Goal: Task Accomplishment & Management: Use online tool/utility

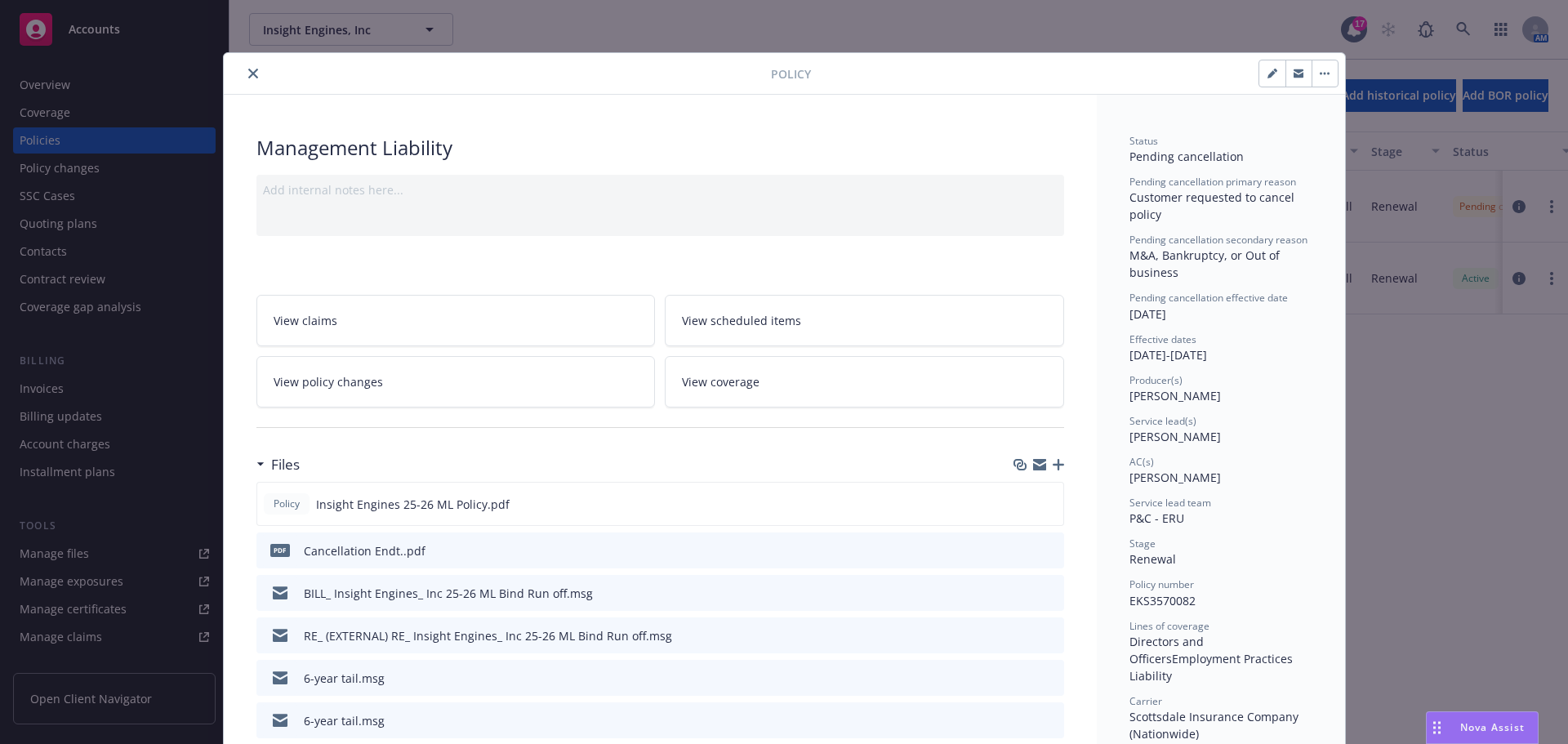
click at [251, 73] on button "close" at bounding box center [253, 73] width 19 height 20
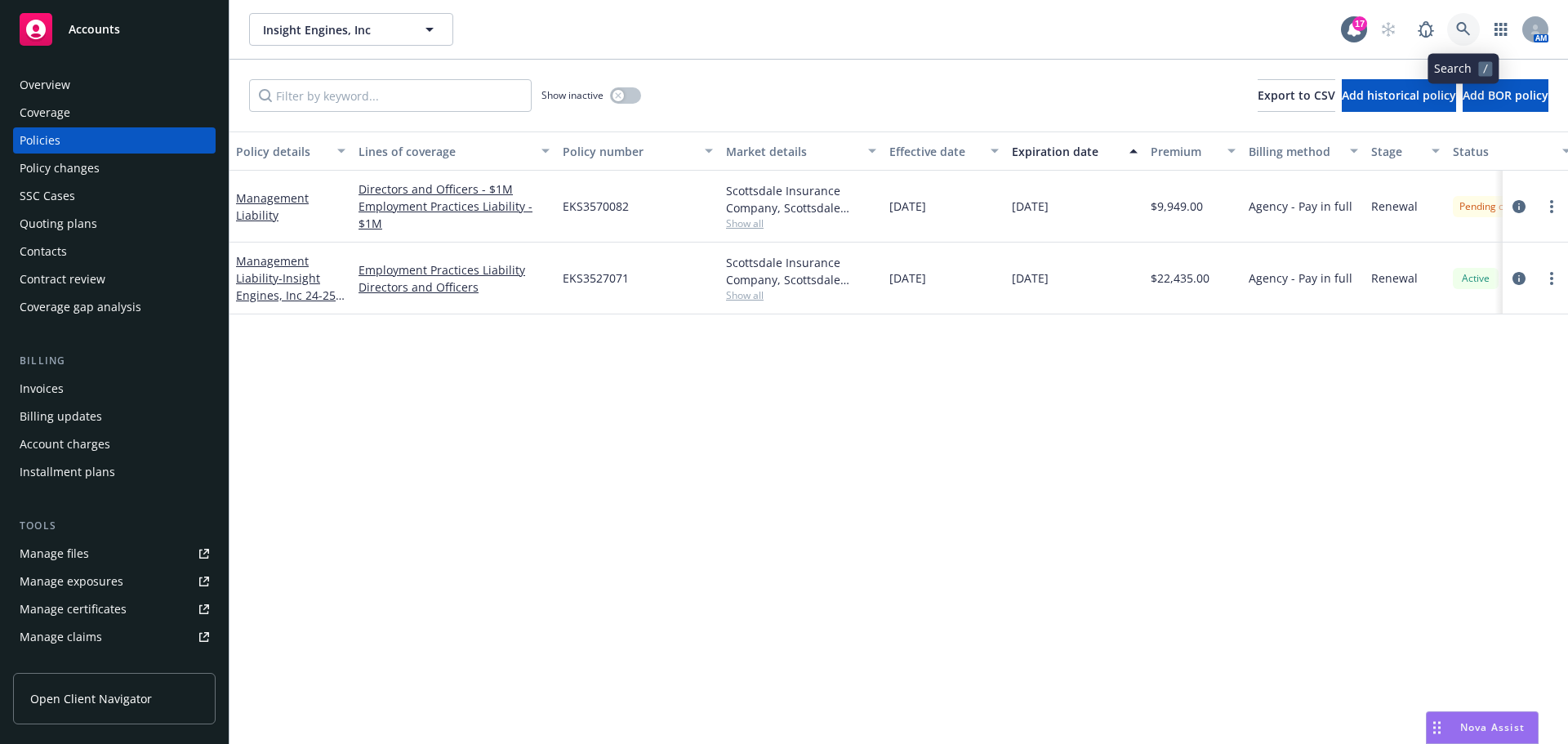
click at [1474, 27] on link at bounding box center [1464, 29] width 33 height 33
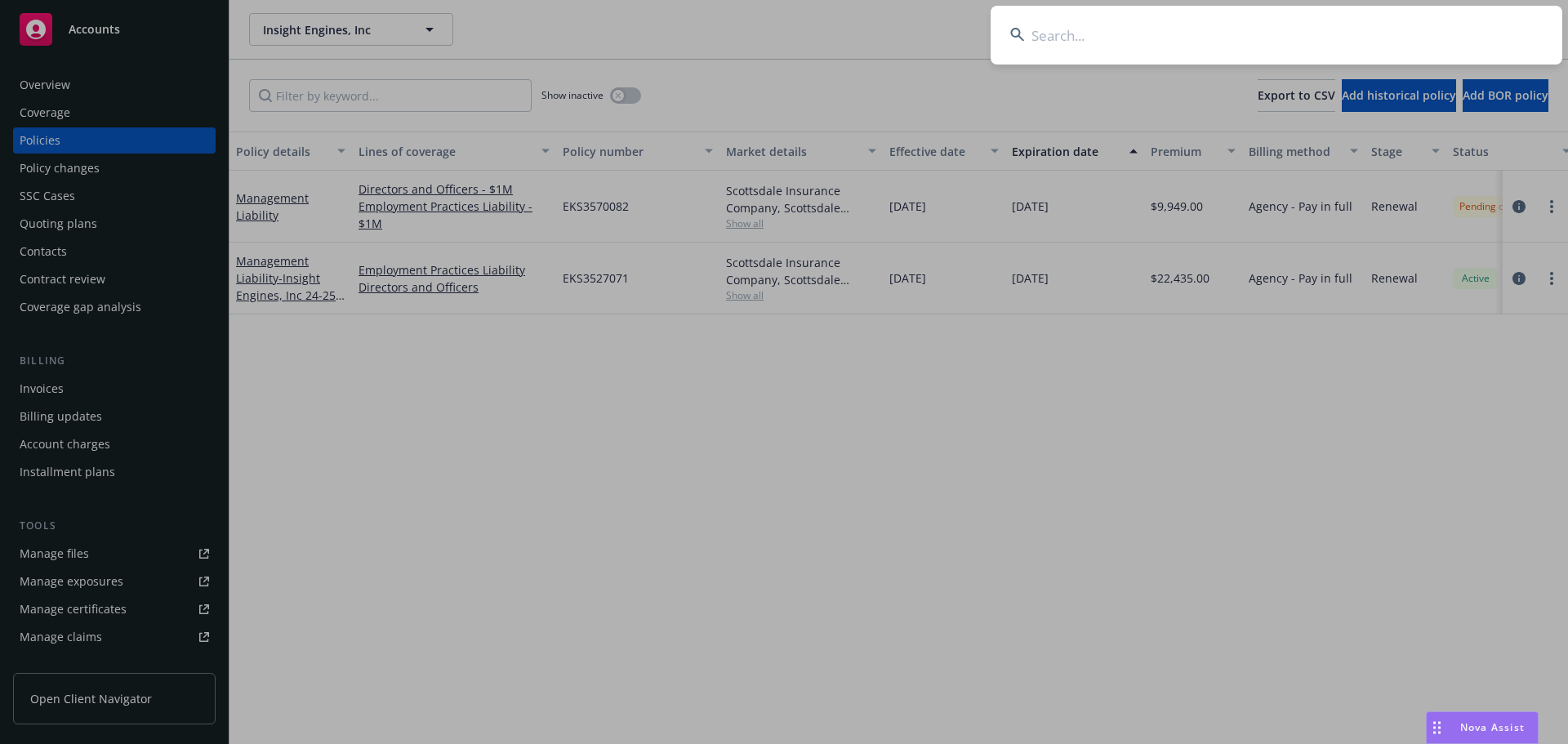
click at [1398, 35] on input at bounding box center [1276, 35] width 572 height 59
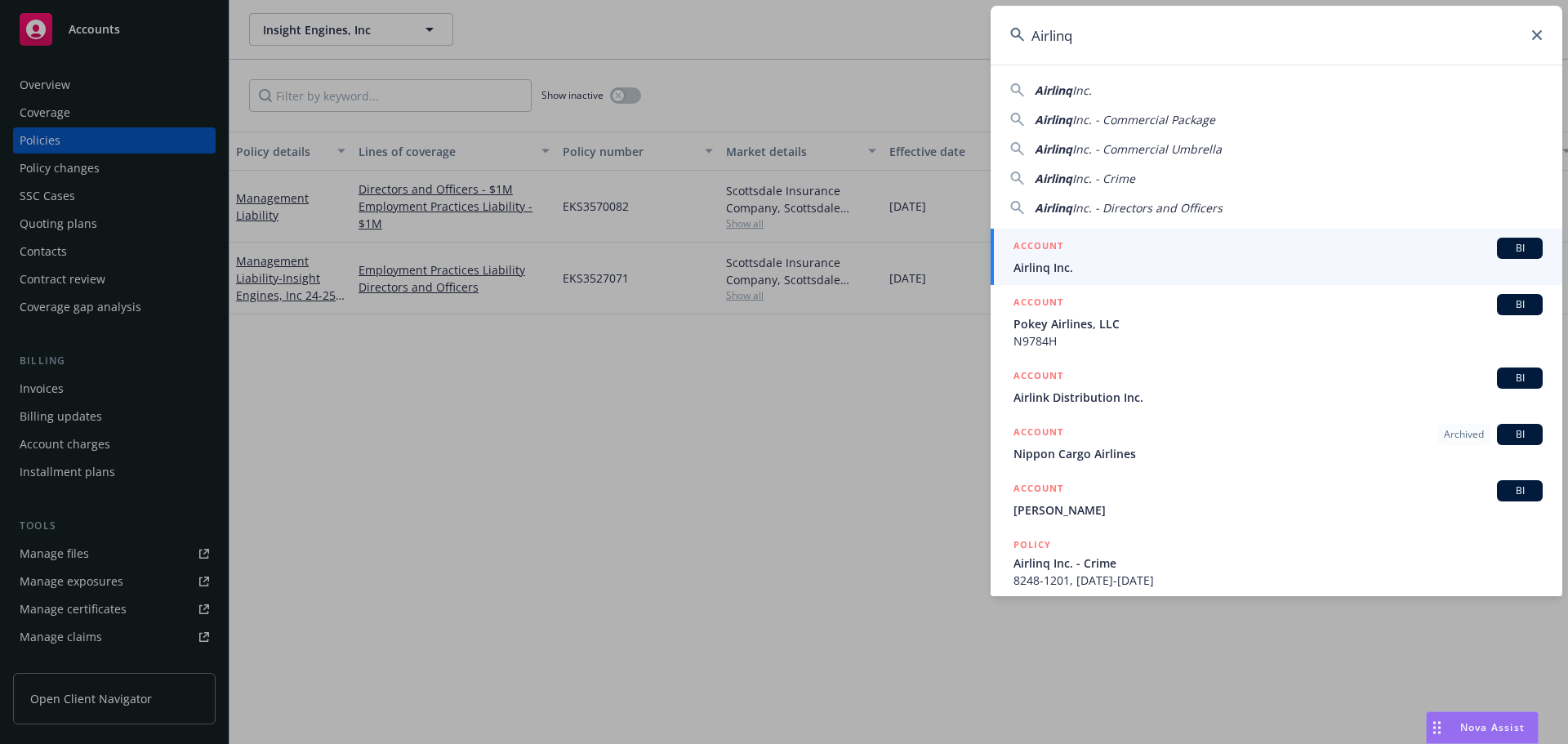
type input "Airlinq"
click at [1095, 264] on span "Airlinq Inc." at bounding box center [1278, 268] width 529 height 18
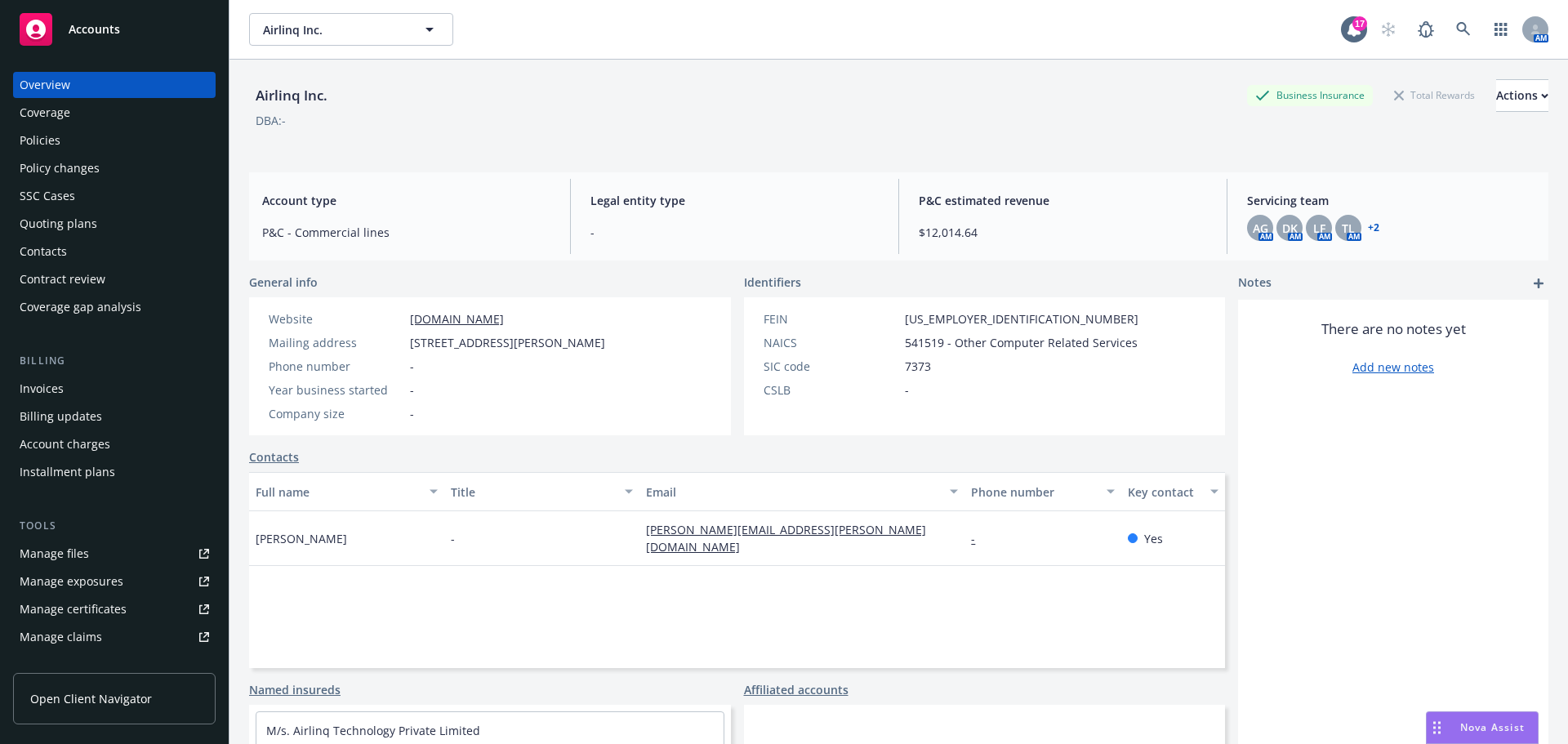
click at [67, 392] on div "Invoices" at bounding box center [114, 388] width 189 height 26
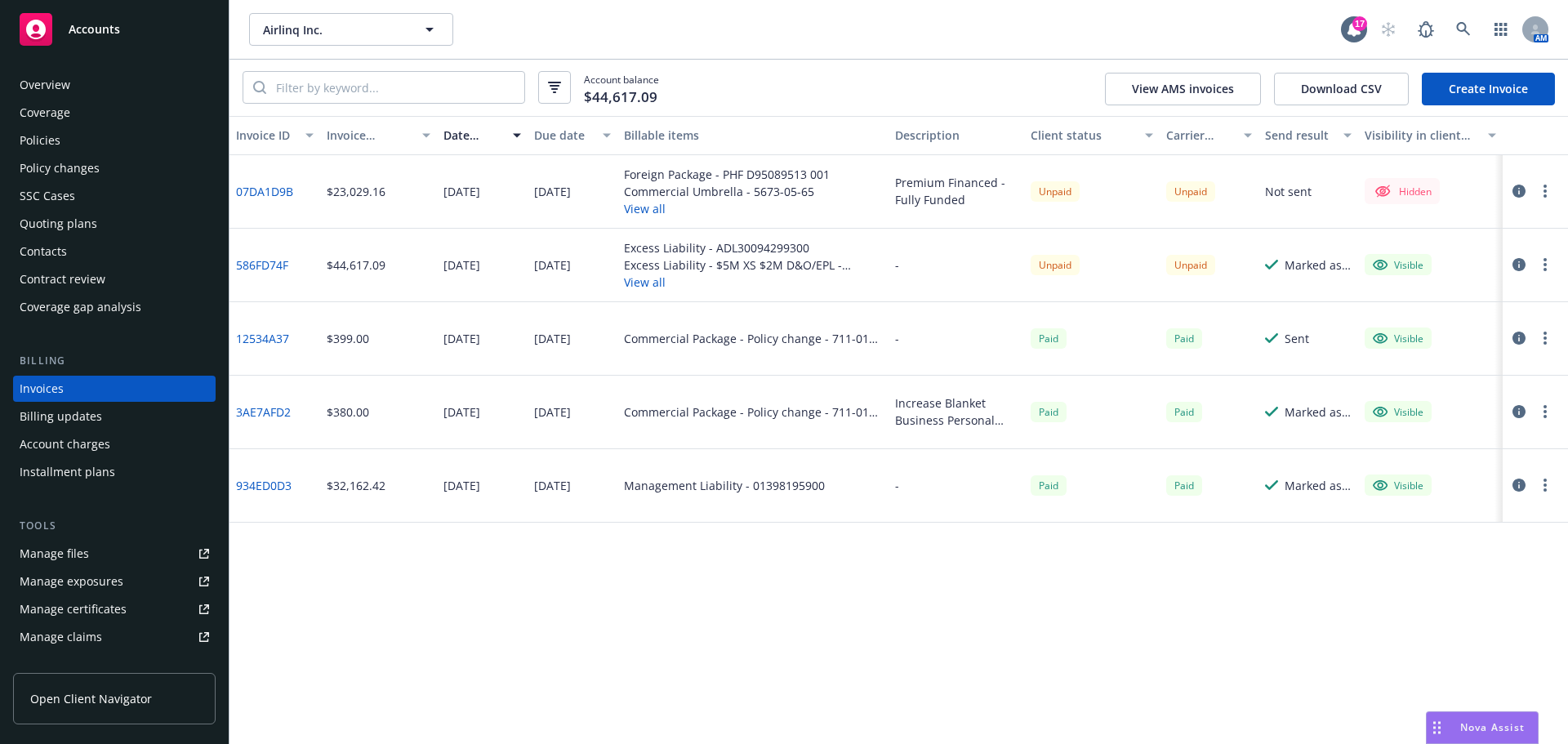
click at [644, 204] on button "View all" at bounding box center [726, 209] width 206 height 18
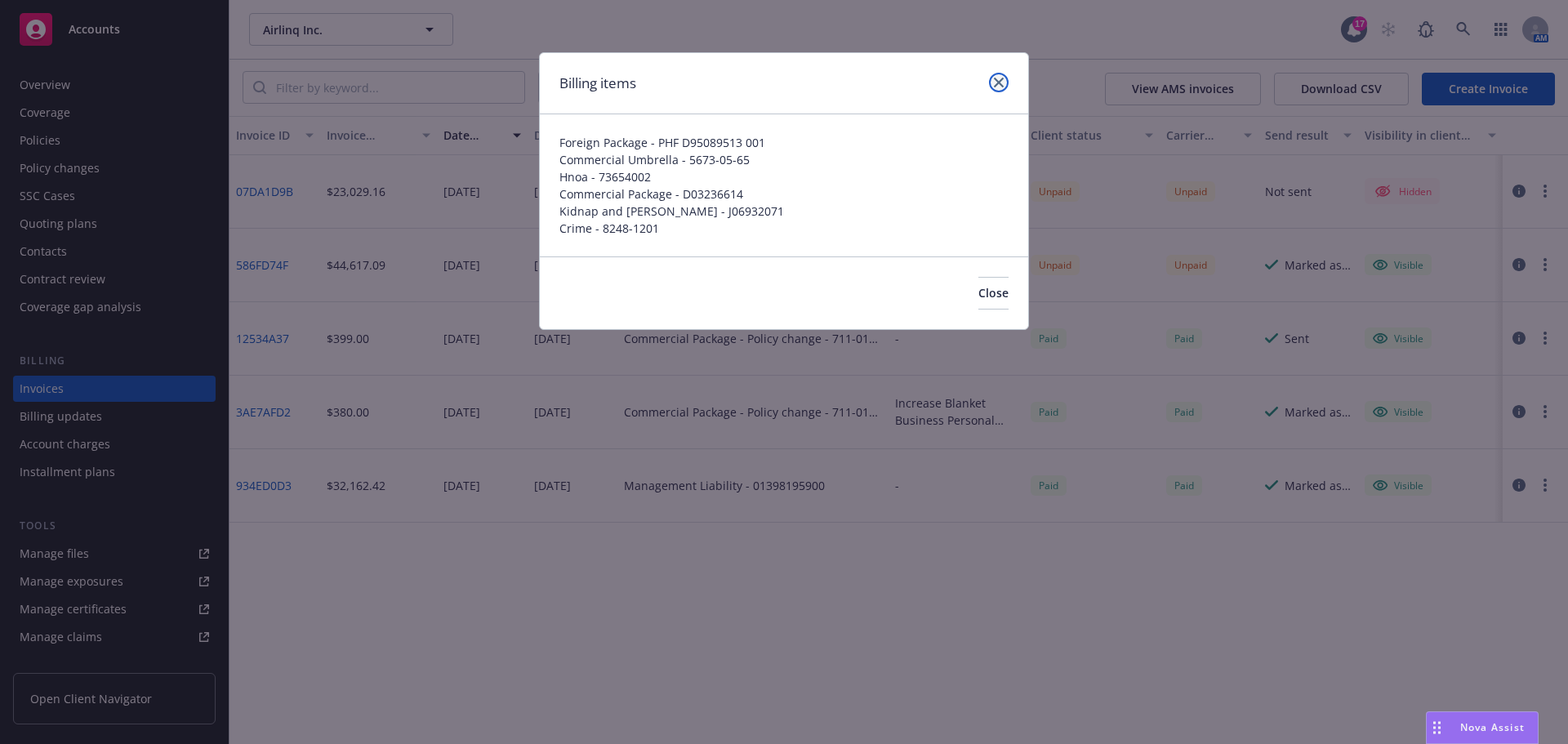
click at [999, 77] on link "close" at bounding box center [999, 83] width 19 height 20
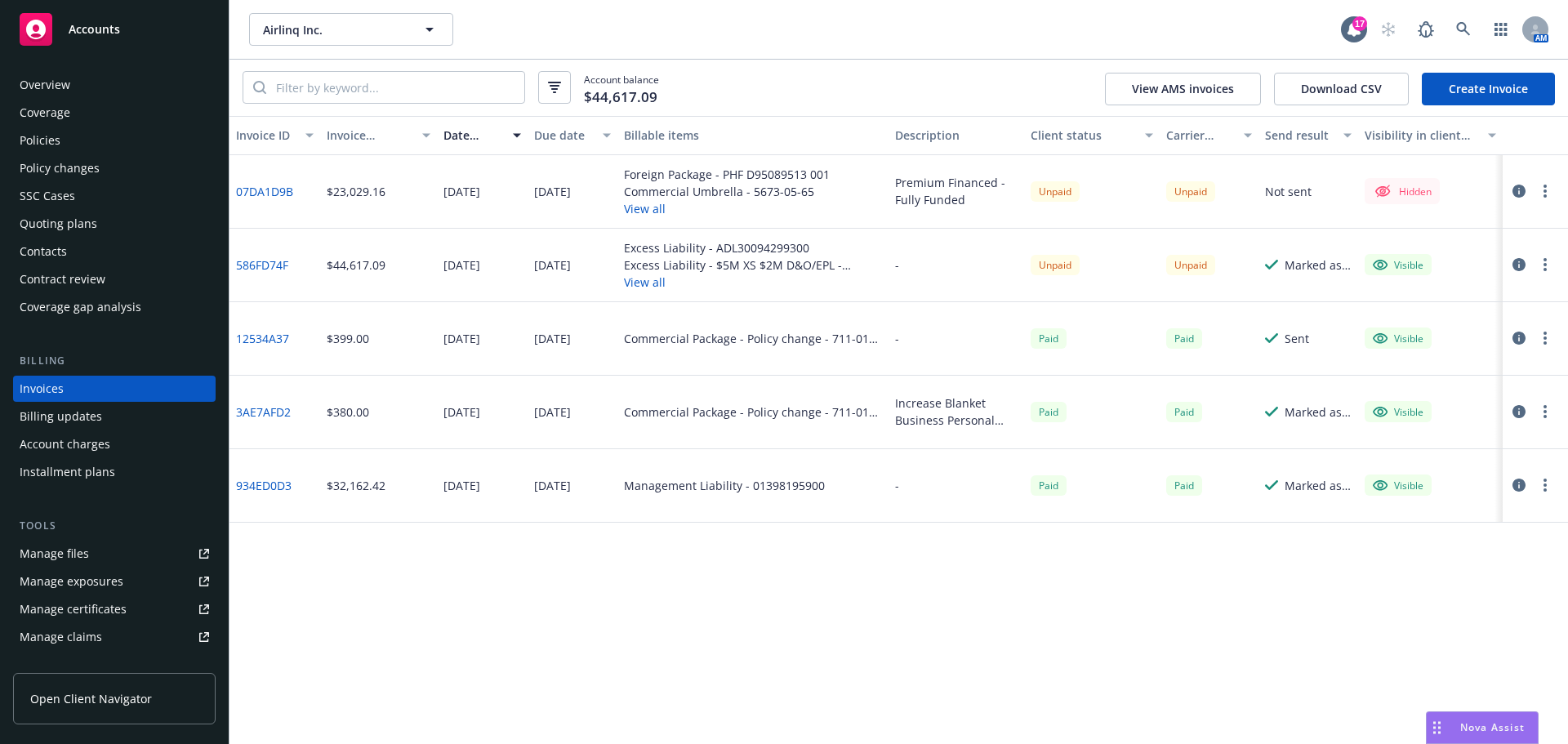
click at [636, 285] on button "View all" at bounding box center [752, 283] width 258 height 18
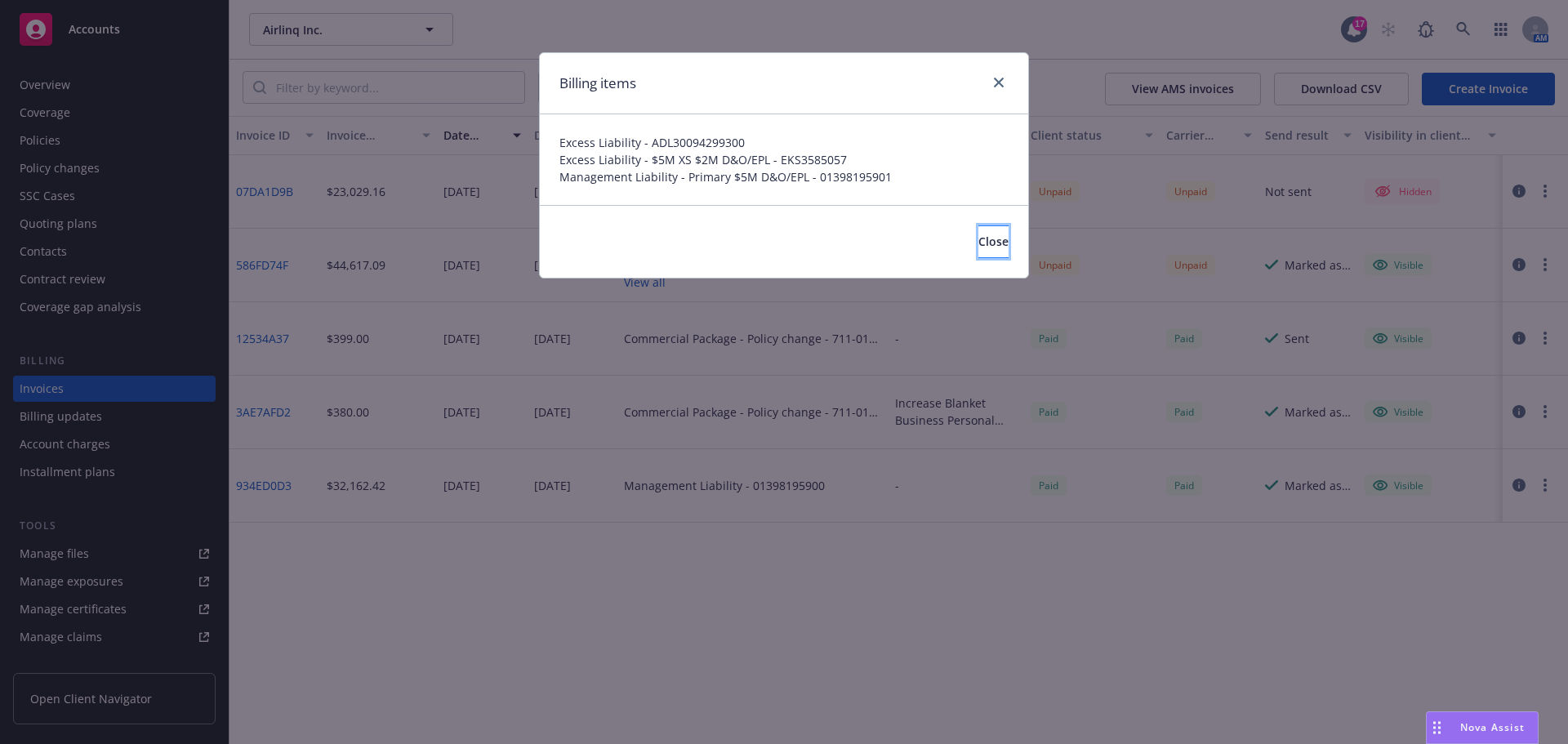
click at [978, 238] on span "Close" at bounding box center [993, 242] width 30 height 16
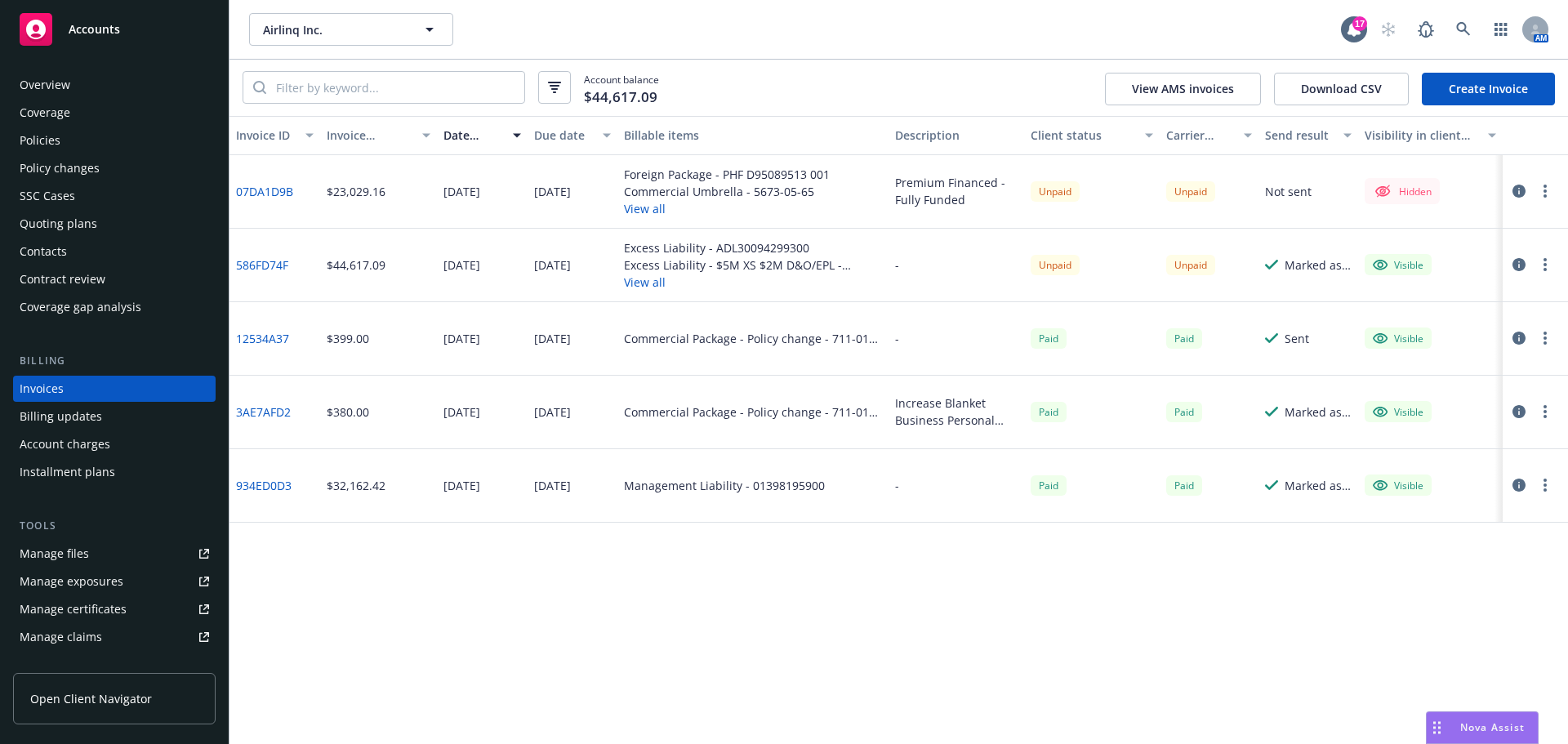
click at [119, 139] on div "Policies" at bounding box center [114, 140] width 189 height 26
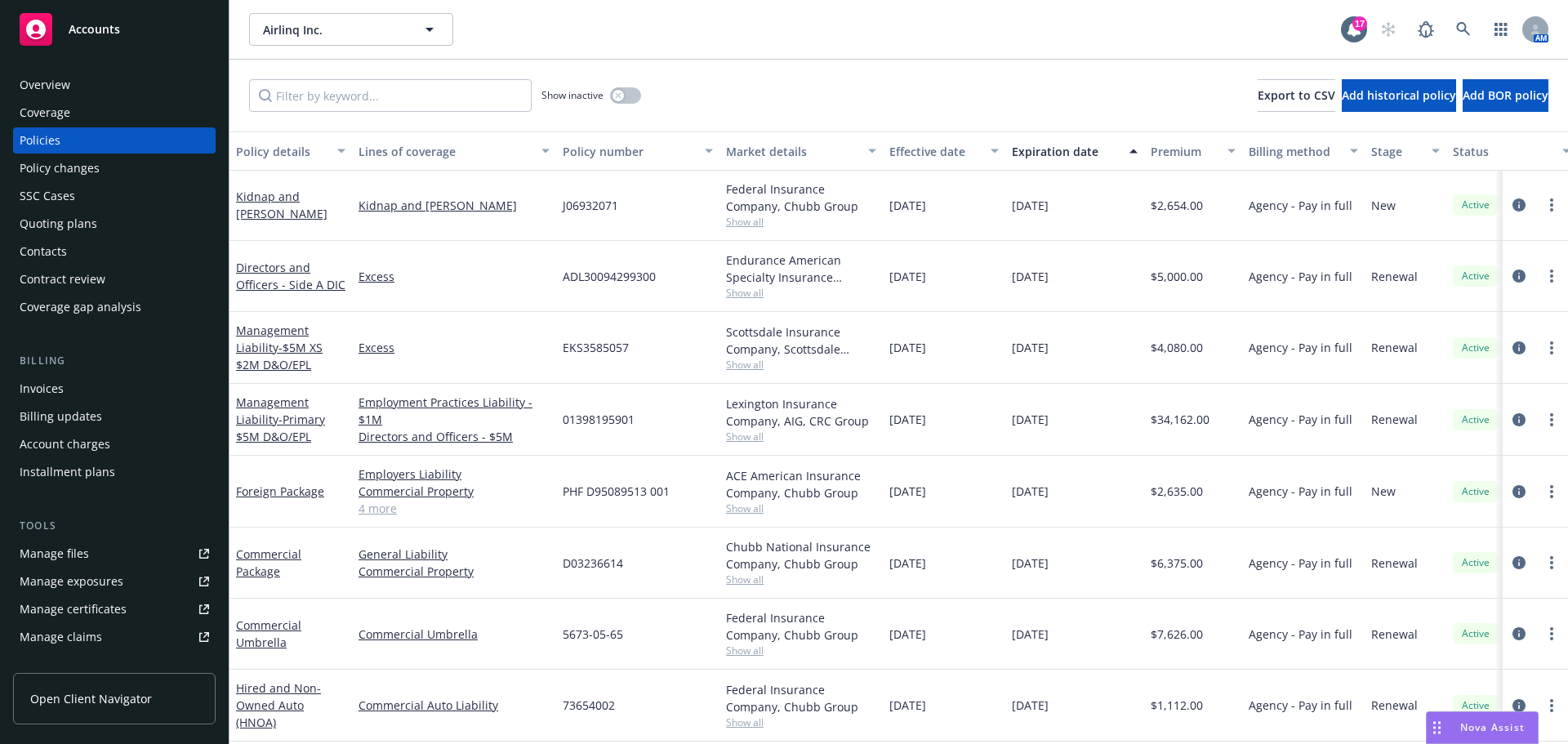
scroll to position [82, 0]
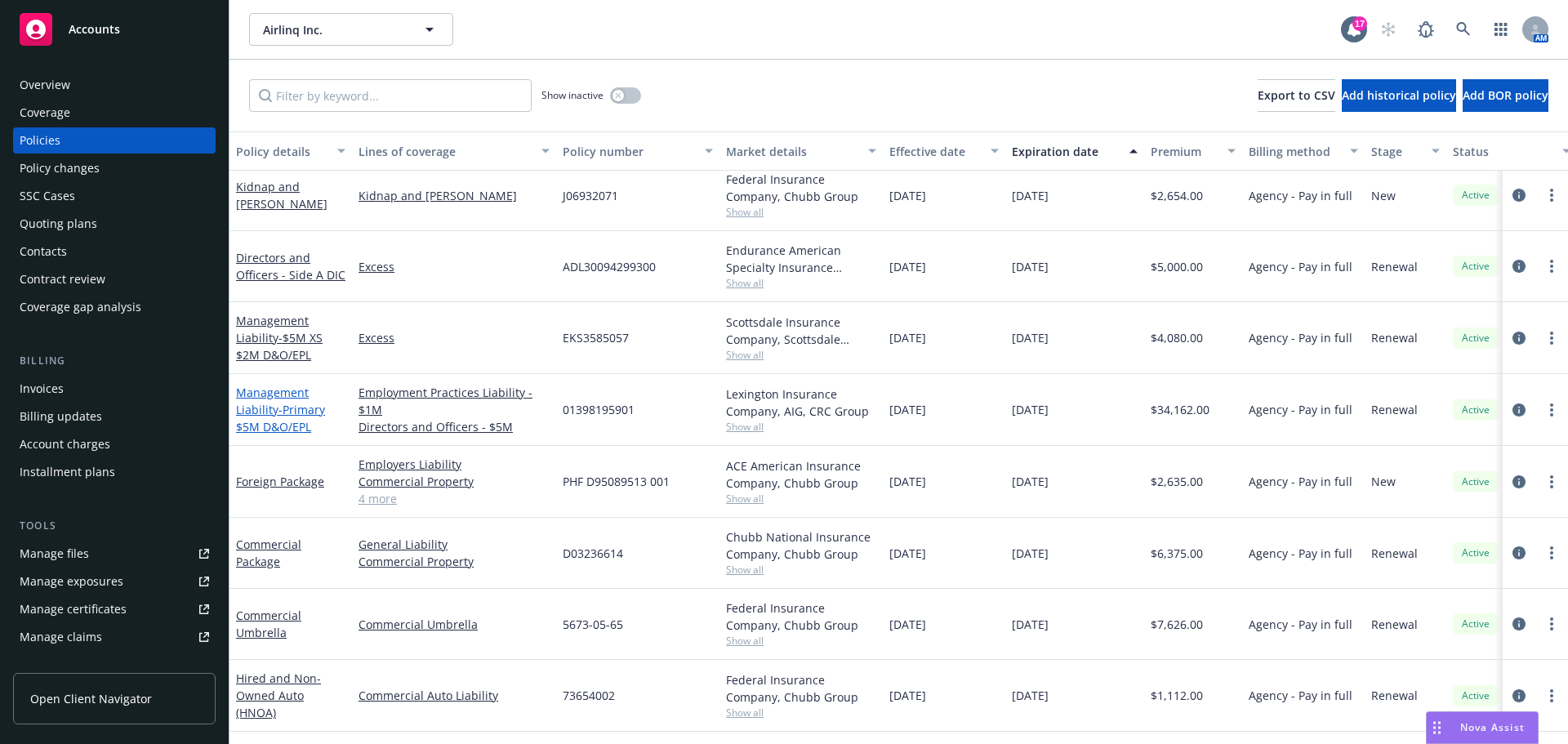
click at [276, 396] on link "Management Liability - Primary $5M D&O/EPL" at bounding box center [280, 410] width 89 height 50
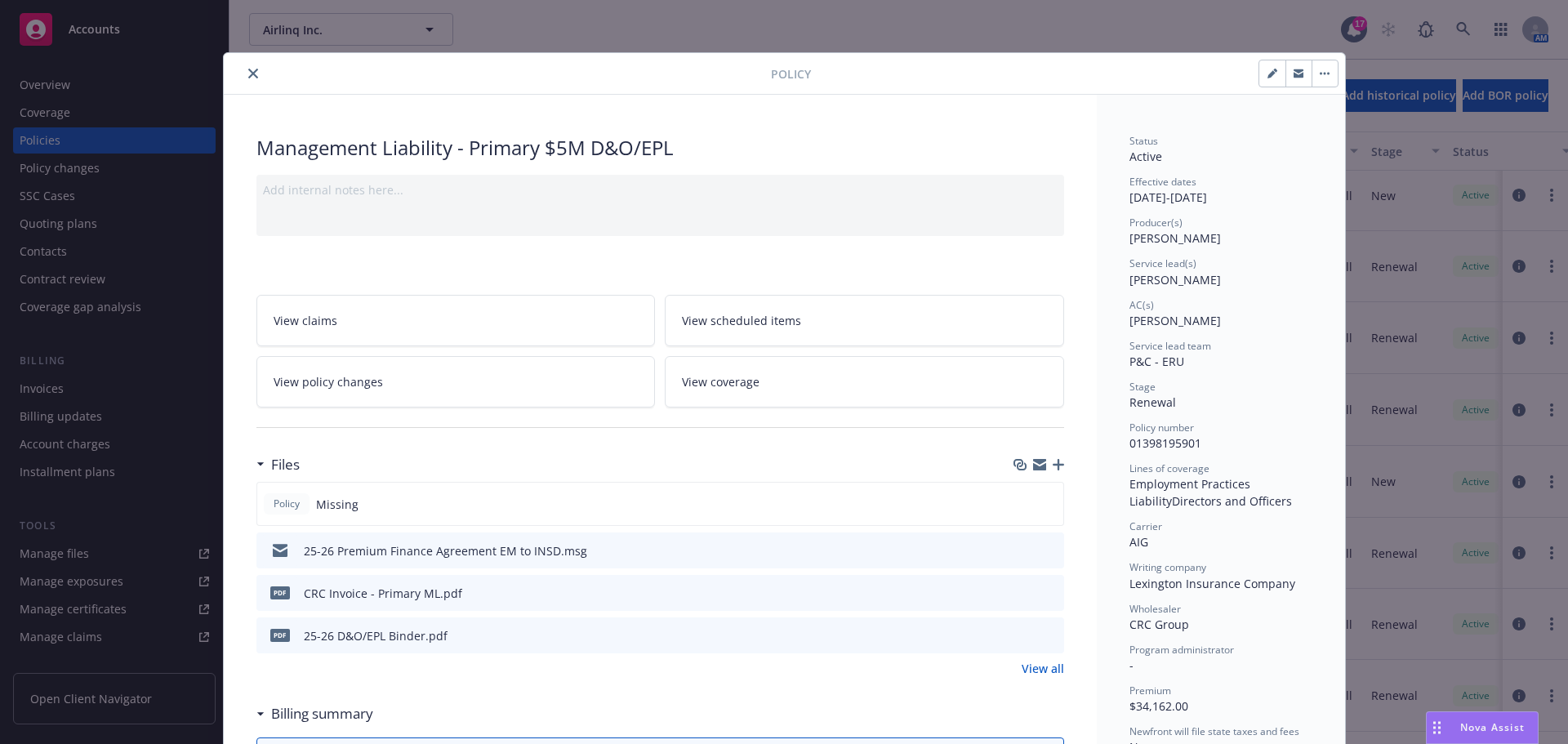
click at [1046, 549] on icon "preview file" at bounding box center [1048, 550] width 15 height 12
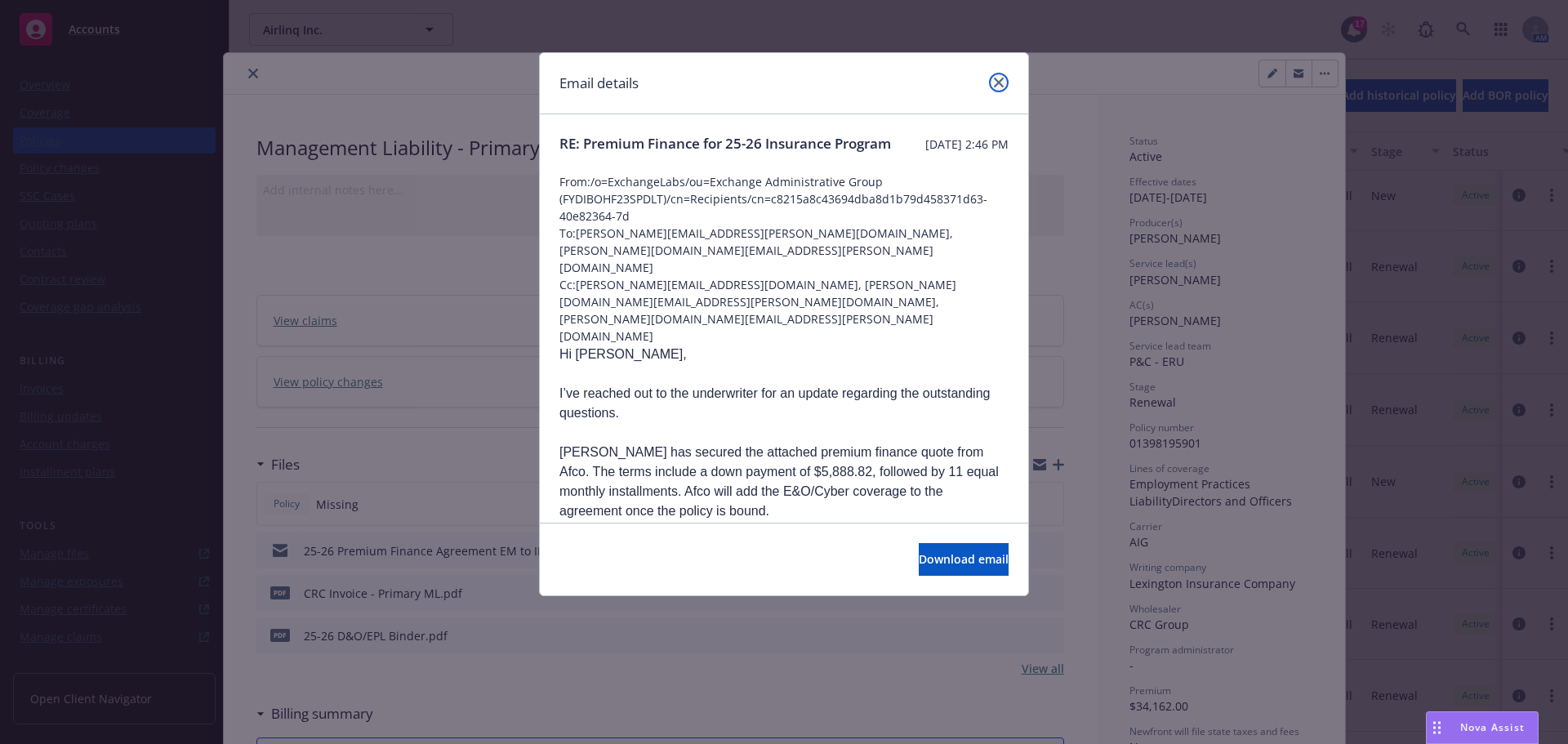
click at [993, 86] on link "close" at bounding box center [999, 83] width 19 height 20
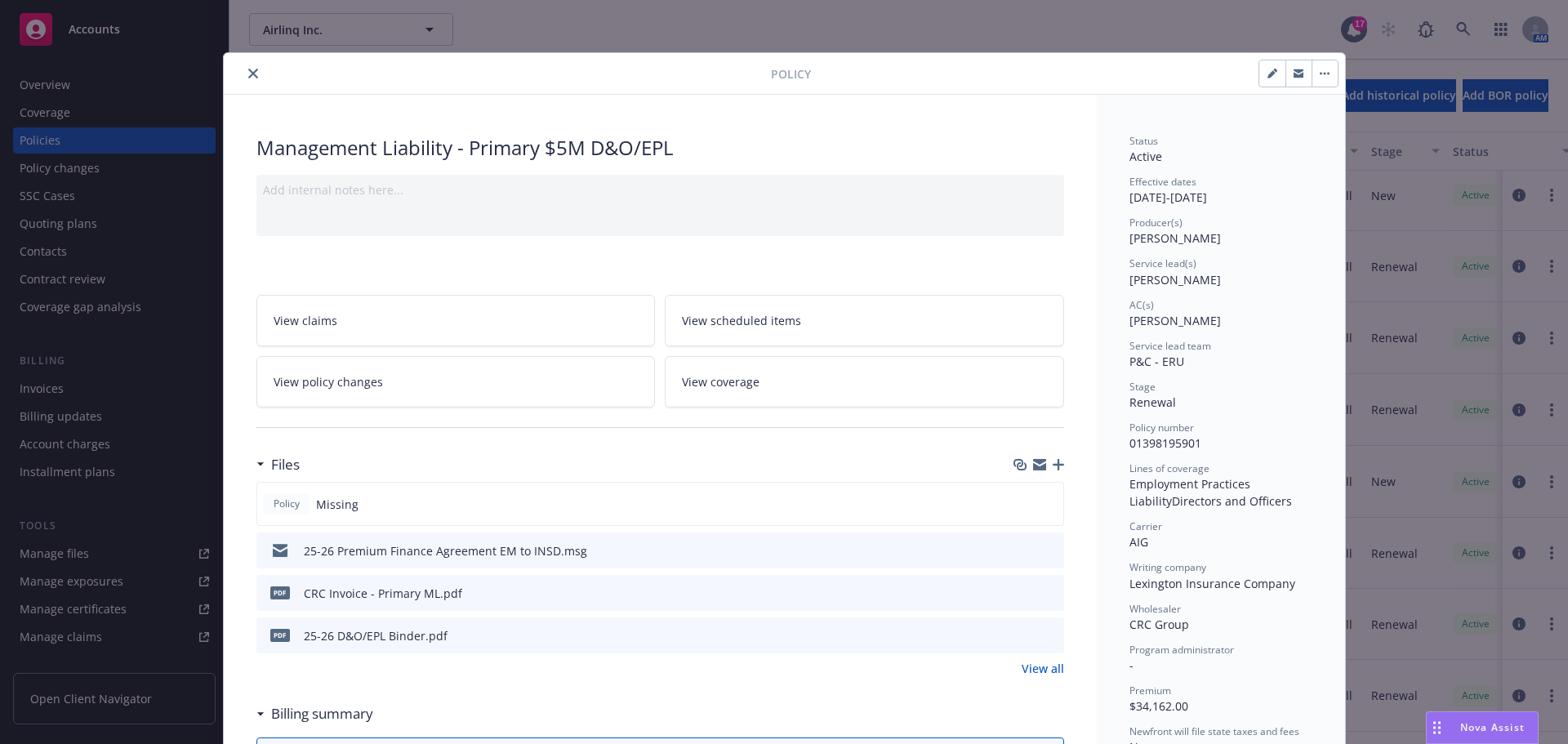
click at [244, 79] on button "close" at bounding box center [253, 73] width 19 height 20
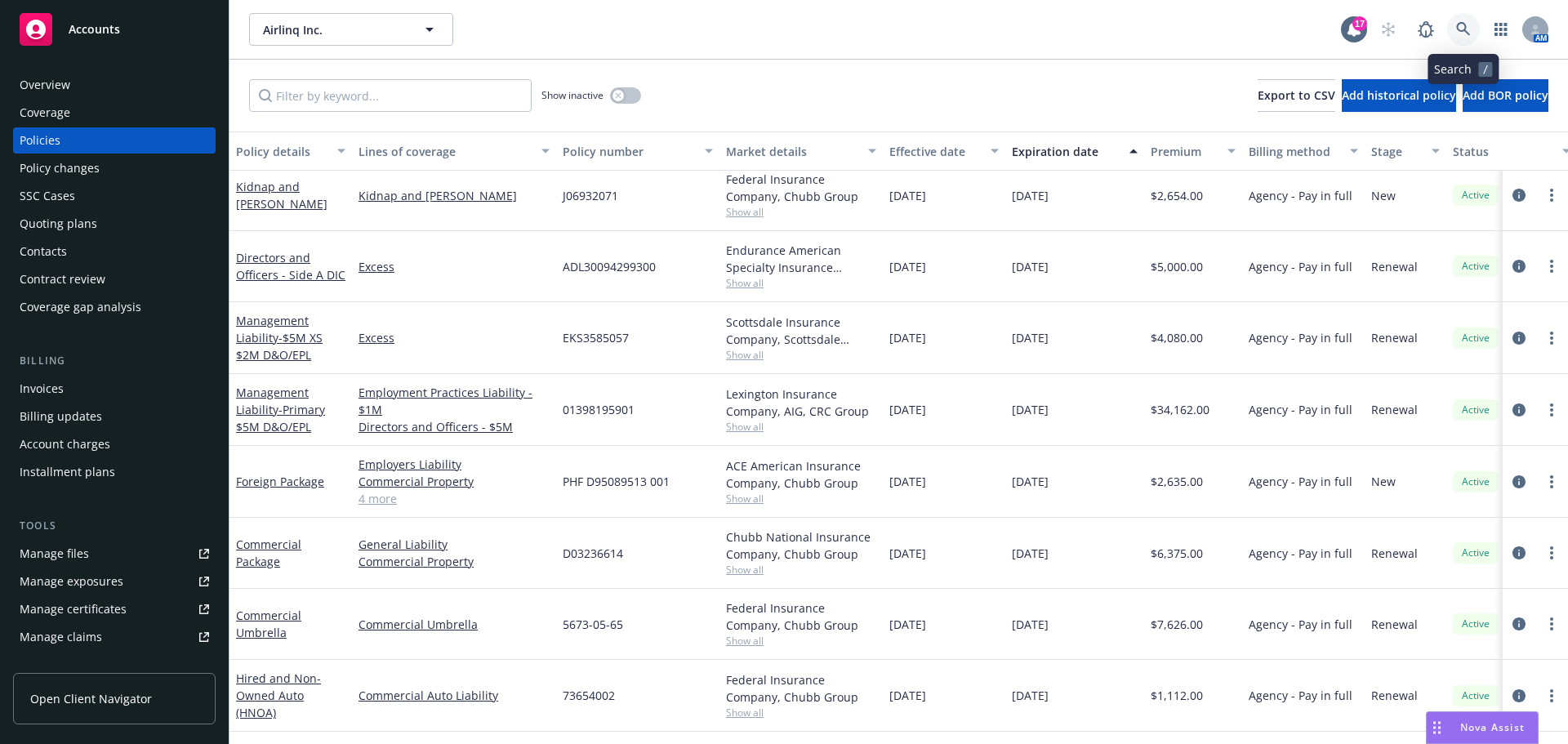
click at [1460, 22] on icon at bounding box center [1463, 29] width 15 height 15
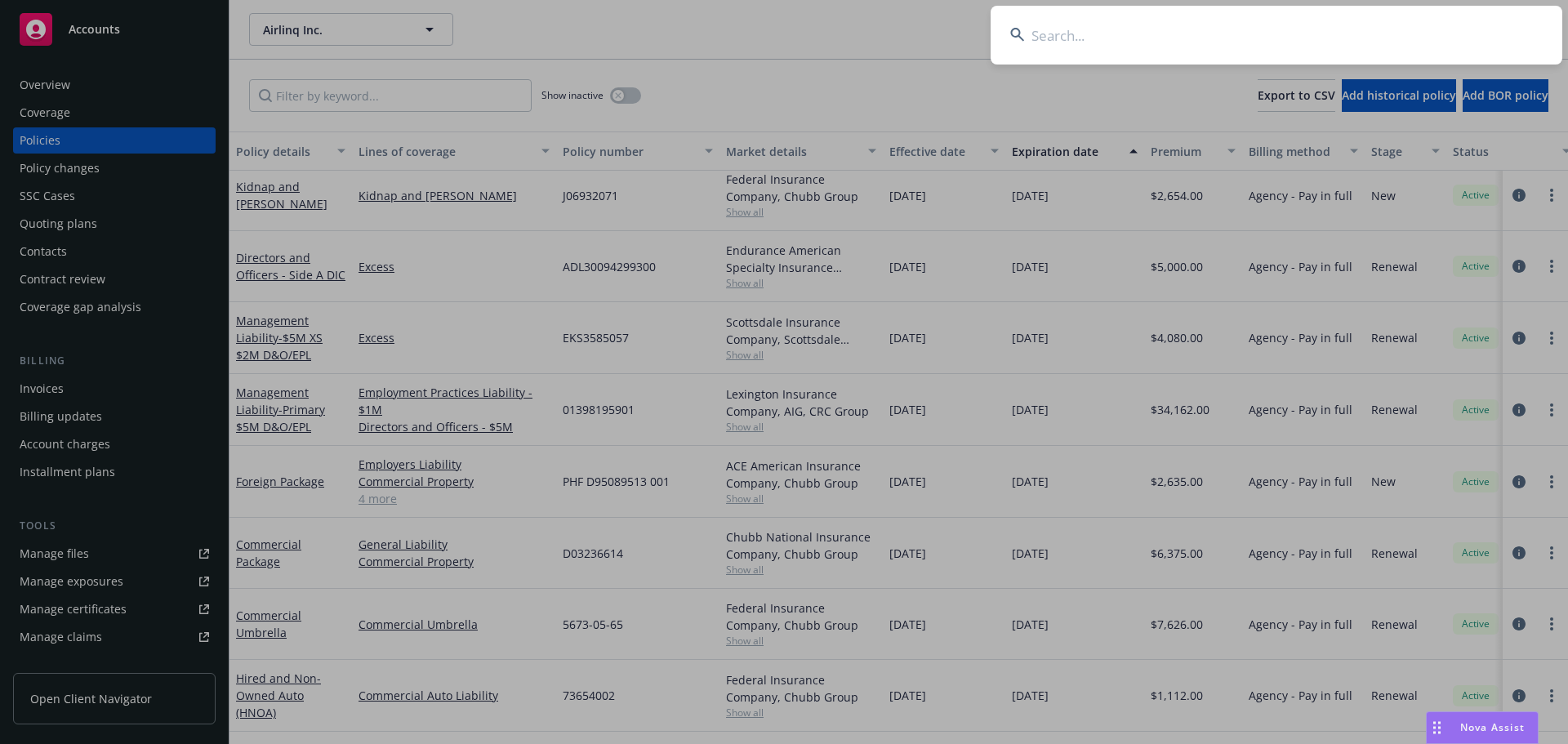
click at [1449, 25] on input at bounding box center [1276, 35] width 572 height 59
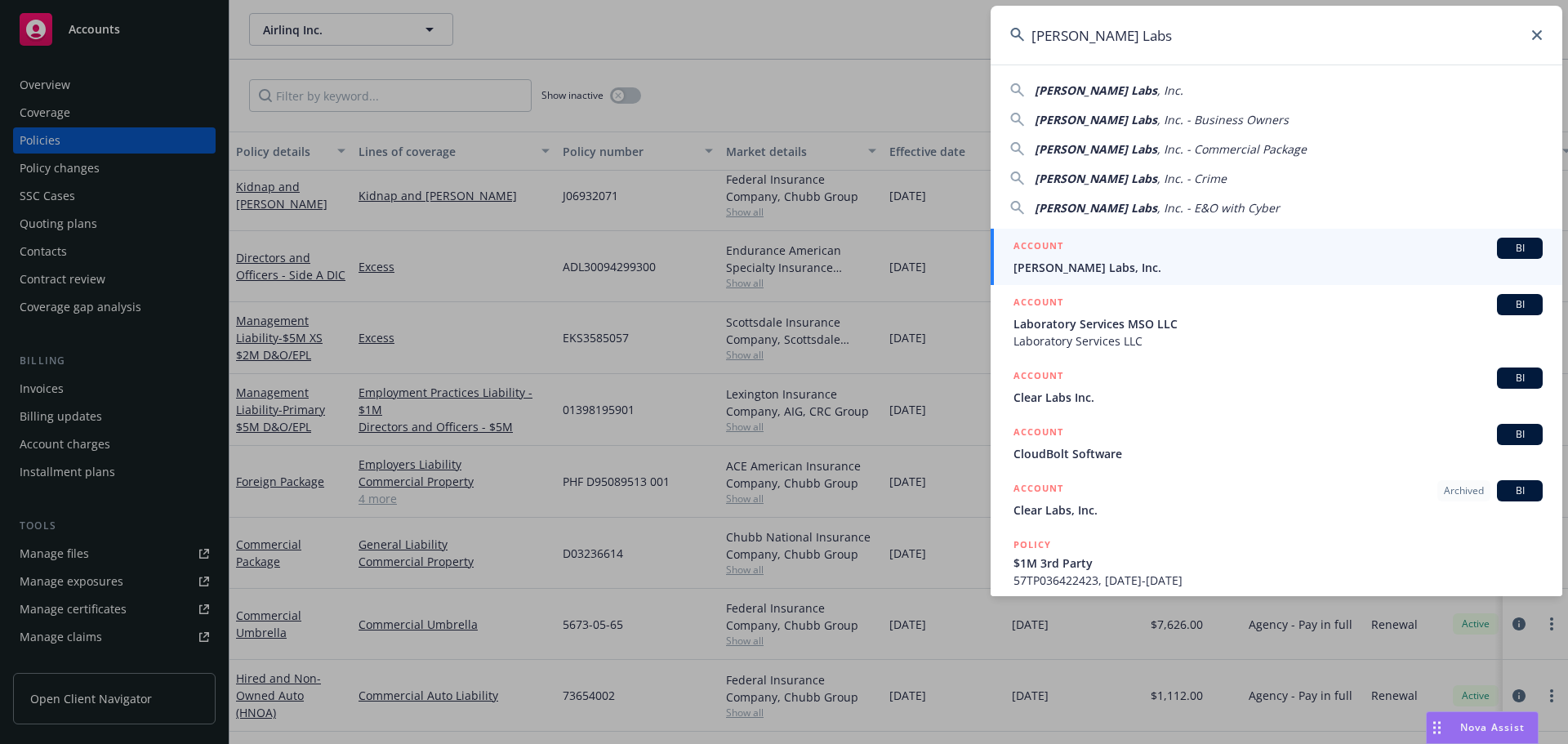
type input "Cleo Labs"
click at [1087, 265] on span "Cleo Labs, Inc." at bounding box center [1278, 268] width 529 height 18
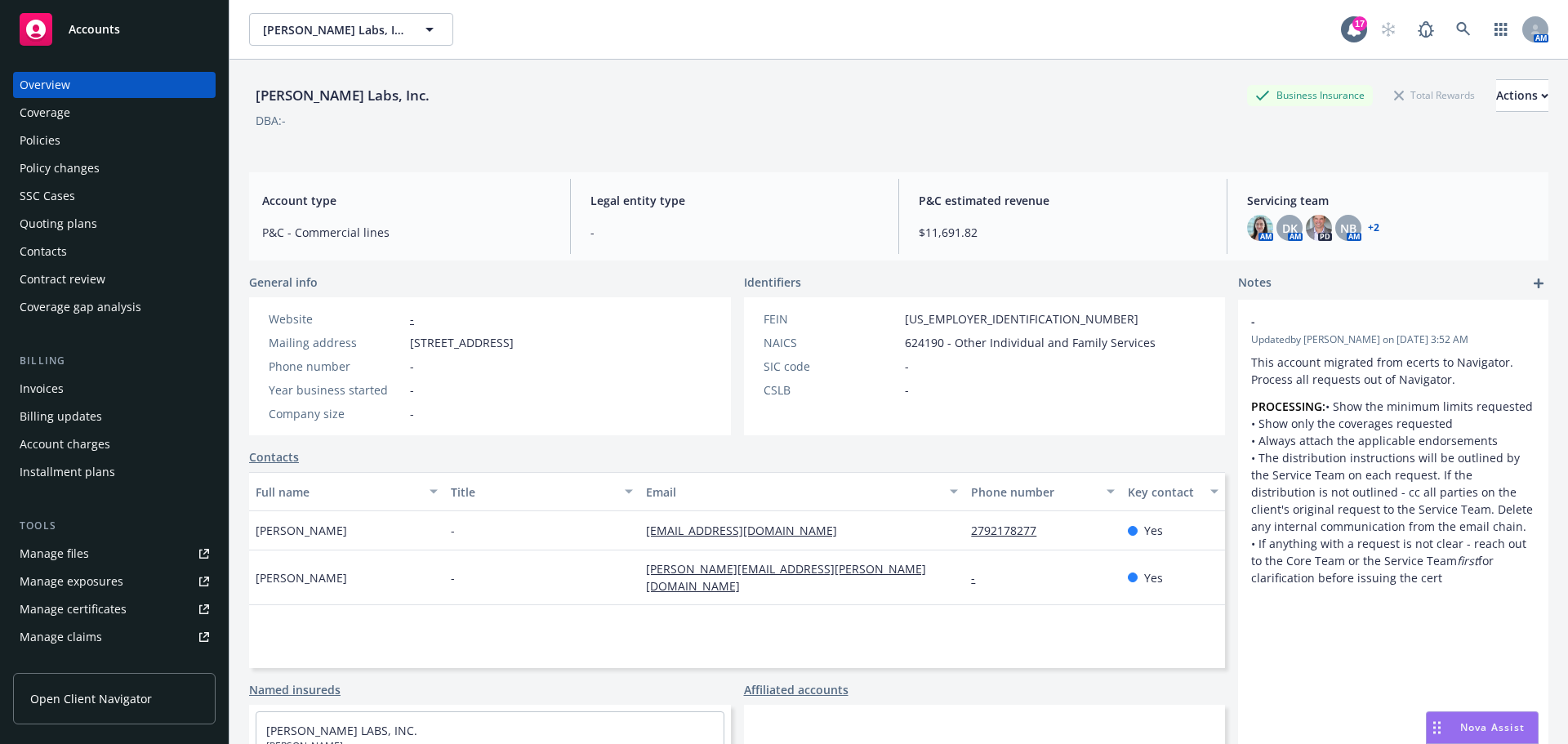
click at [75, 392] on div "Invoices" at bounding box center [114, 388] width 189 height 26
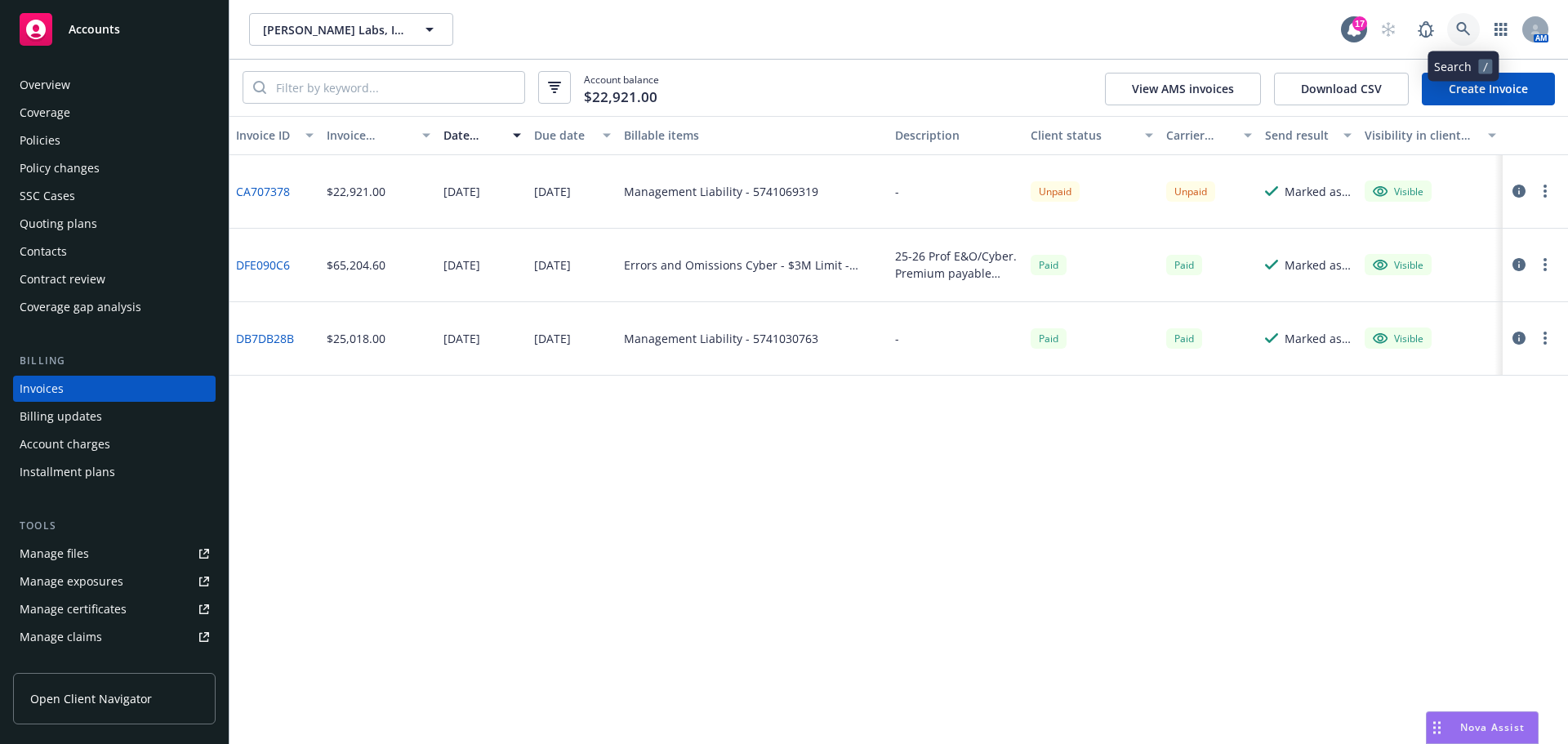
click at [1464, 39] on link at bounding box center [1464, 29] width 33 height 33
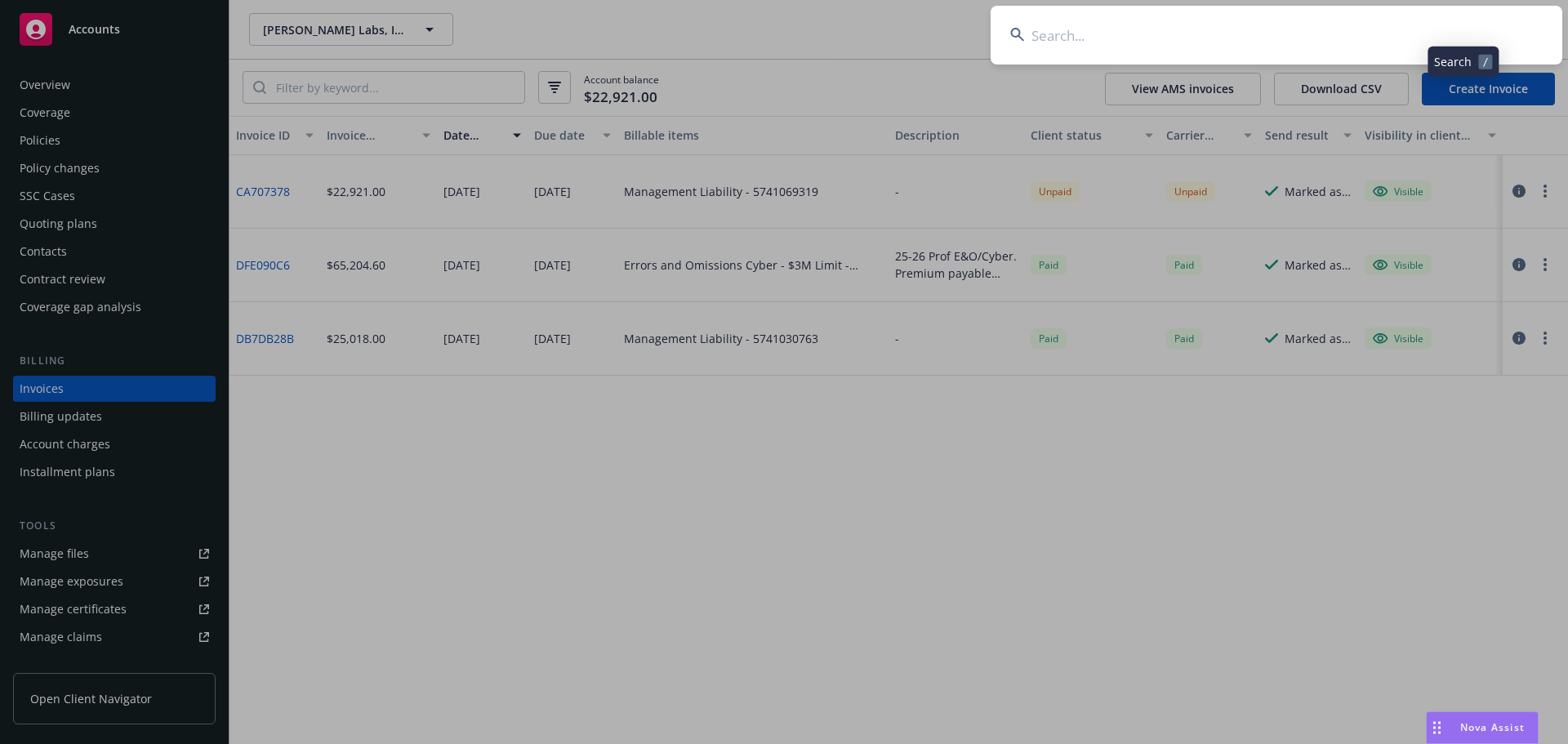
click at [1459, 40] on input at bounding box center [1276, 35] width 572 height 59
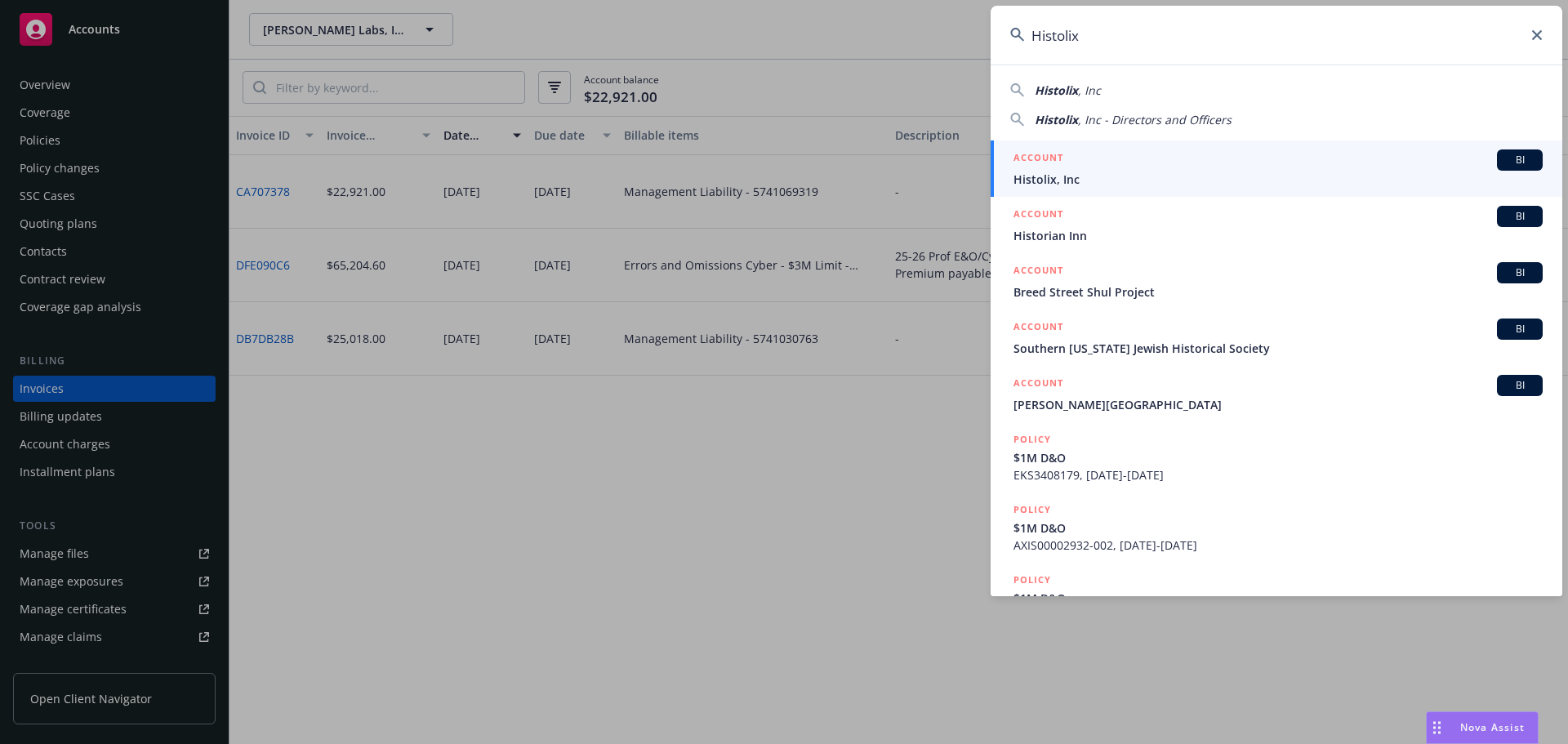
type input "Histolix"
click at [1103, 164] on div "ACCOUNT BI" at bounding box center [1278, 160] width 529 height 21
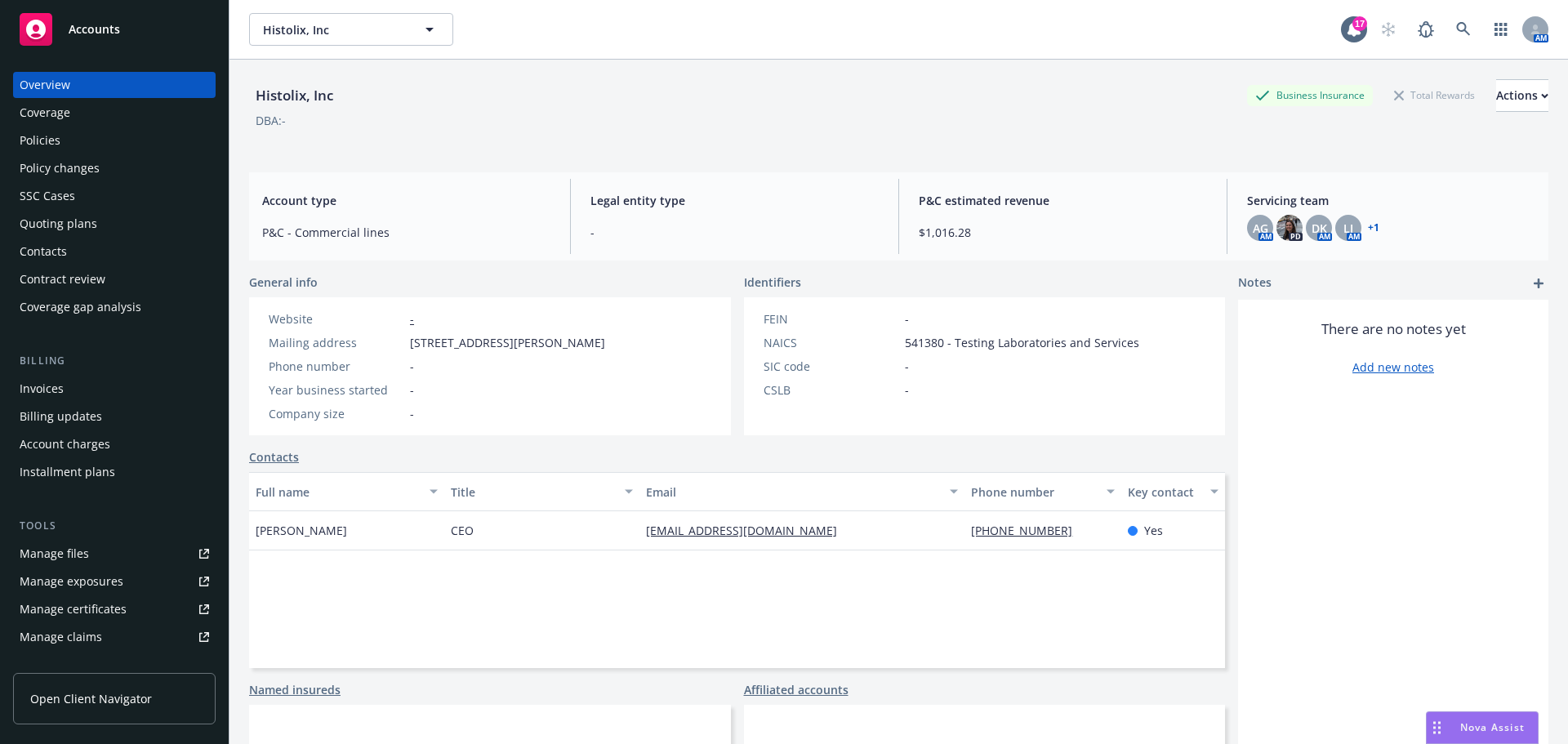
click at [81, 380] on div "Invoices" at bounding box center [114, 388] width 189 height 26
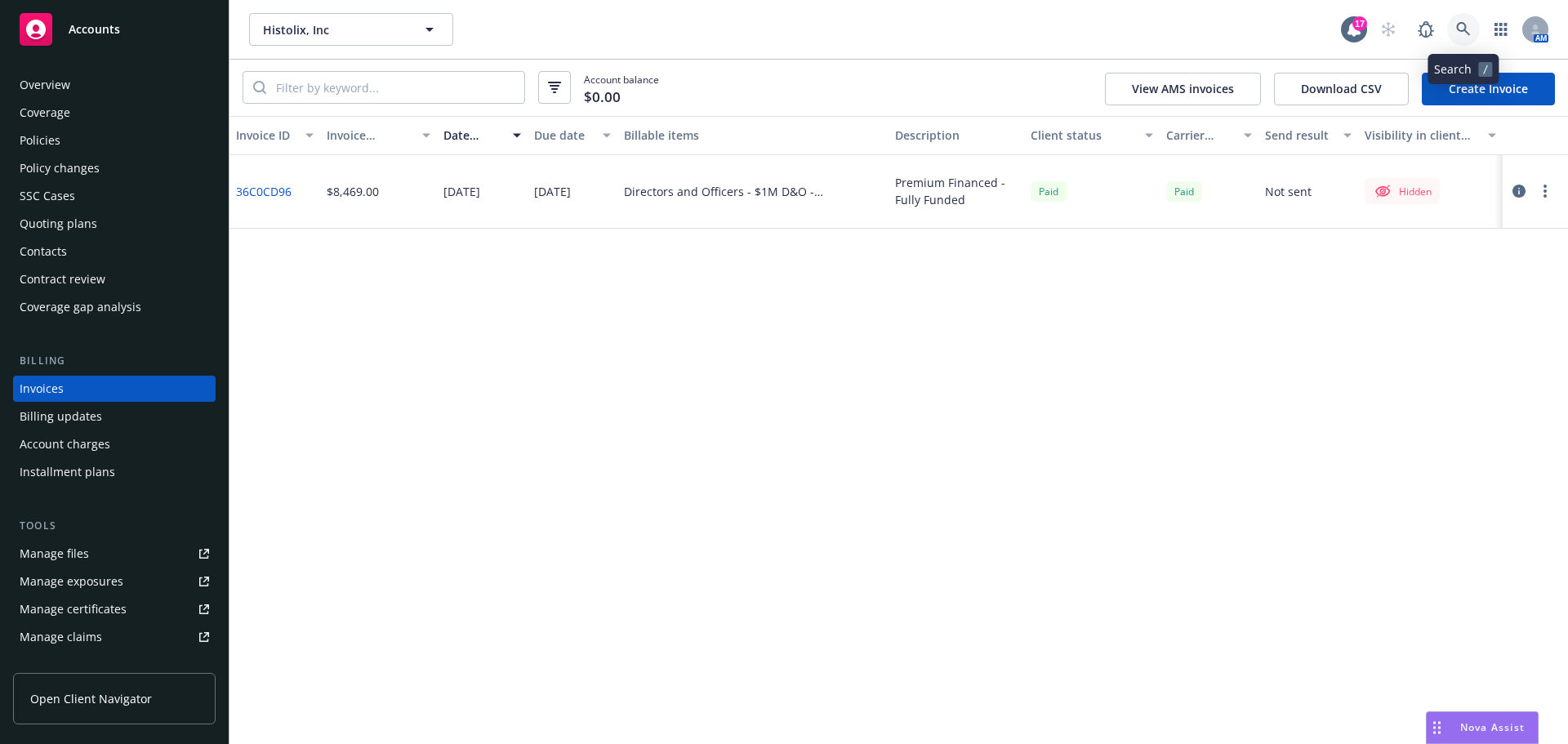
click at [1468, 23] on icon at bounding box center [1463, 29] width 15 height 15
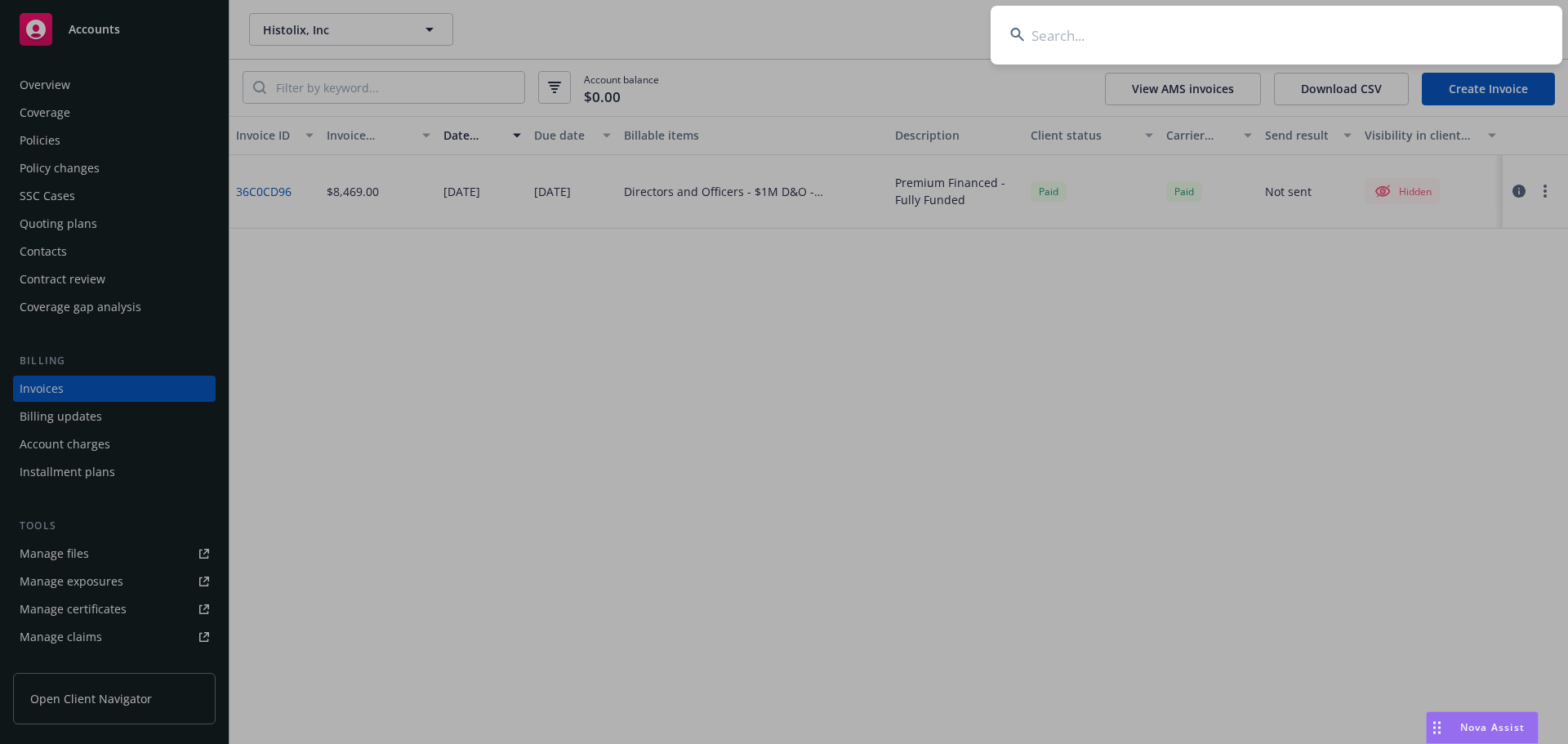
click at [1422, 27] on input at bounding box center [1276, 35] width 572 height 59
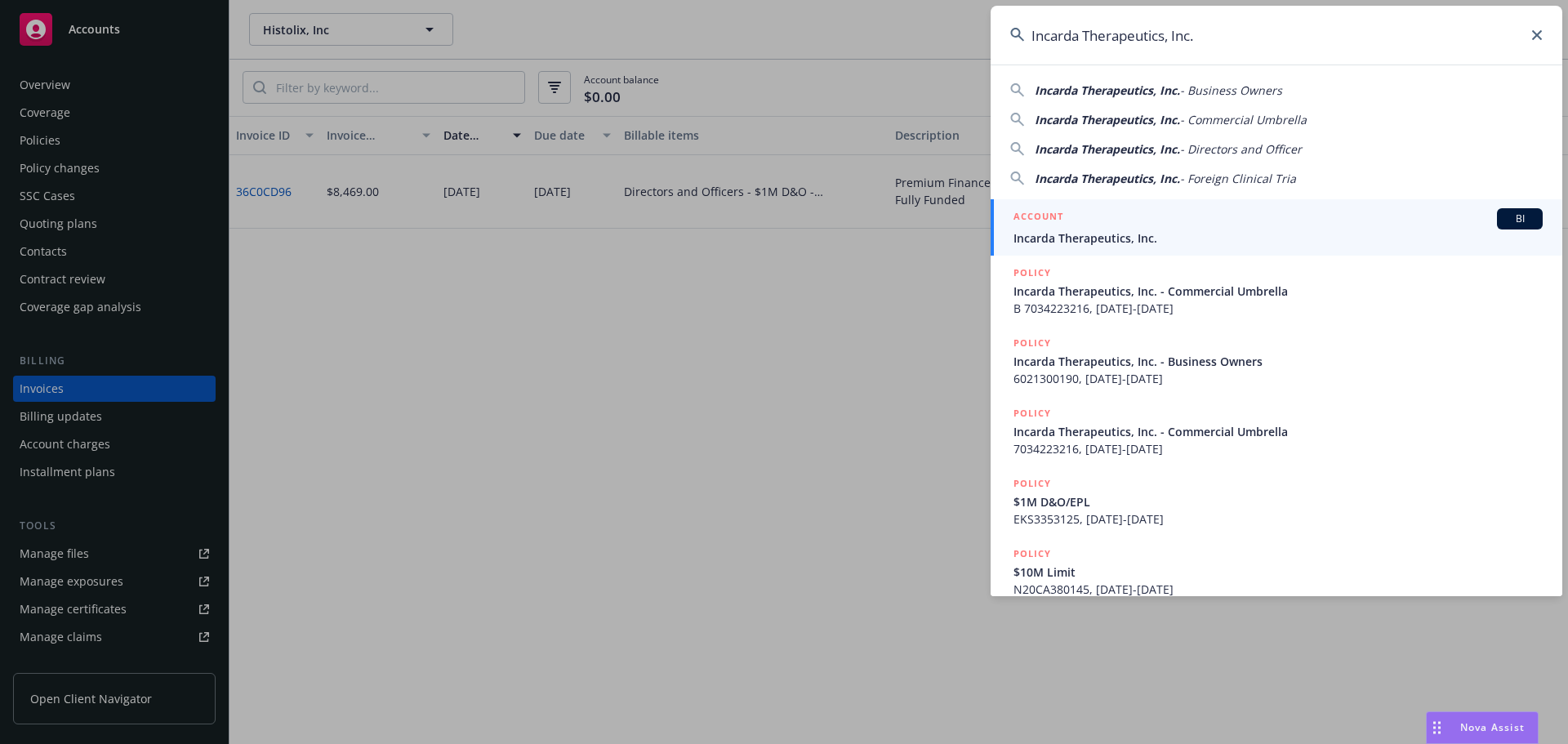
type input "Incarda Therapeutics, Inc."
click at [1166, 226] on div "ACCOUNT BI" at bounding box center [1278, 219] width 529 height 21
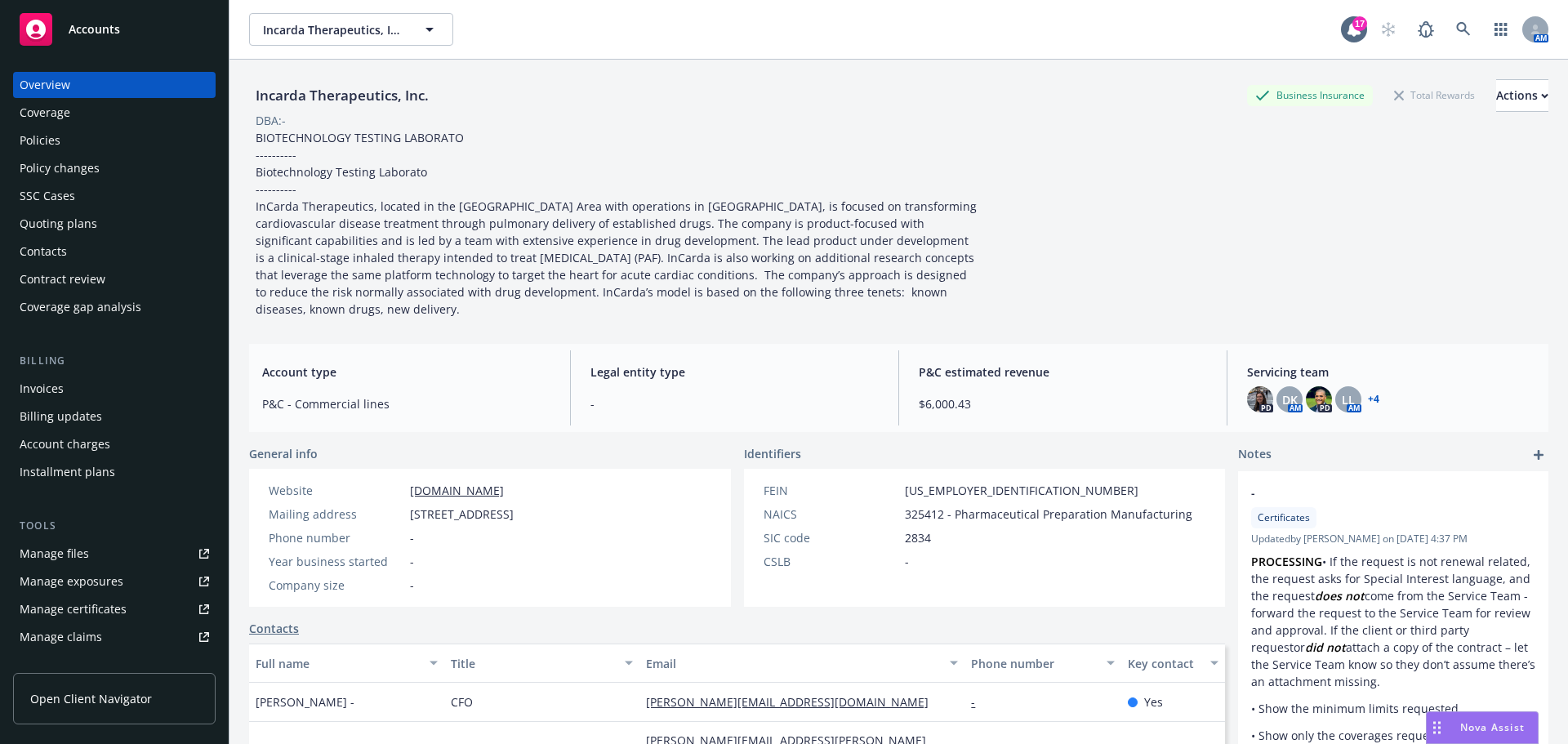
click at [75, 137] on div "Policies" at bounding box center [114, 140] width 189 height 26
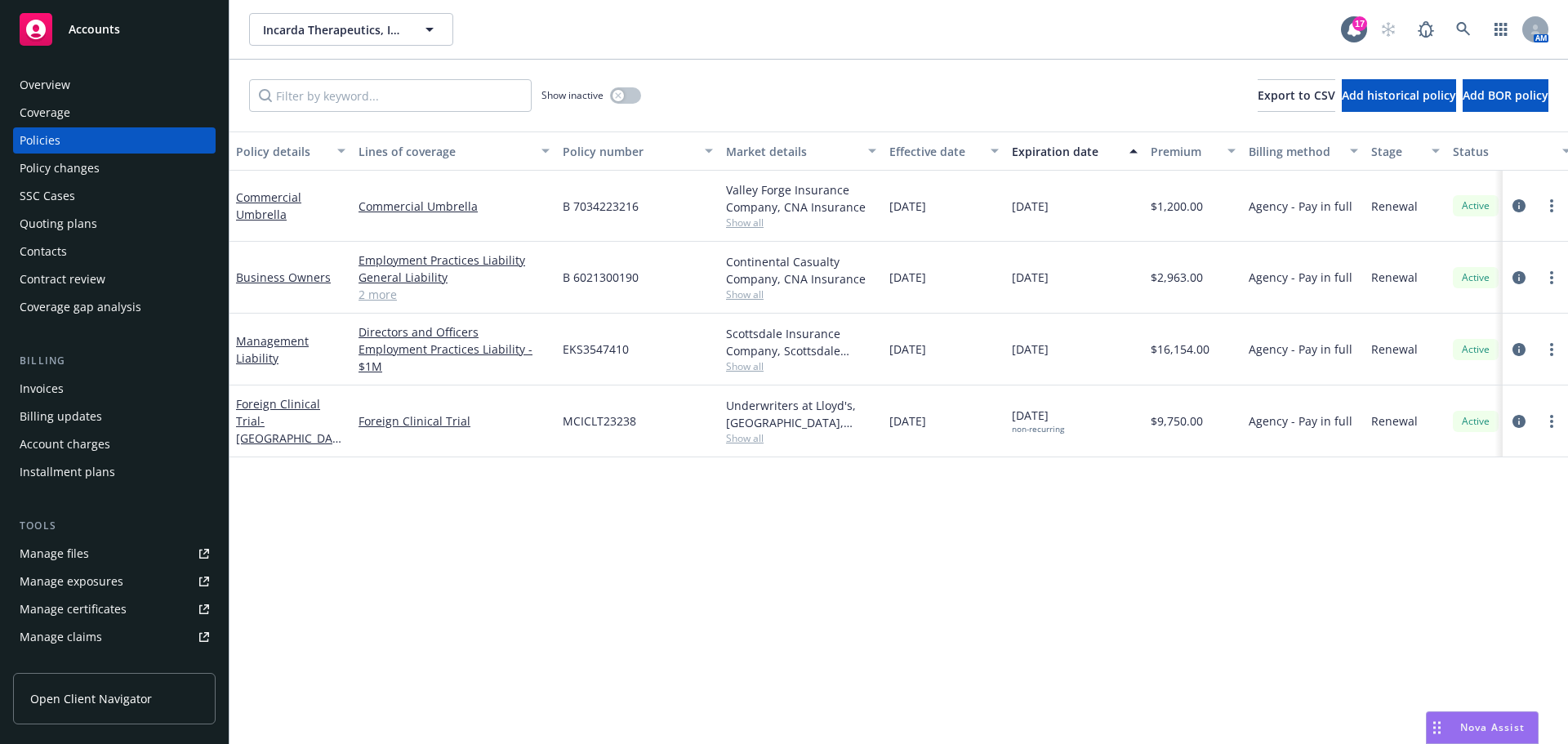
click at [80, 376] on div "Invoices" at bounding box center [114, 388] width 189 height 26
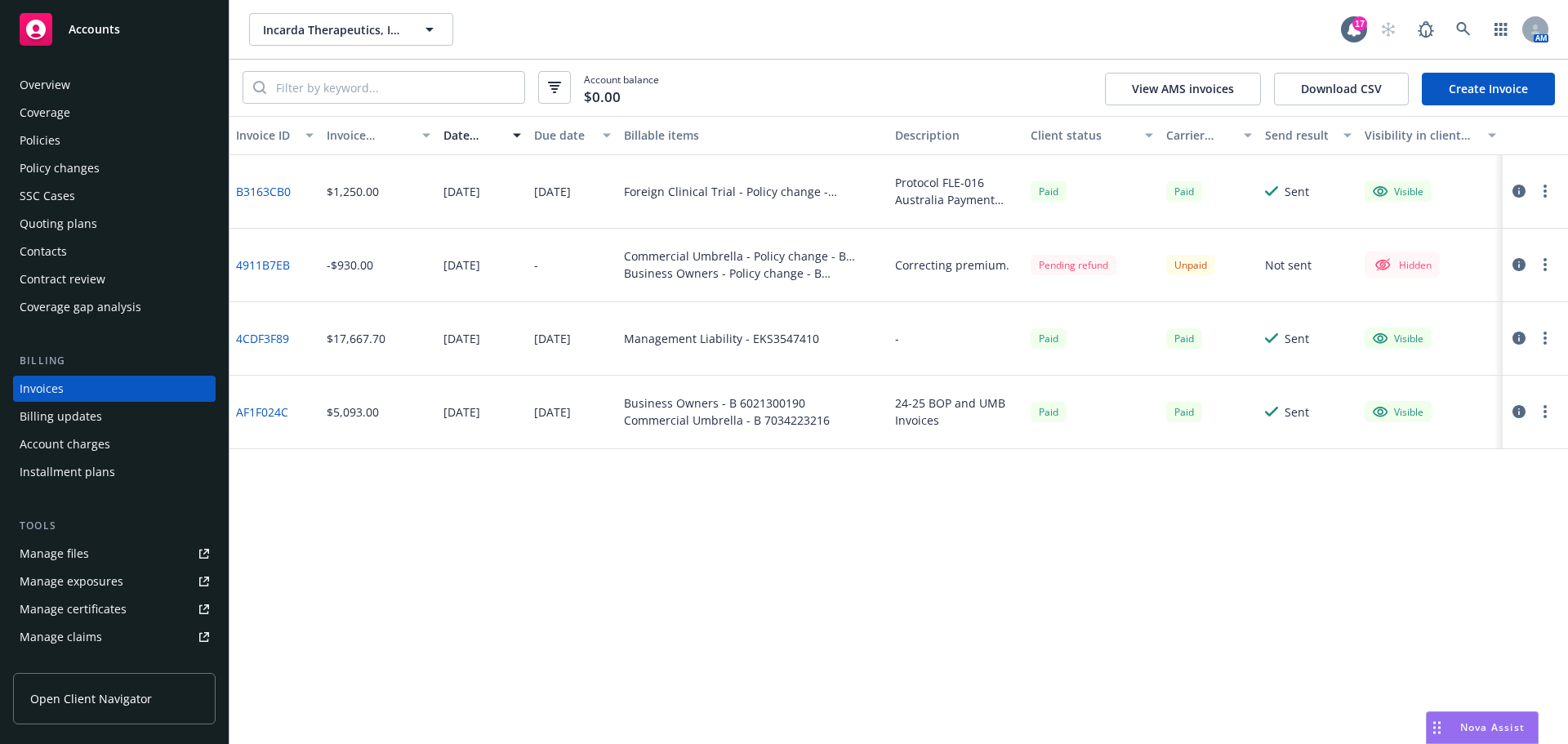
click at [126, 127] on div "Overview Coverage Policies Policy changes SSC Cases Quoting plans Contacts Cont…" at bounding box center [114, 196] width 203 height 249
click at [115, 136] on div "Policies" at bounding box center [114, 140] width 189 height 26
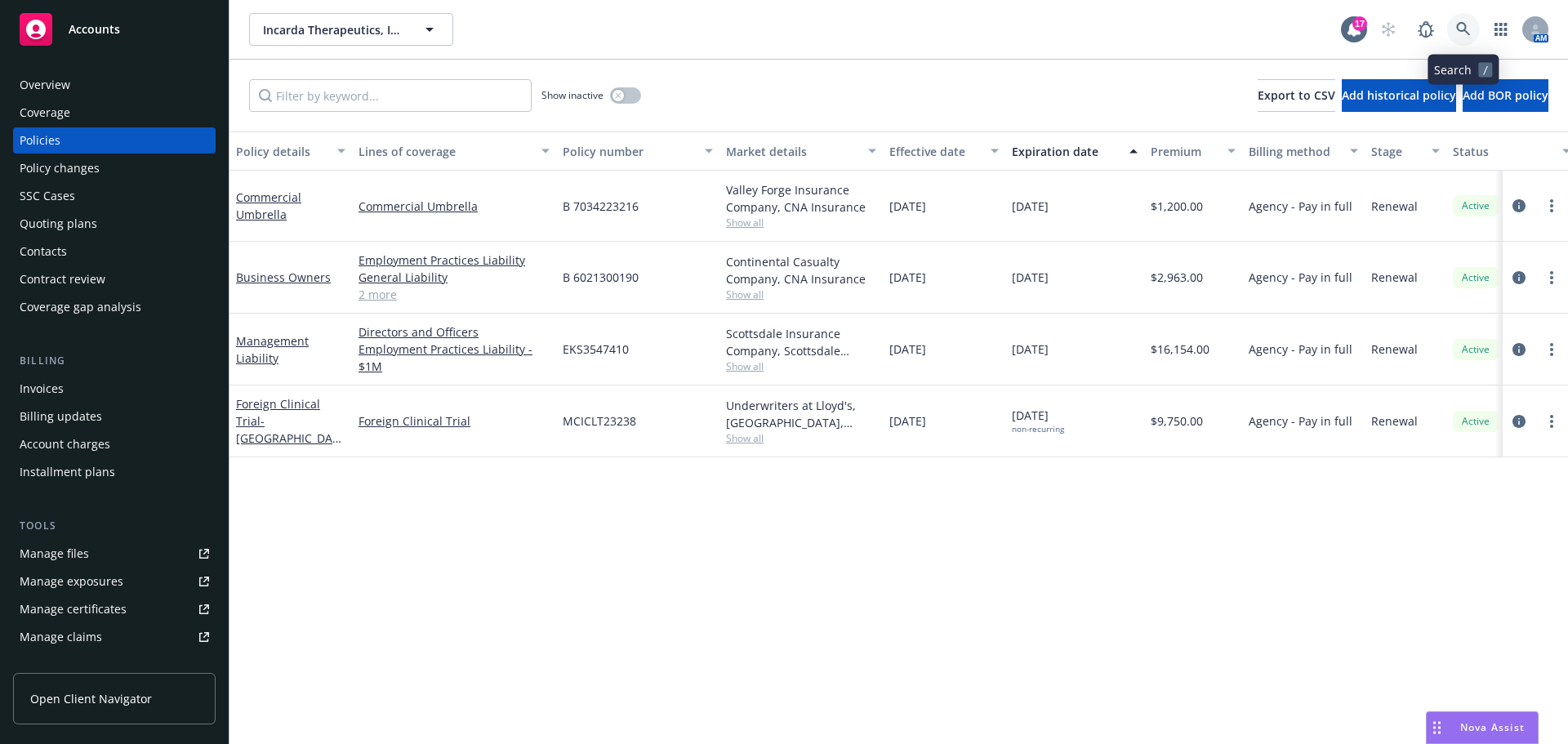
click at [1453, 30] on link at bounding box center [1464, 29] width 33 height 33
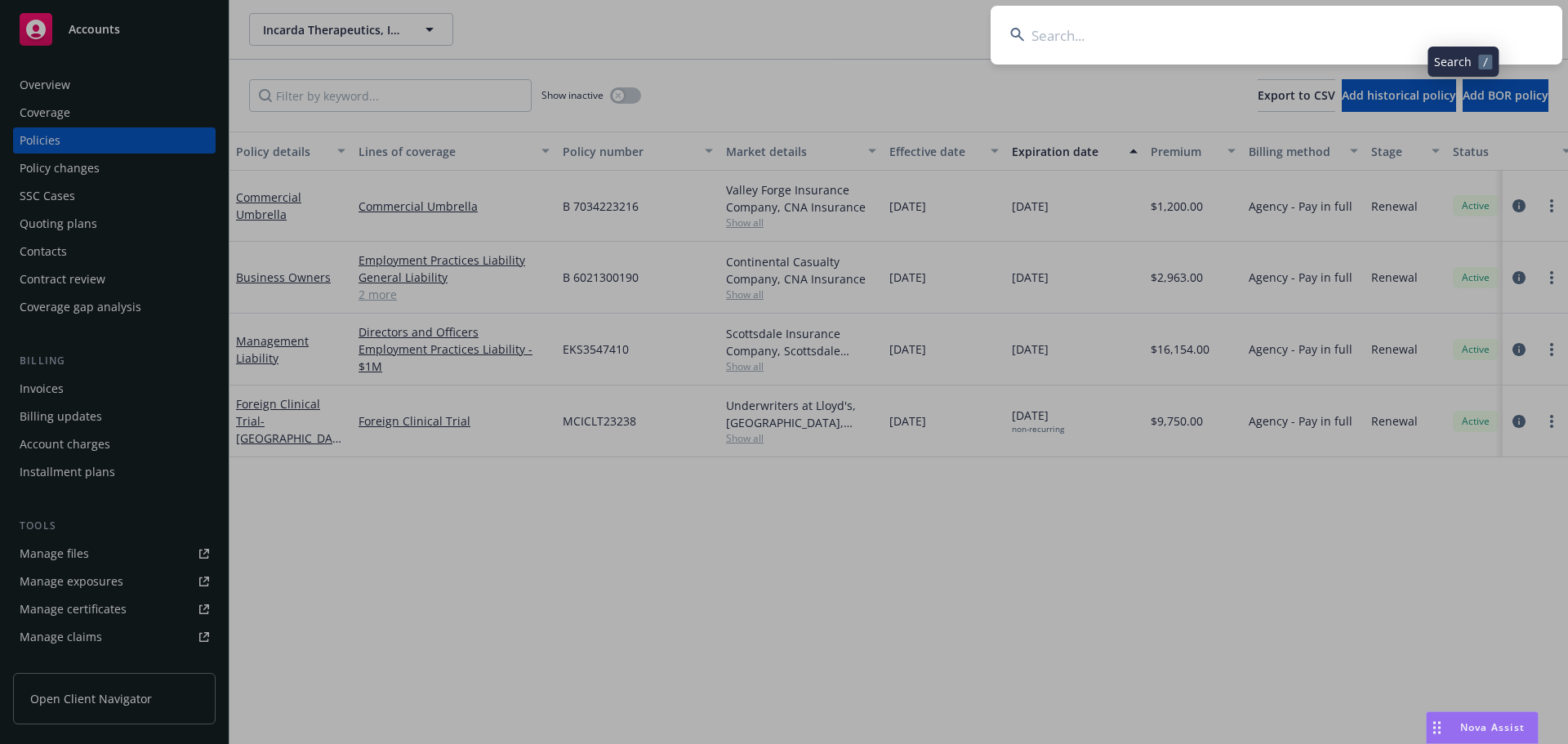
click at [1343, 31] on input at bounding box center [1276, 35] width 572 height 59
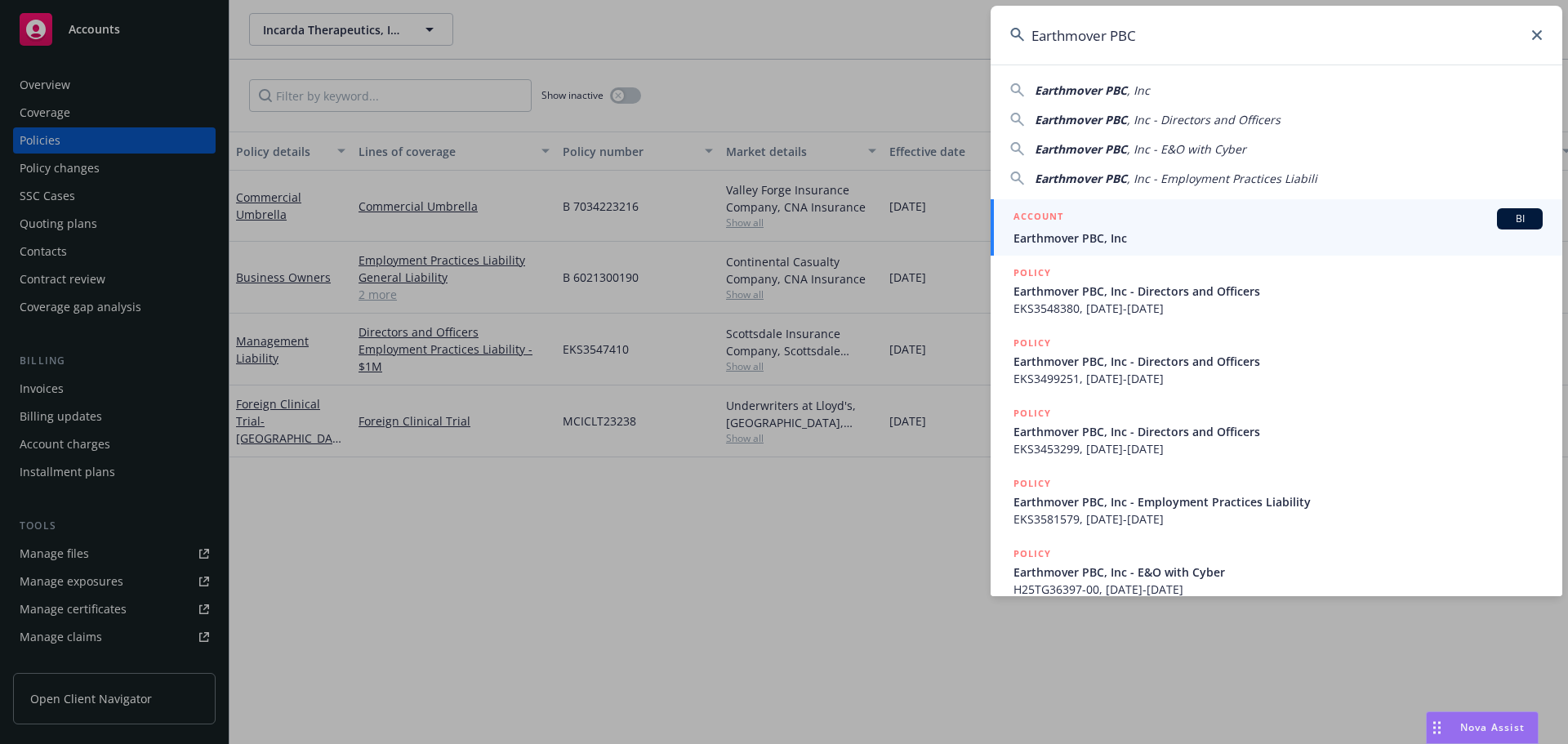
type input "Earthmover PBC"
click at [1113, 216] on div "ACCOUNT BI" at bounding box center [1278, 219] width 529 height 21
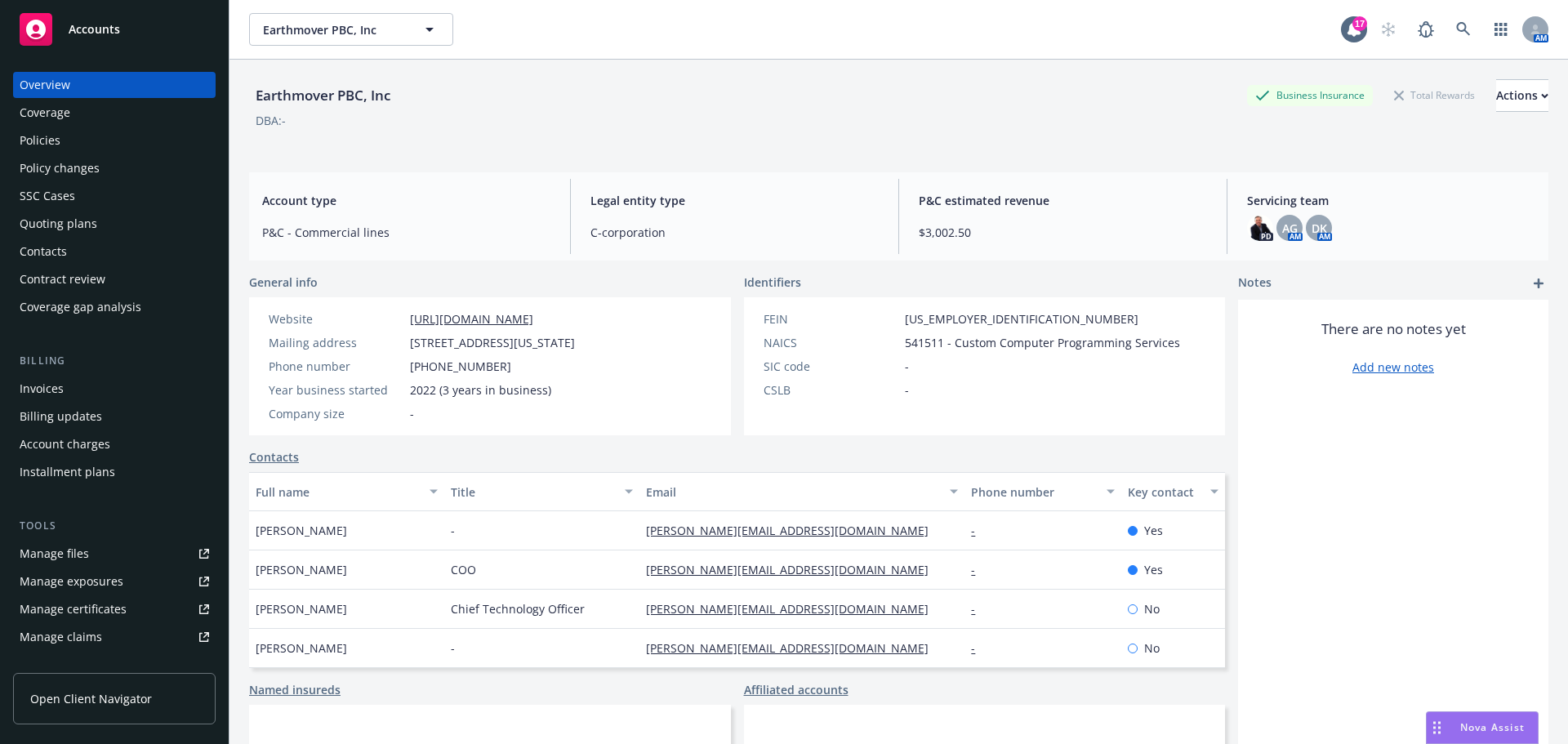
click at [55, 385] on div "Invoices" at bounding box center [41, 388] width 44 height 26
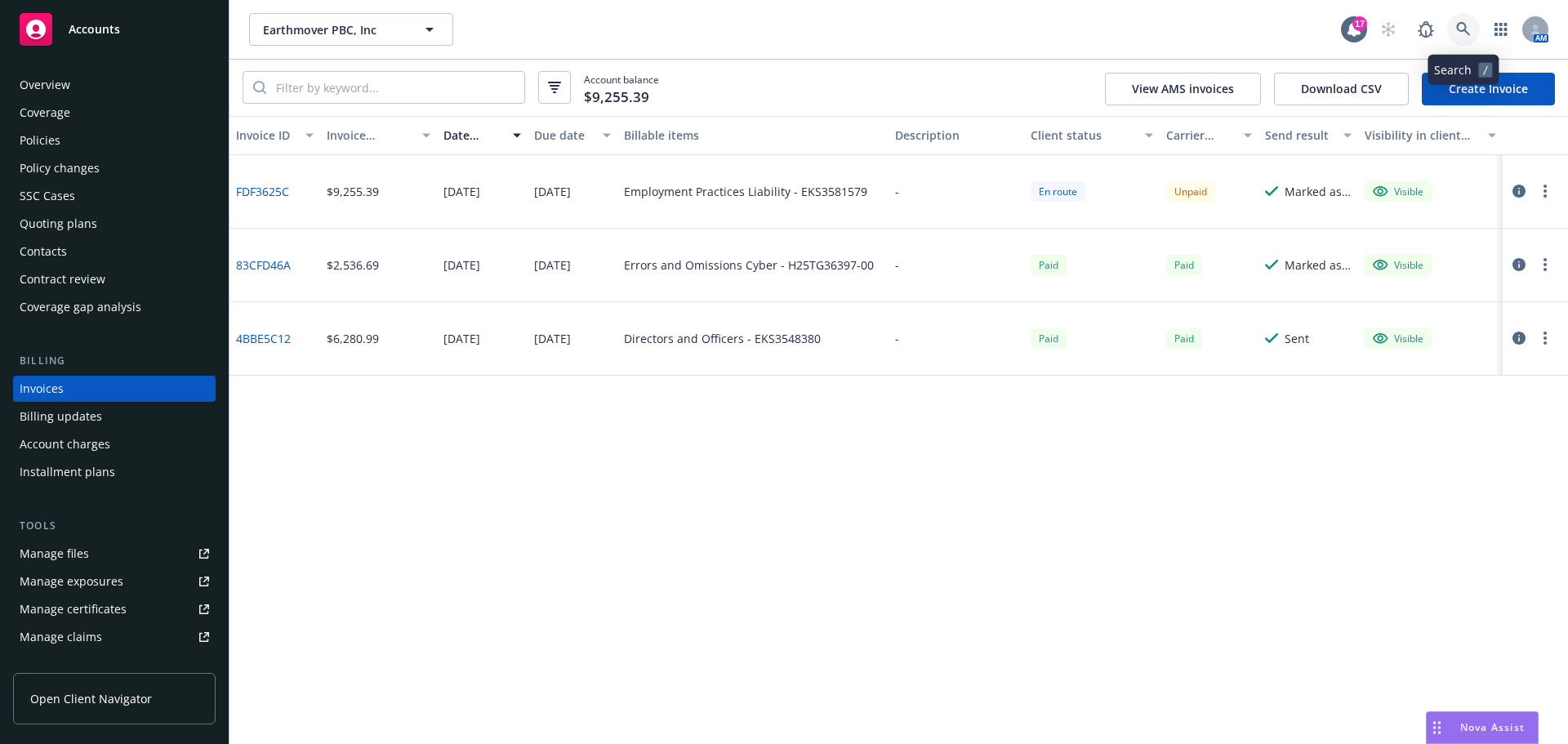
click at [1459, 33] on icon at bounding box center [1463, 29] width 15 height 15
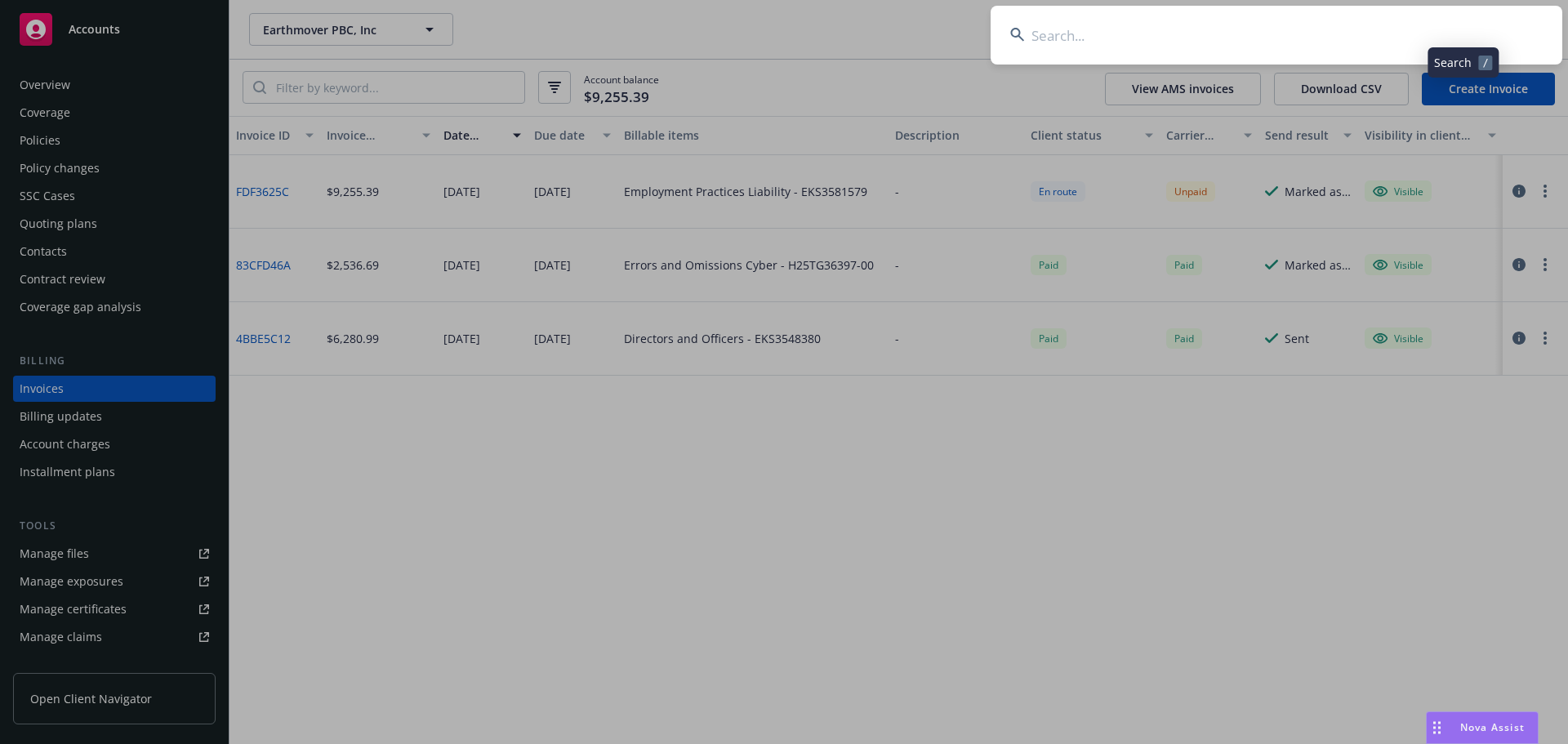
click at [1409, 27] on input at bounding box center [1276, 35] width 572 height 59
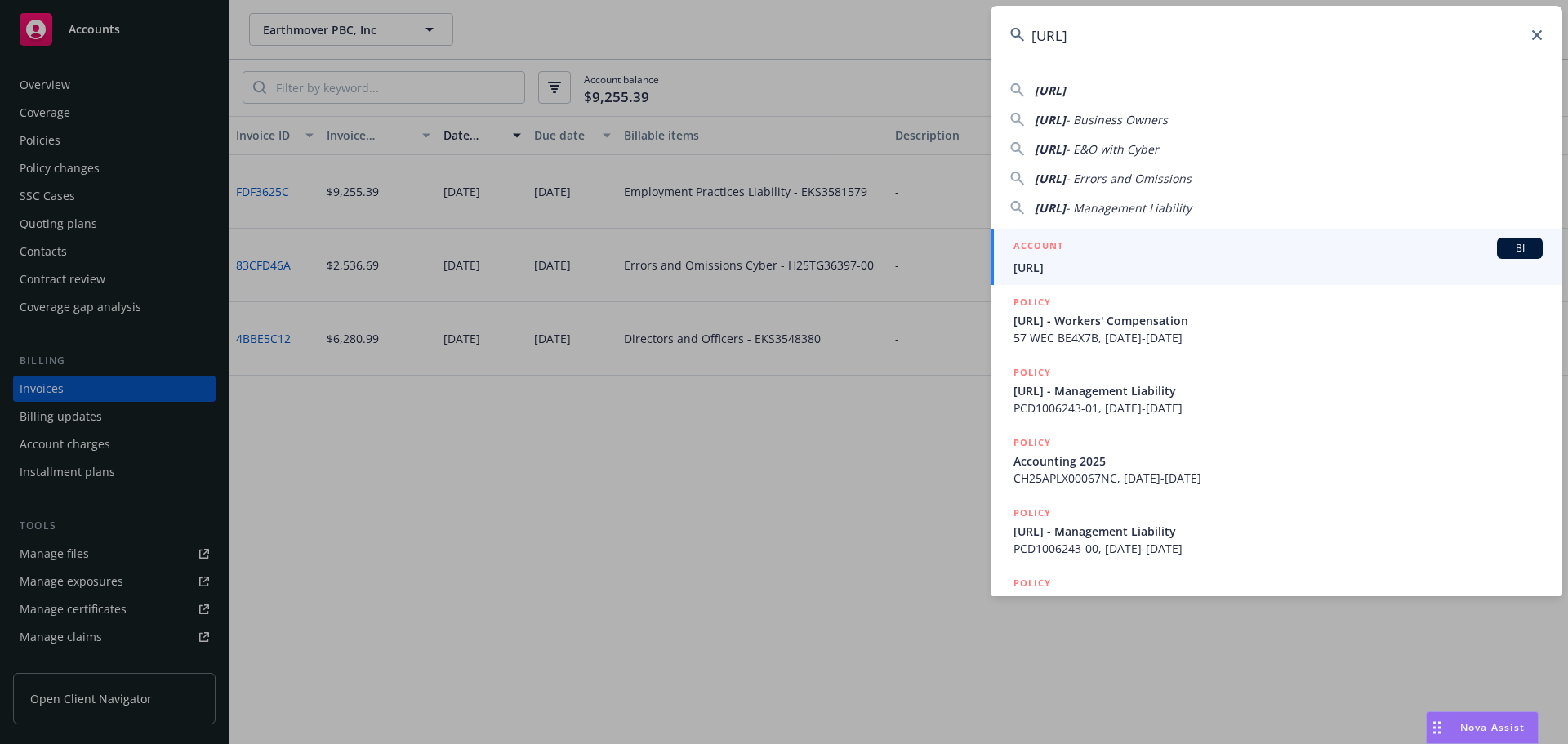
type input "BlackOre.ai"
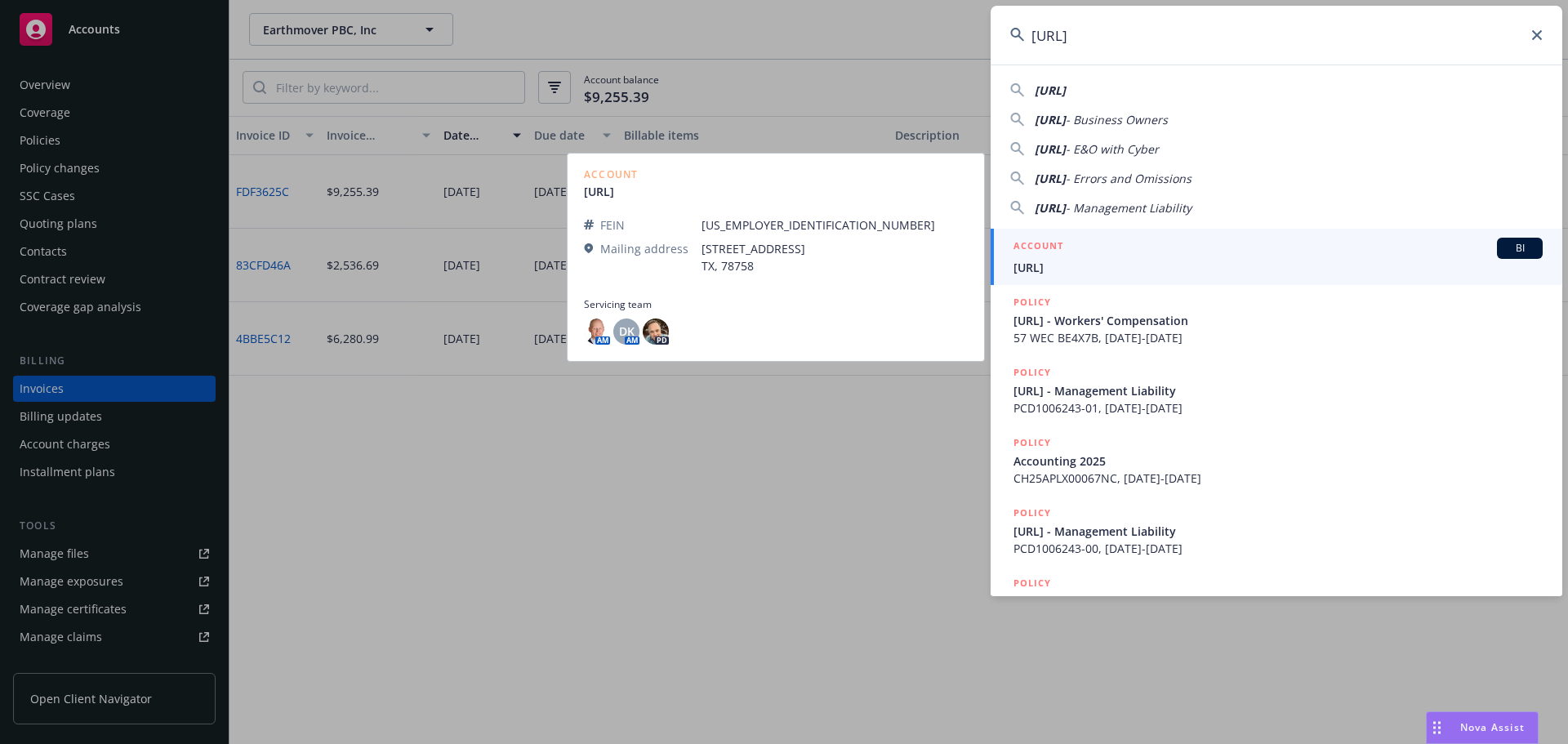
click at [1134, 265] on span "BlackOre.ai" at bounding box center [1278, 268] width 529 height 18
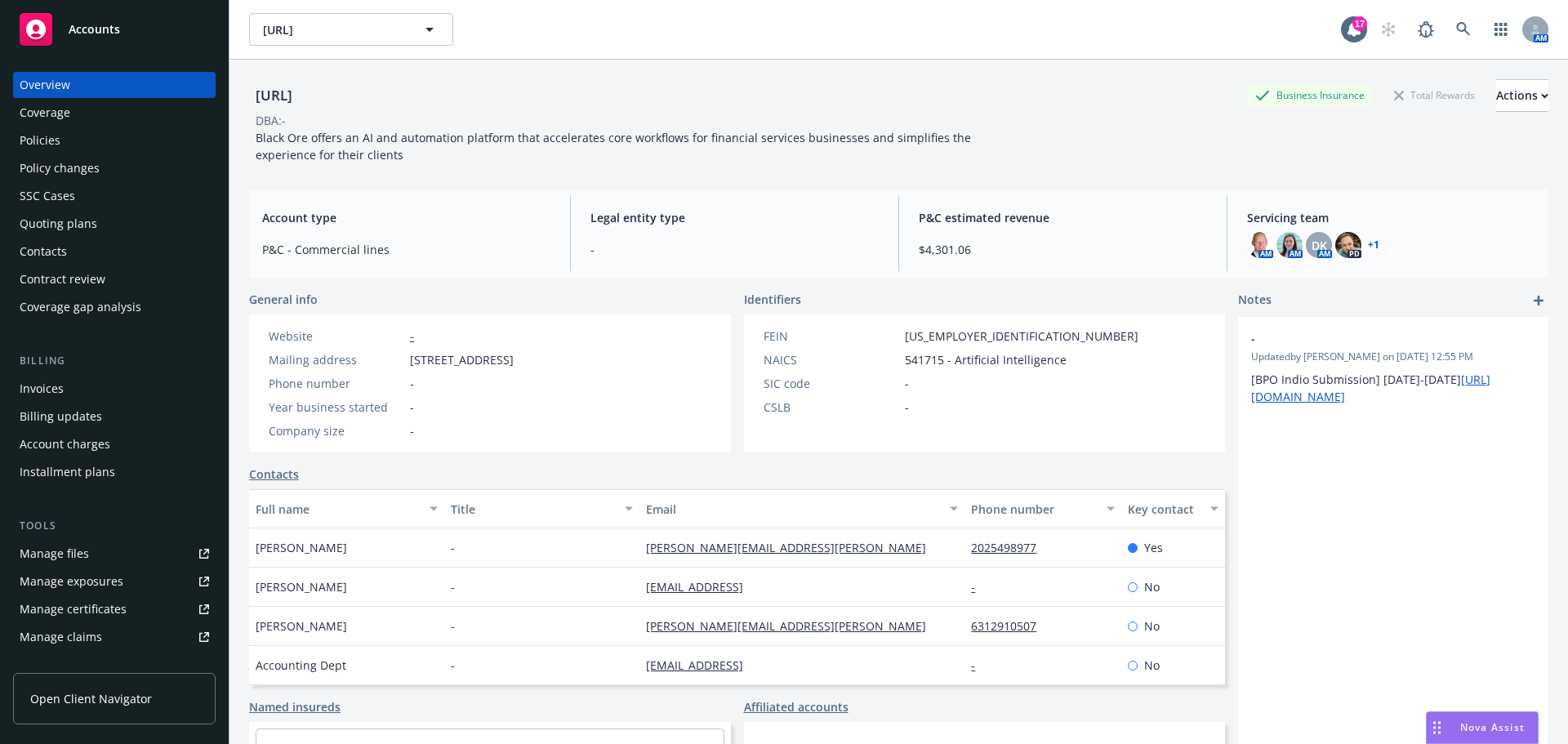
click at [98, 383] on div "Invoices" at bounding box center [114, 388] width 189 height 26
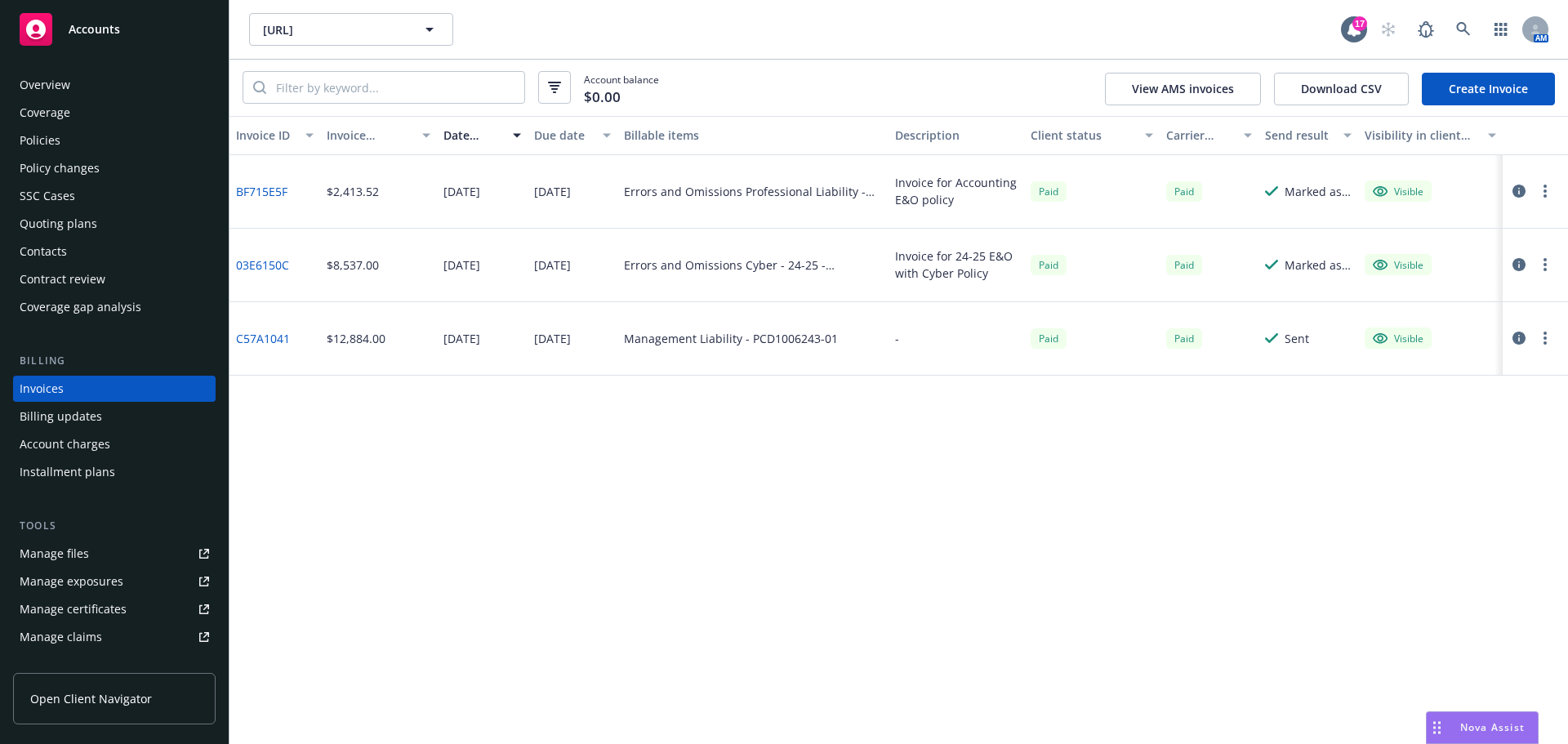
click at [80, 223] on div "Quoting plans" at bounding box center [58, 223] width 78 height 26
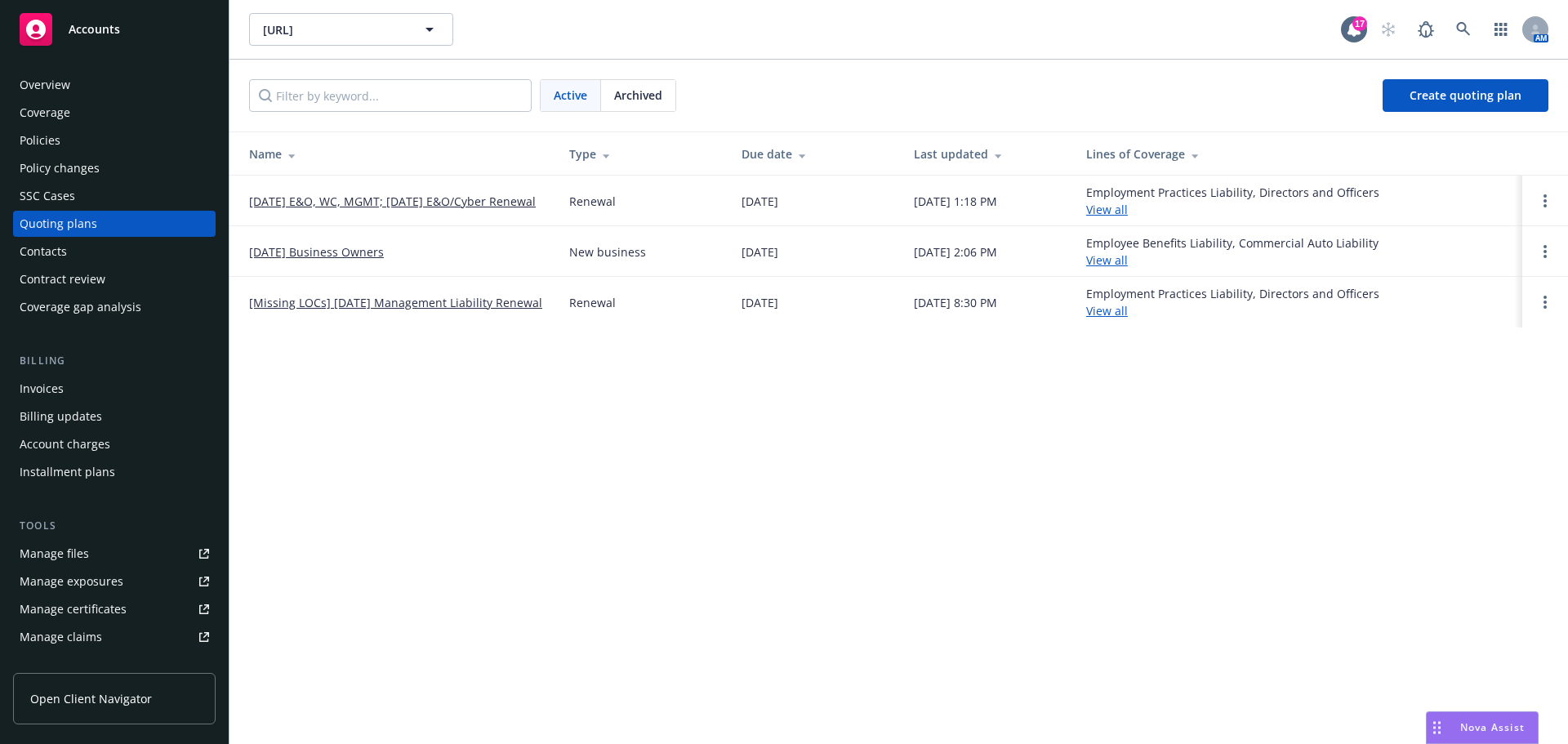
click at [125, 145] on div "Policies" at bounding box center [114, 140] width 189 height 26
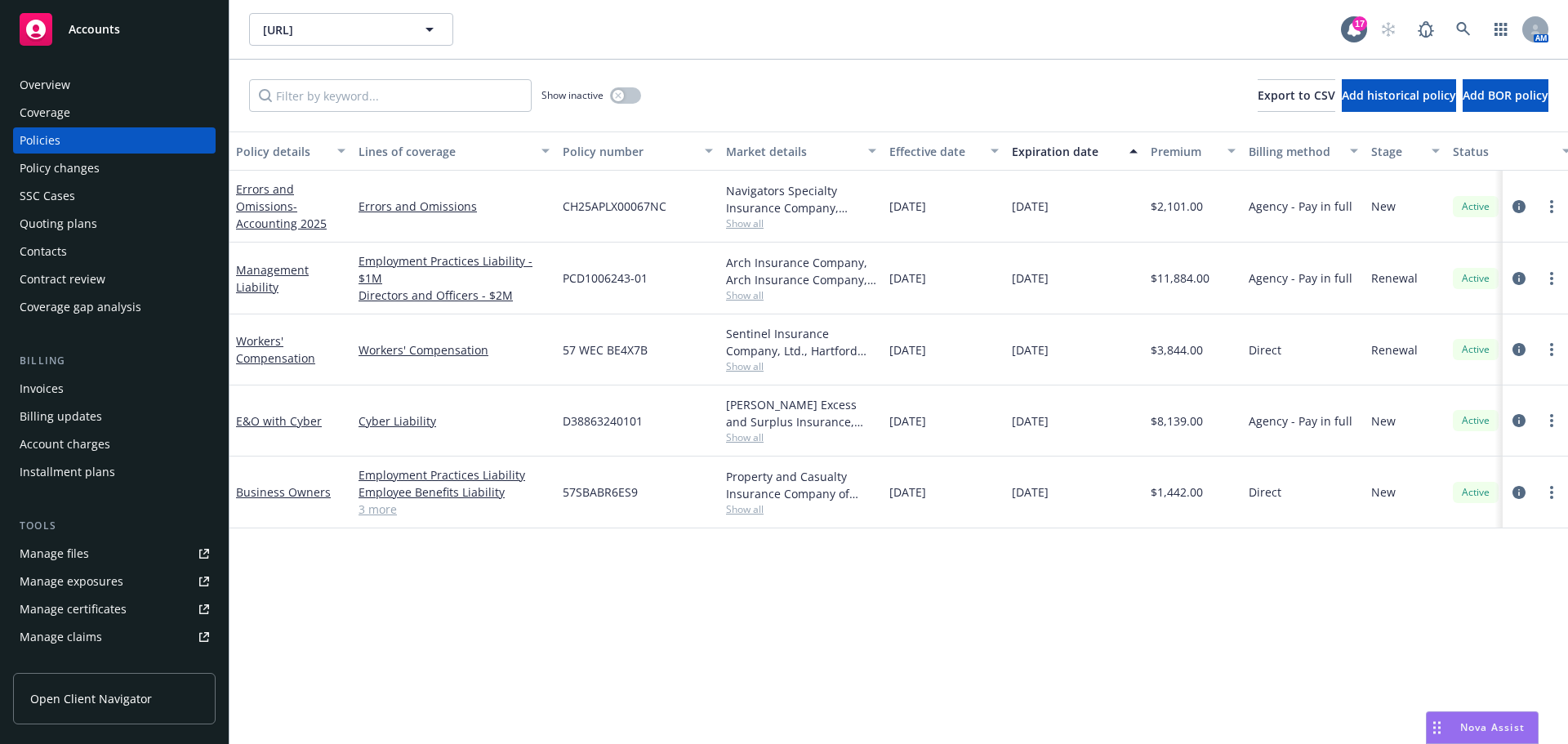
click at [88, 213] on div "Quoting plans" at bounding box center [58, 223] width 78 height 26
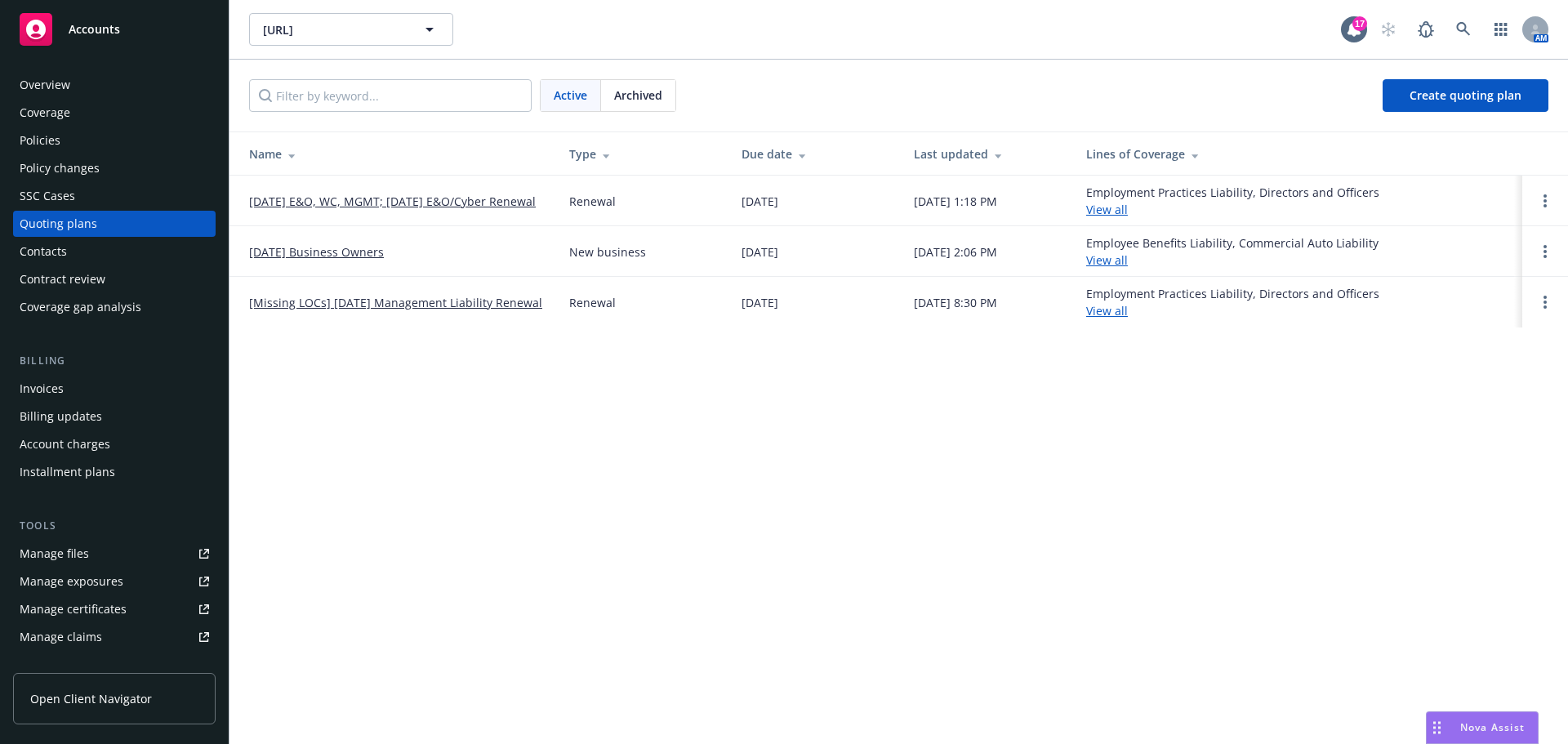
click at [323, 193] on link "11/02/25 E&O, WC, MGMT; 11/13/25 E&O/Cyber Renewal" at bounding box center [393, 202] width 287 height 18
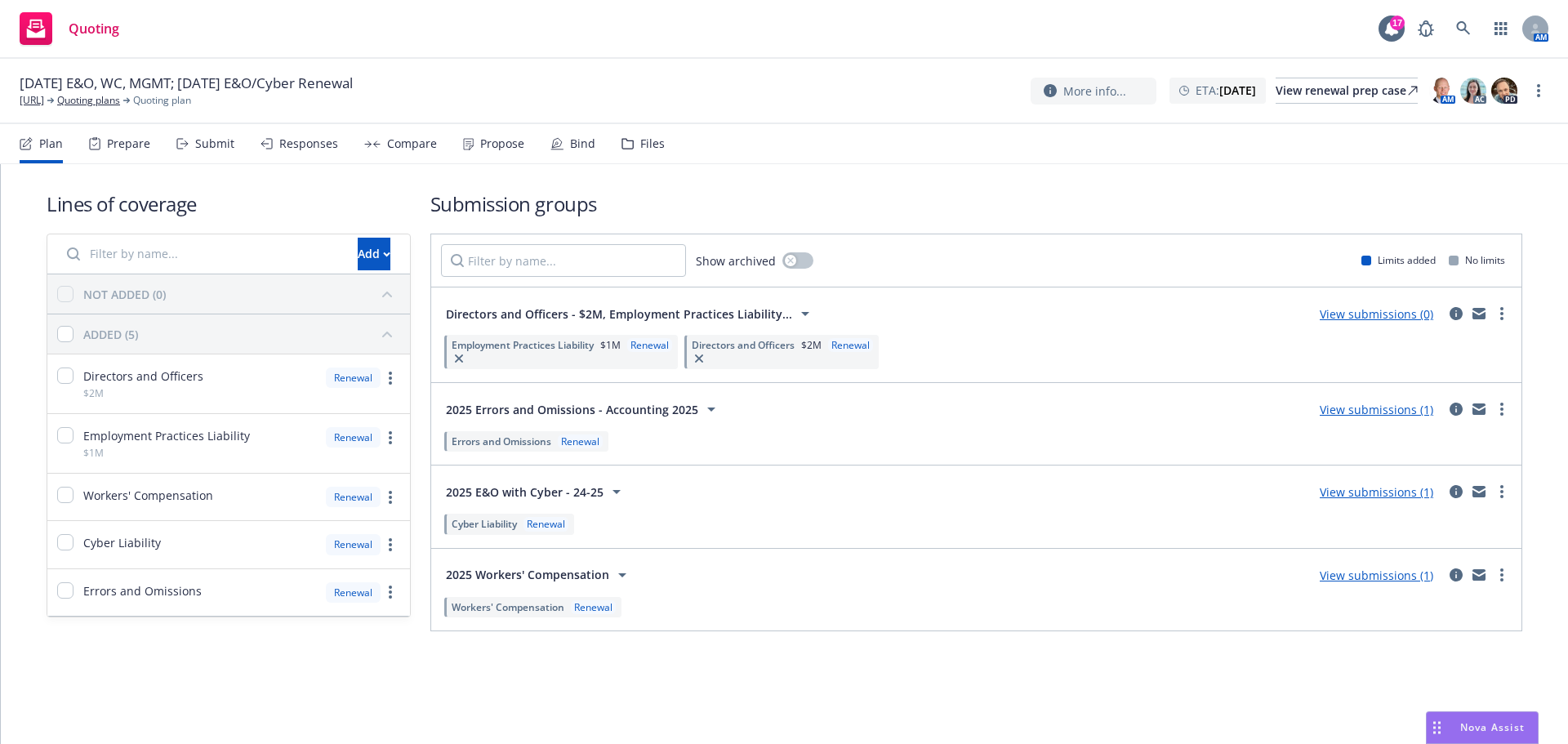
click at [640, 137] on div "Files" at bounding box center [652, 143] width 24 height 13
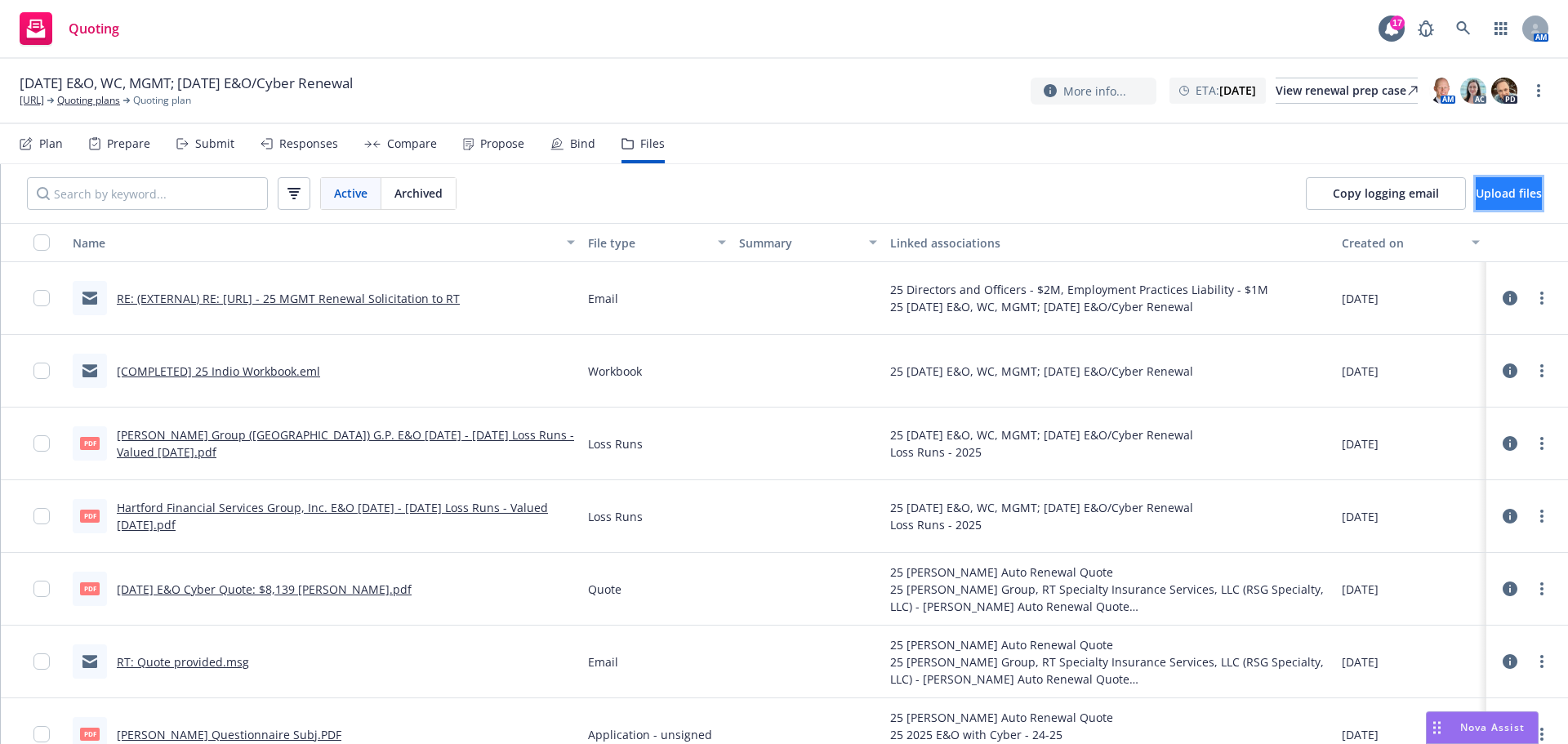
click at [1475, 184] on button "Upload files" at bounding box center [1509, 194] width 66 height 33
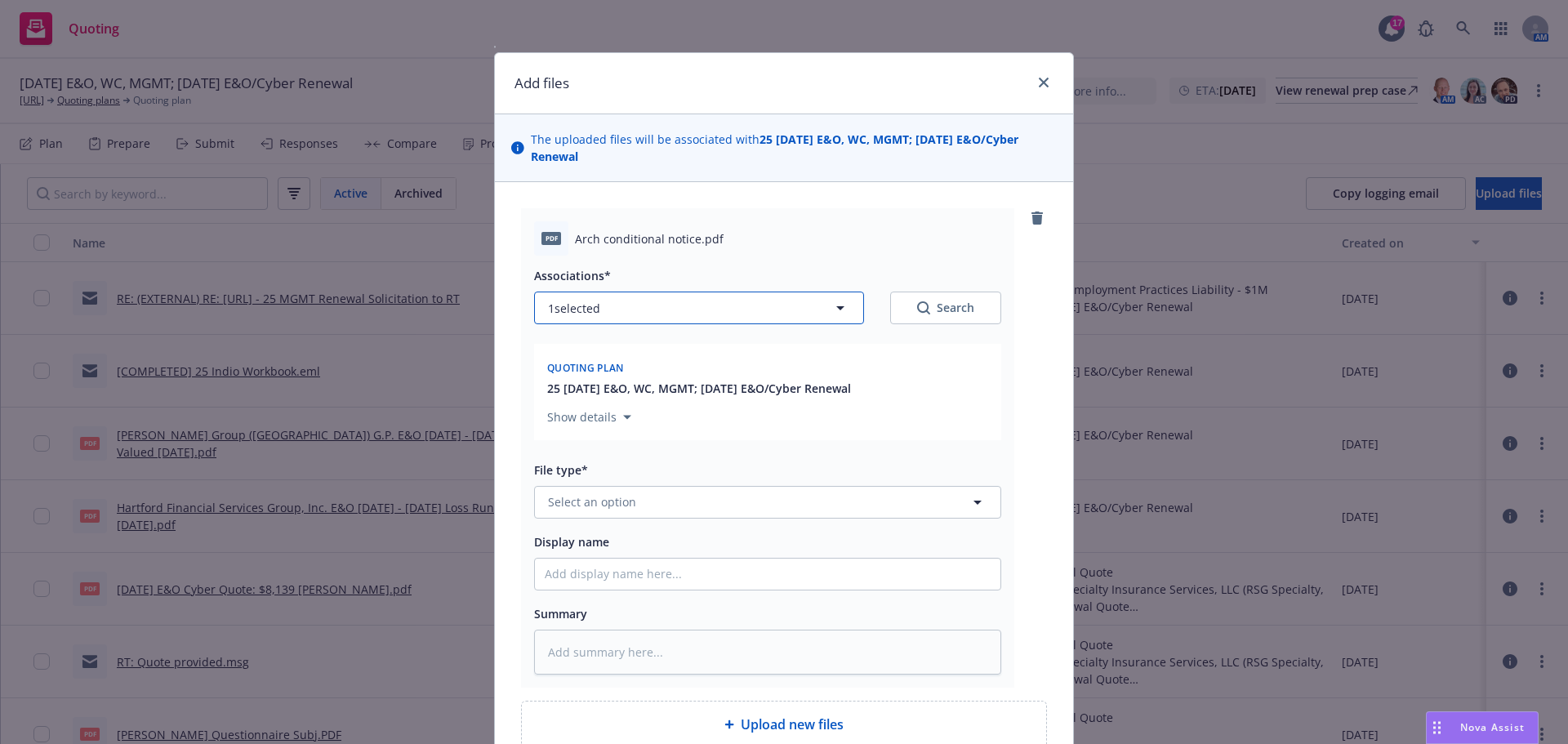
click at [669, 306] on button "1 selected" at bounding box center [699, 308] width 330 height 33
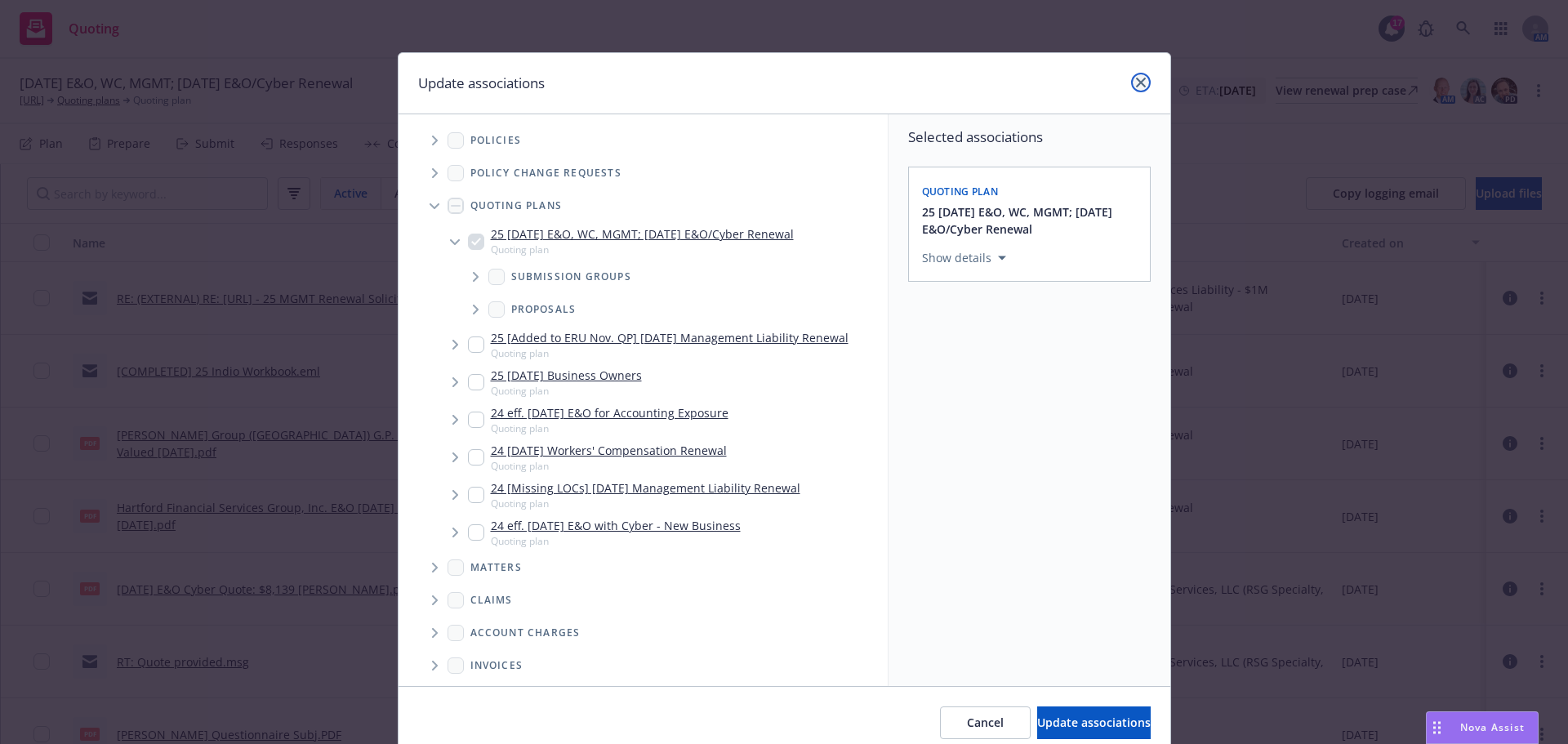
click at [1134, 92] on link "close" at bounding box center [1141, 83] width 19 height 20
type textarea "x"
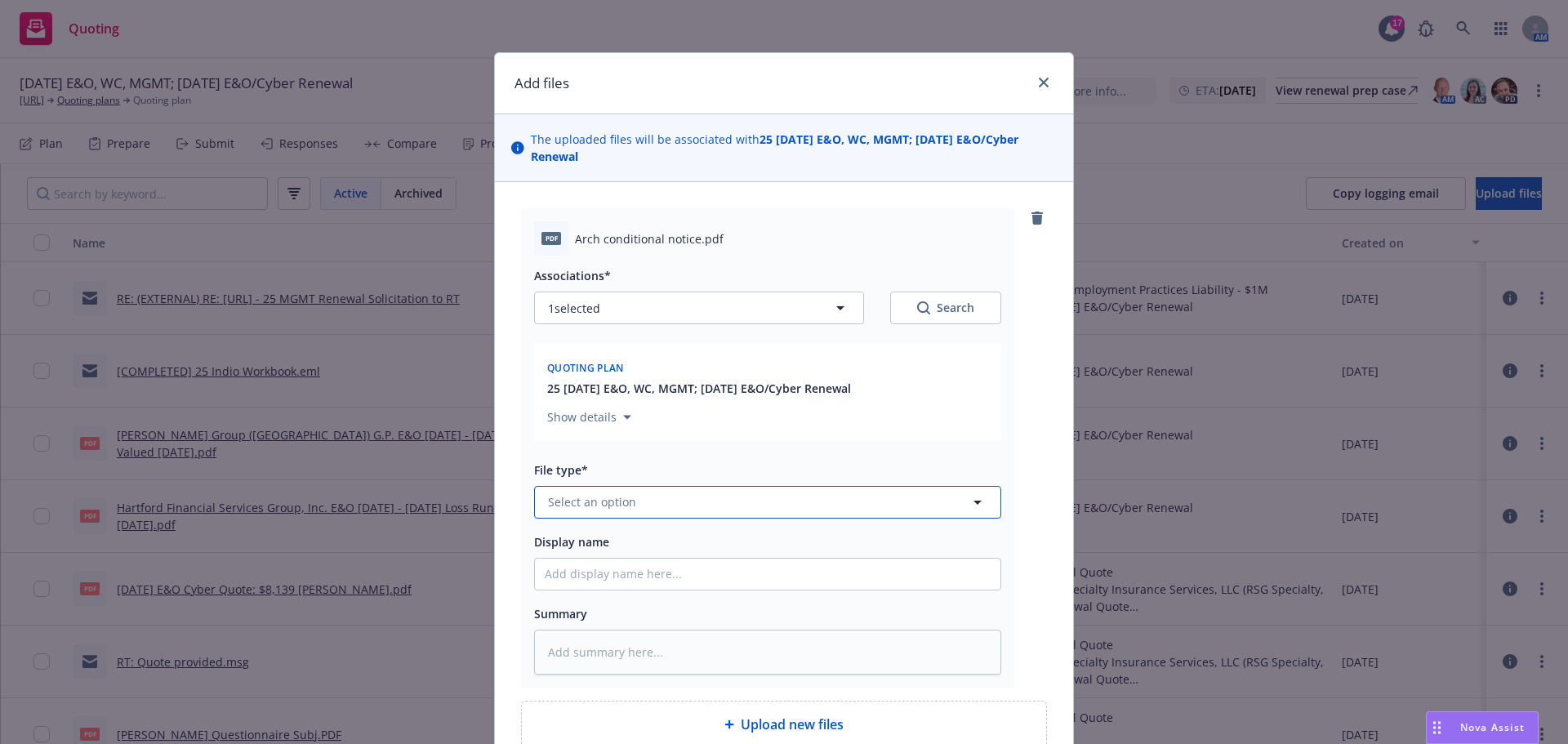
click at [692, 503] on button "Select an option" at bounding box center [767, 503] width 467 height 33
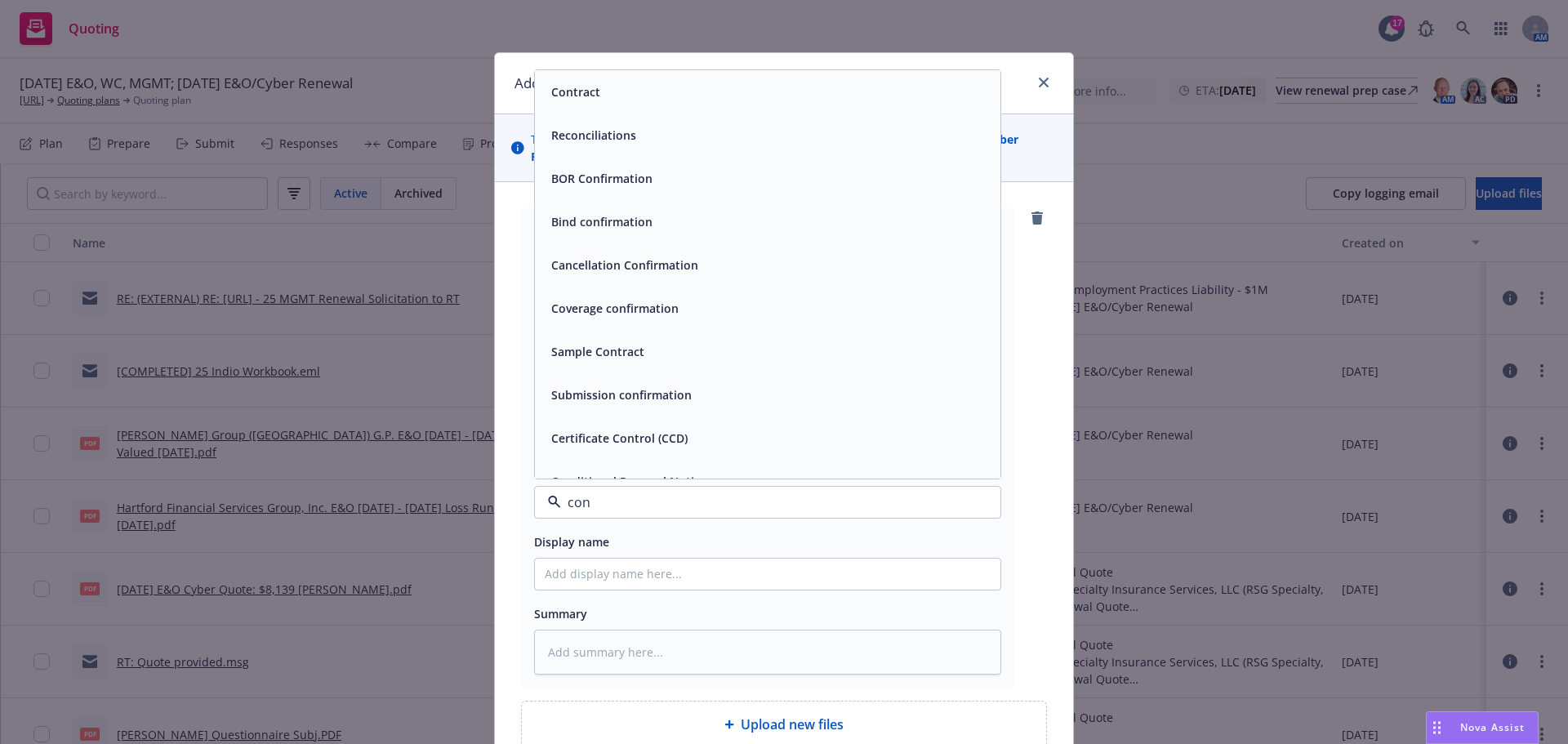
type input "cond"
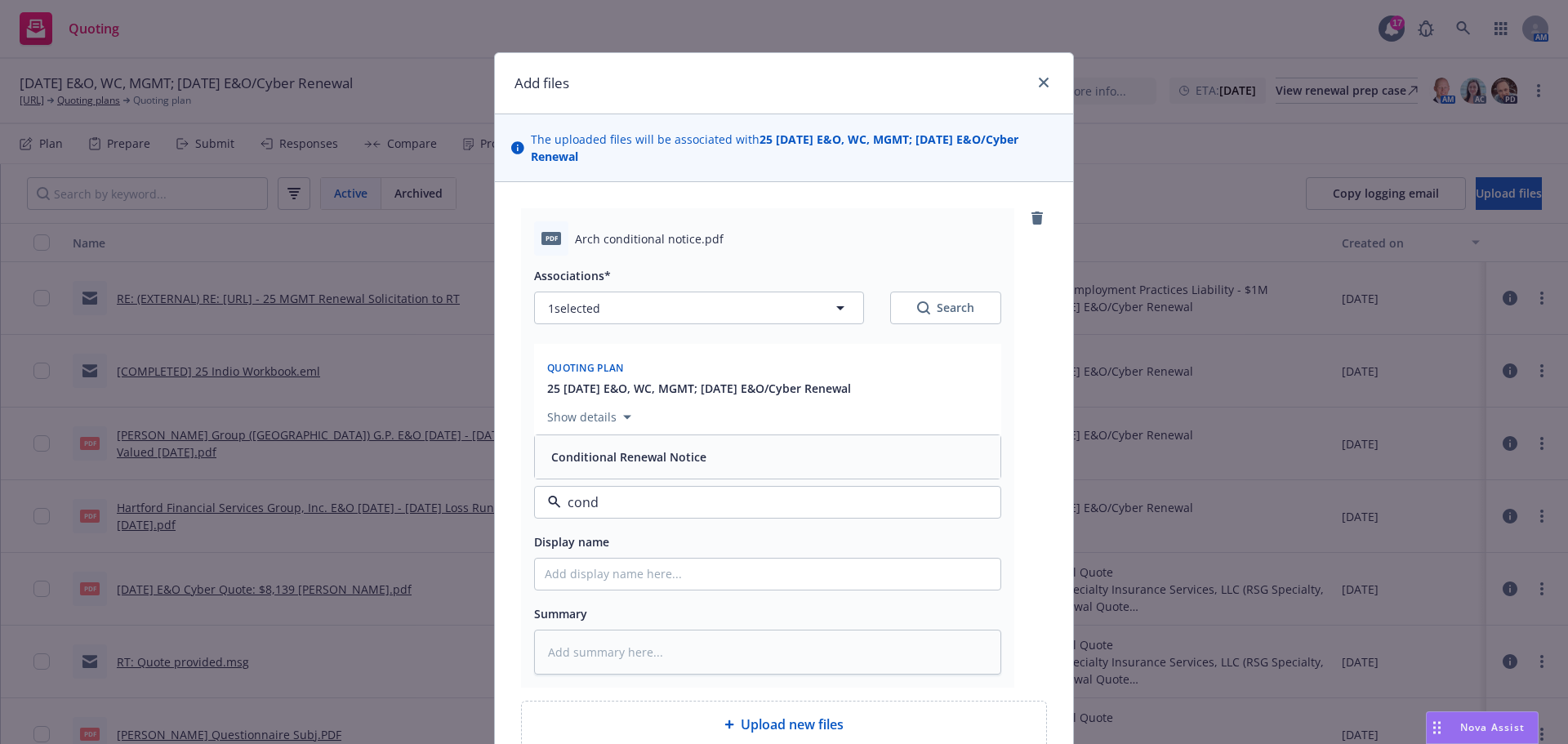
click at [739, 447] on div "Conditional Renewal Notice" at bounding box center [768, 457] width 446 height 23
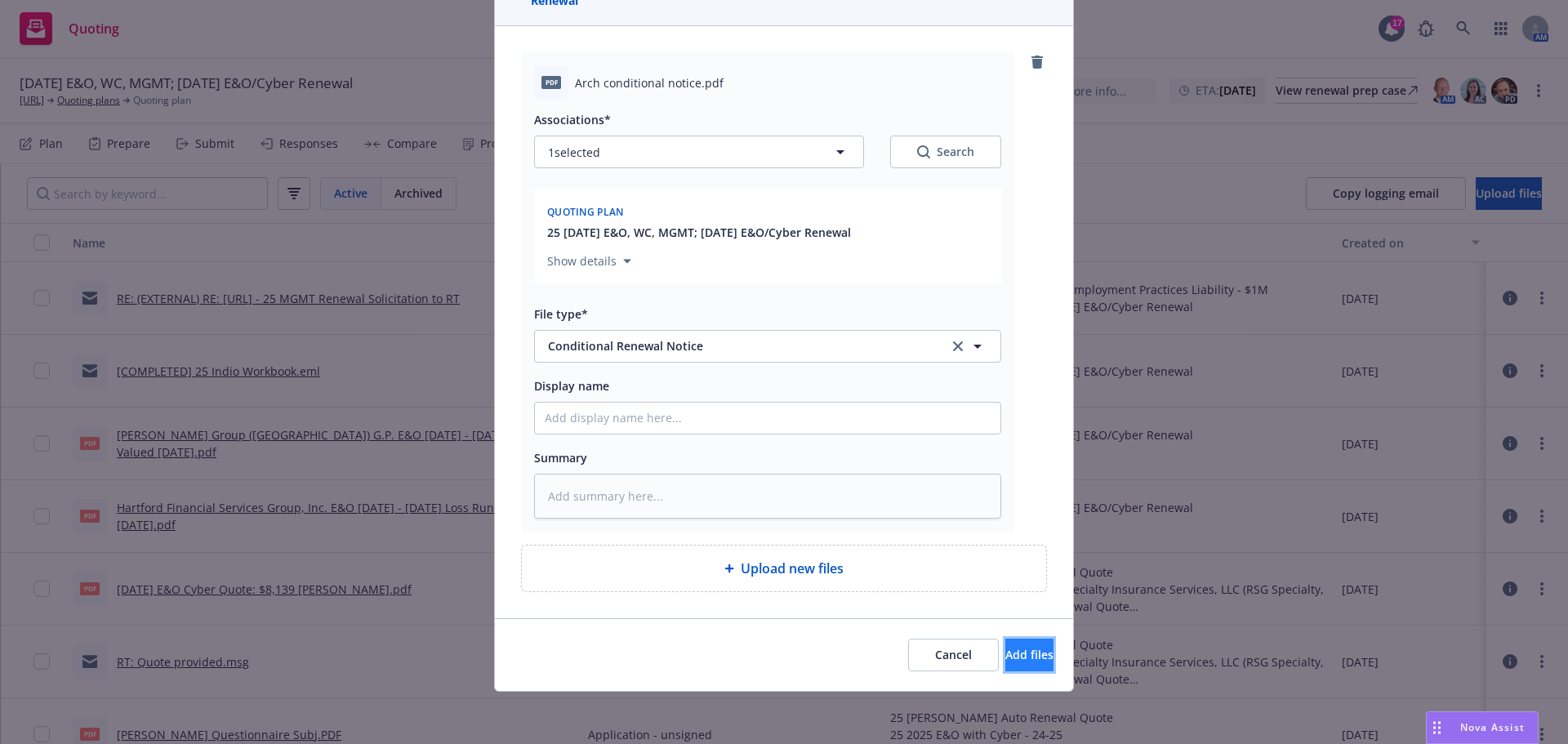
click at [1018, 659] on span "Add files" at bounding box center [1029, 655] width 48 height 16
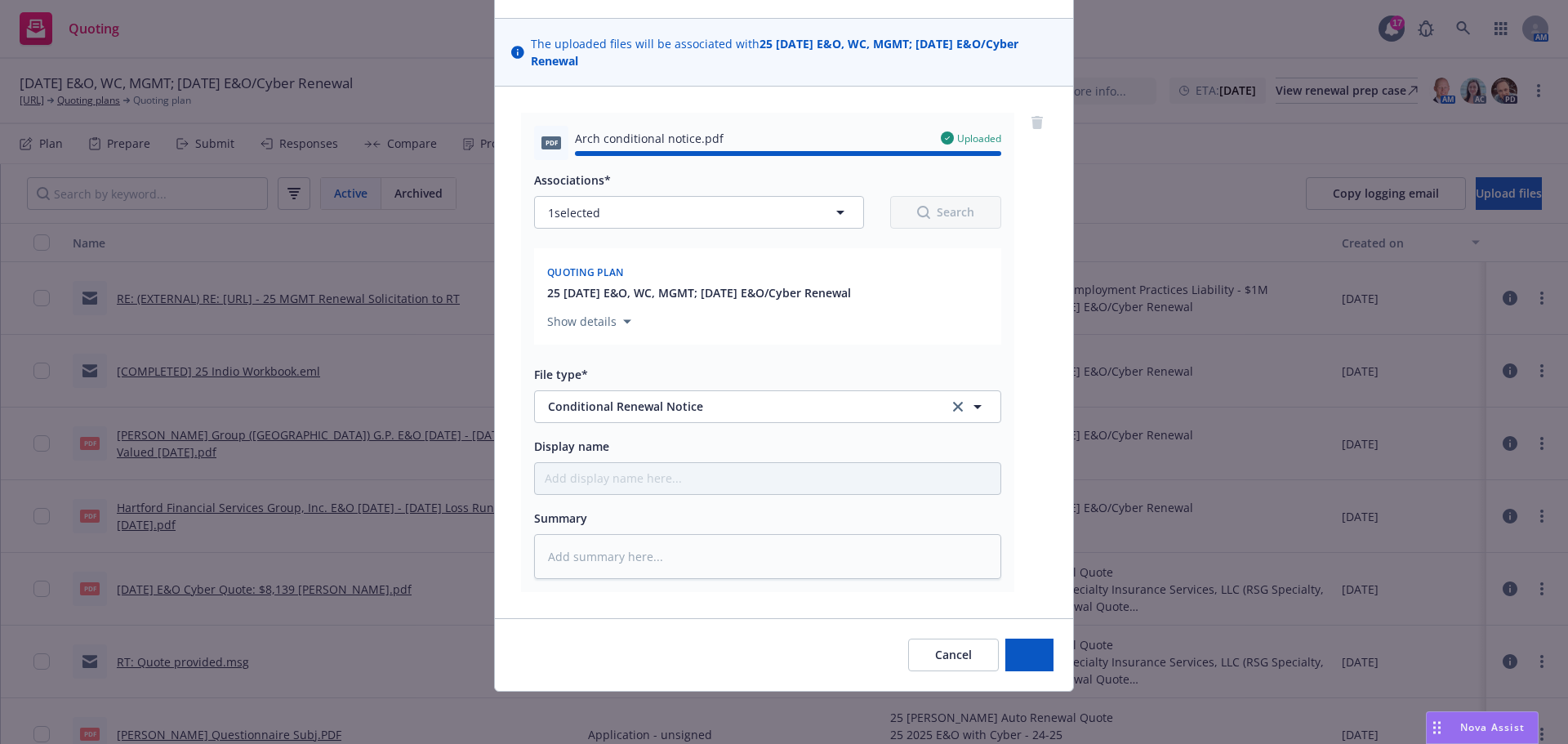
type textarea "x"
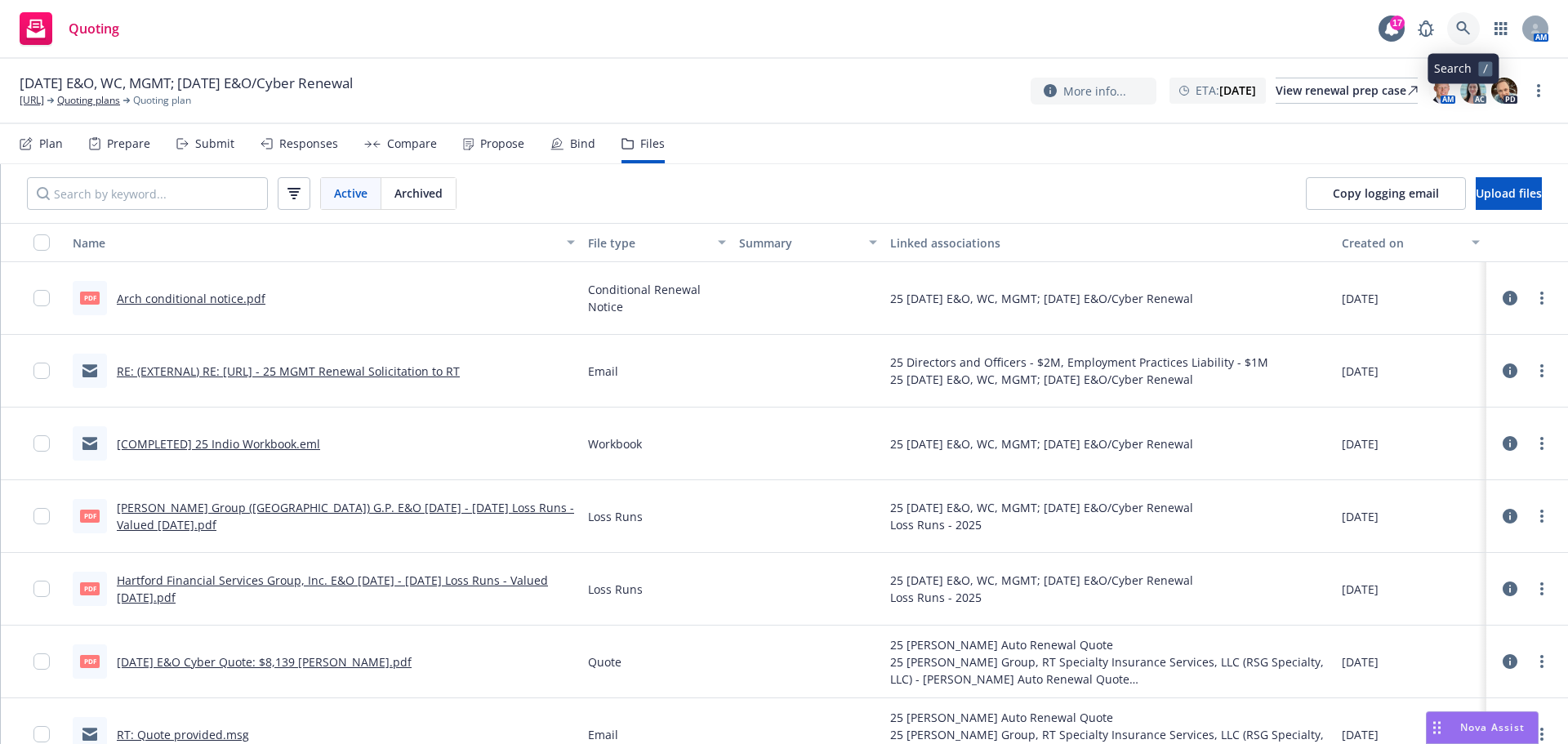
click at [1454, 33] on link at bounding box center [1464, 29] width 33 height 33
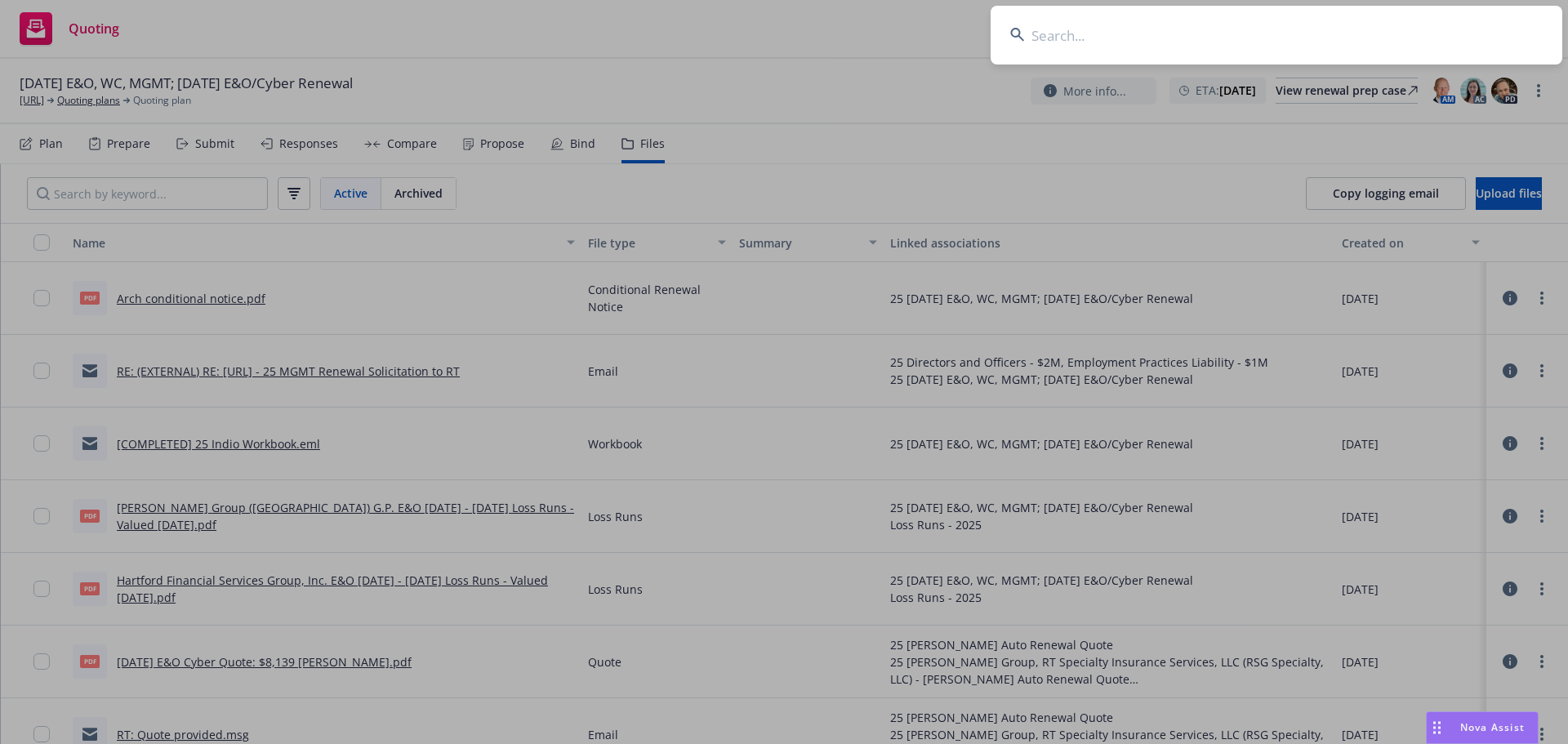
click at [1369, 17] on input at bounding box center [1276, 35] width 572 height 59
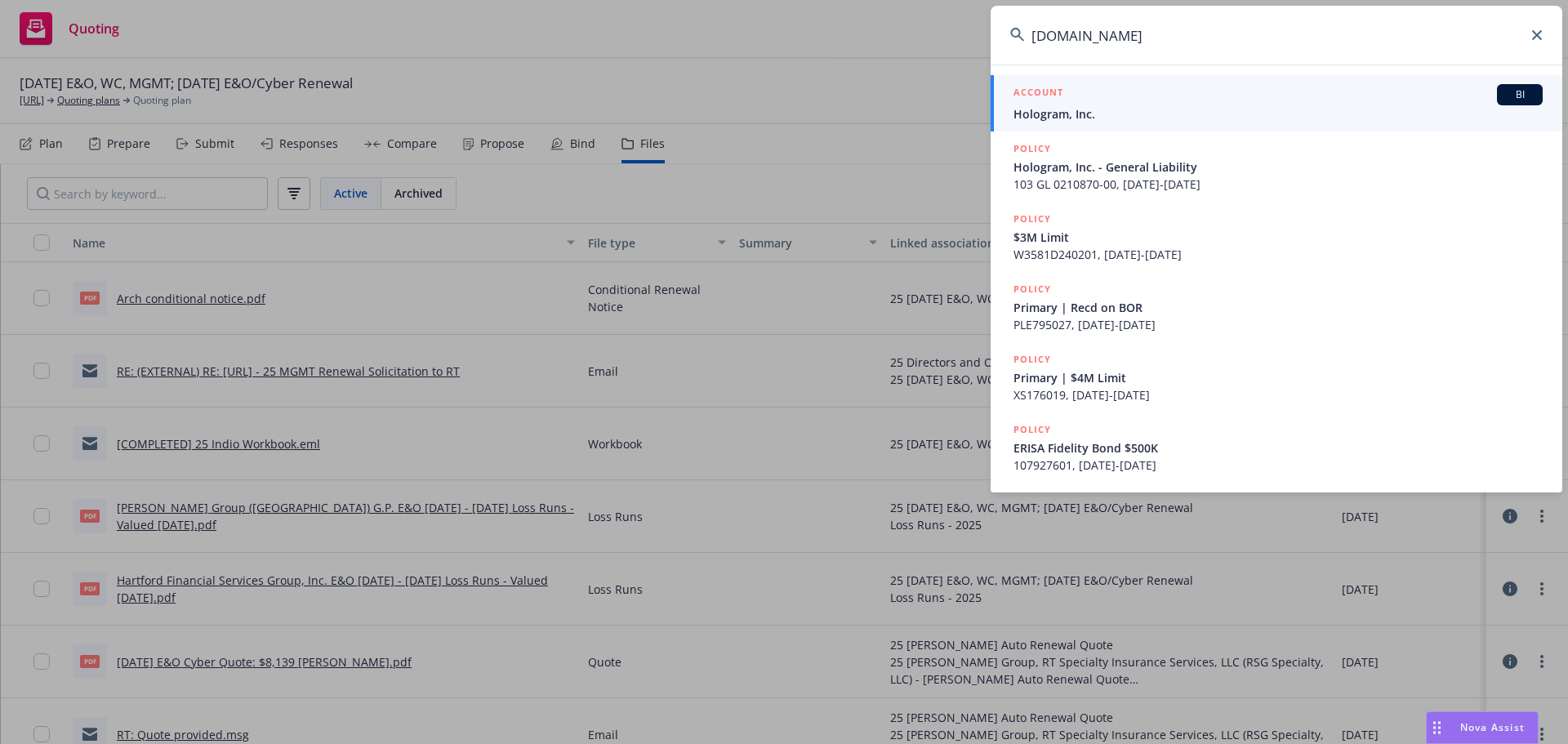
type input "Hologram.io"
click at [1101, 98] on div "ACCOUNT BI" at bounding box center [1278, 95] width 529 height 21
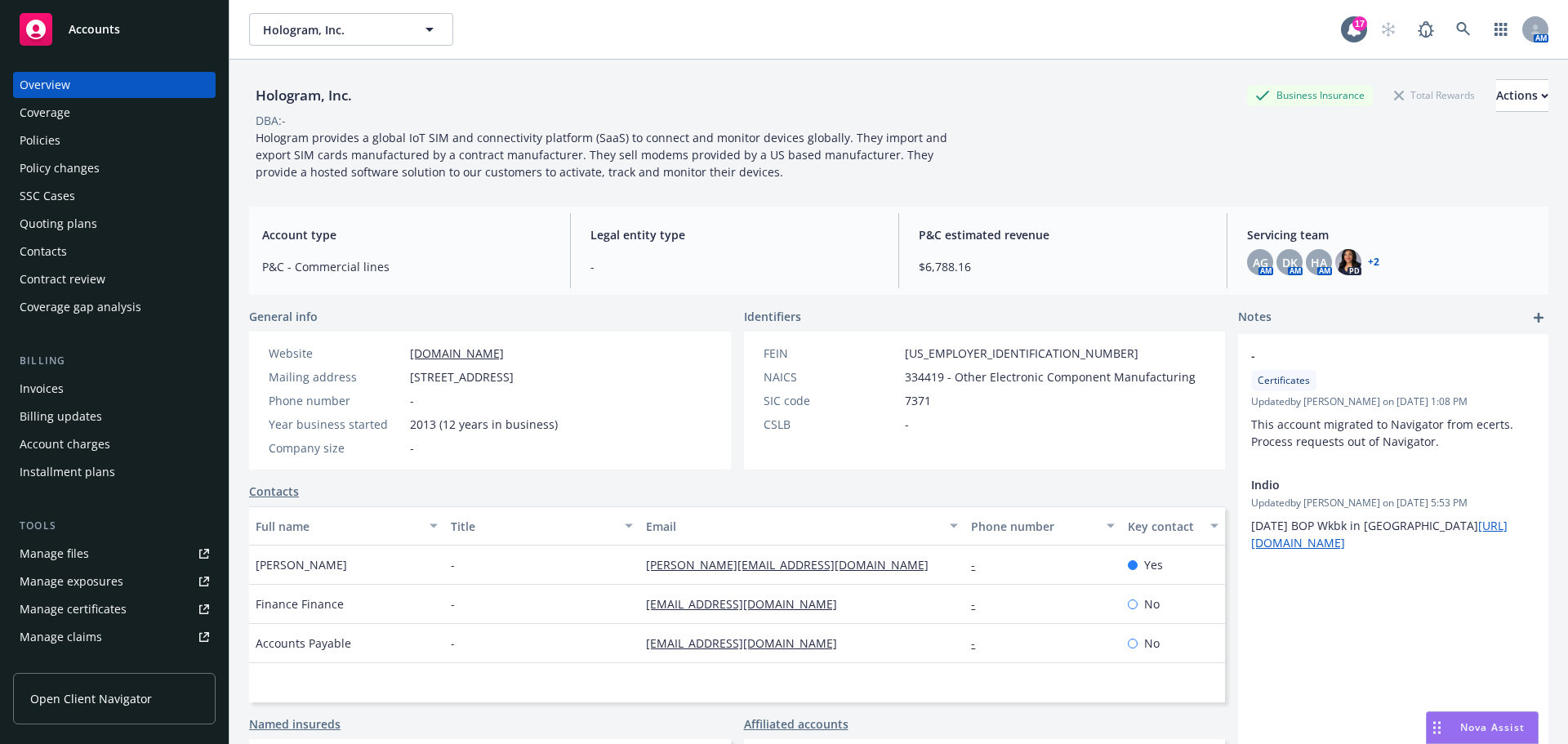
click at [49, 388] on div "Invoices" at bounding box center [41, 388] width 44 height 26
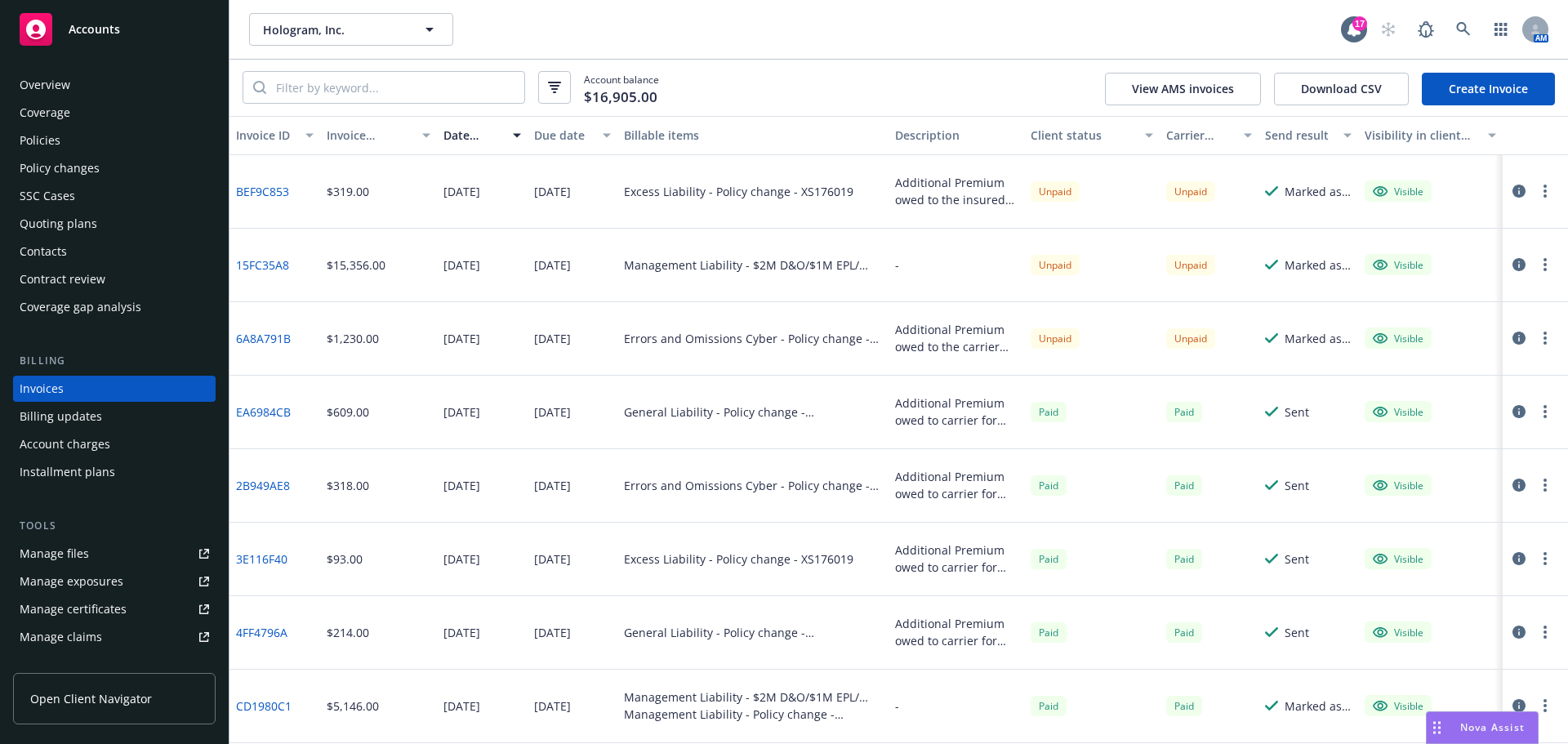
click at [109, 148] on div "Policies" at bounding box center [114, 140] width 189 height 26
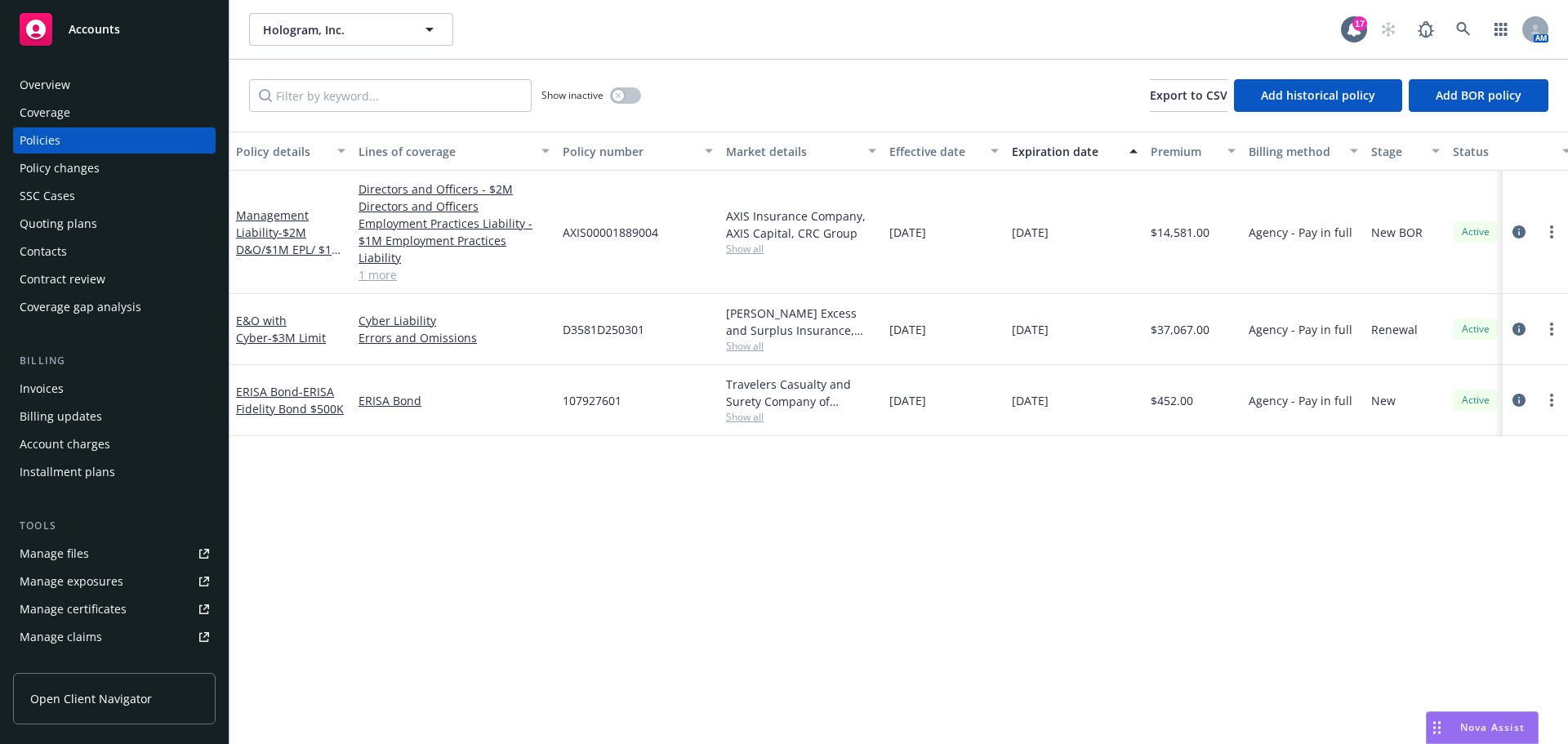
click at [377, 266] on link "1 more" at bounding box center [454, 275] width 191 height 18
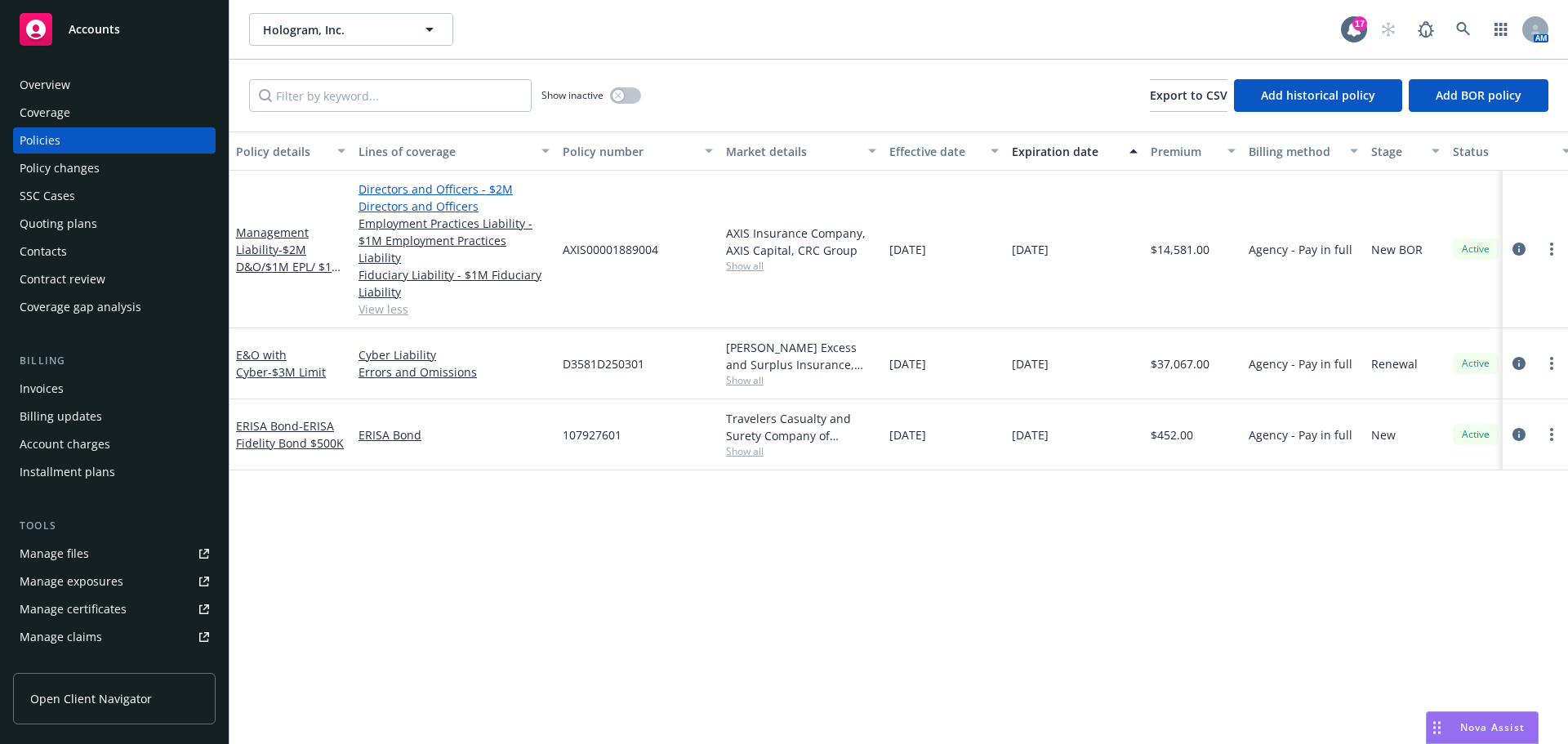
click at [411, 189] on link "Directors and Officers - $2M Directors and Officers" at bounding box center [454, 197] width 191 height 34
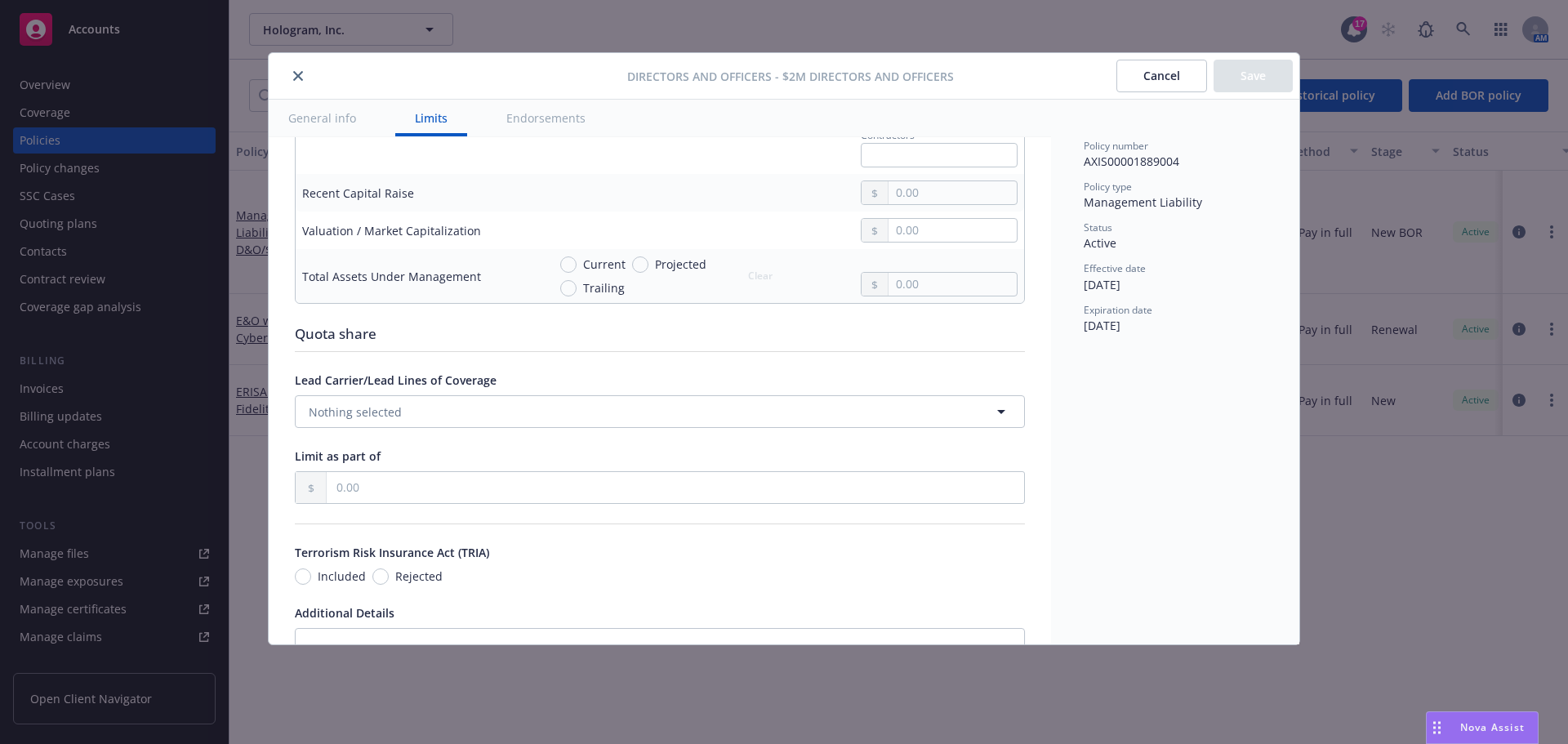
scroll to position [1062, 0]
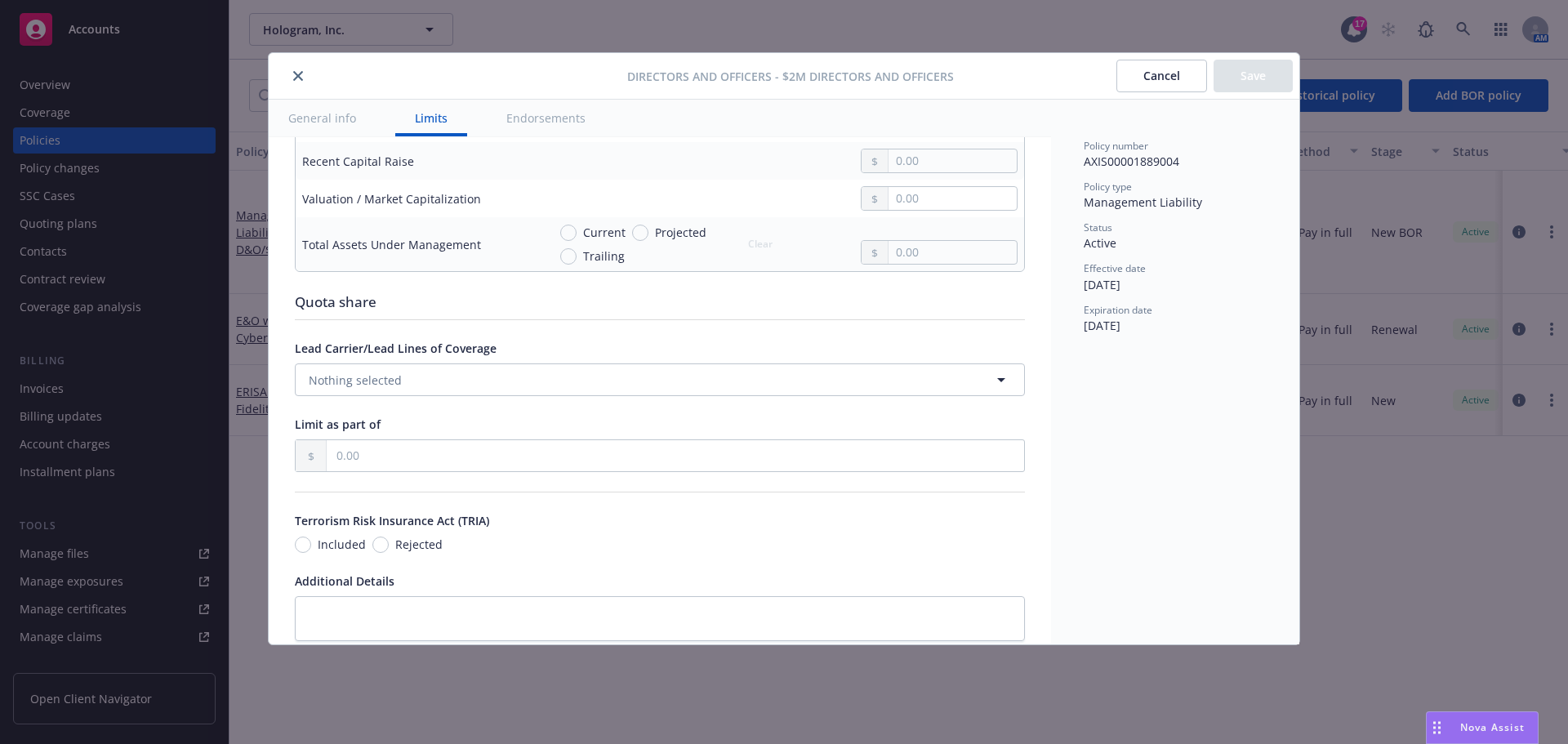
click at [289, 80] on button "close" at bounding box center [298, 76] width 19 height 20
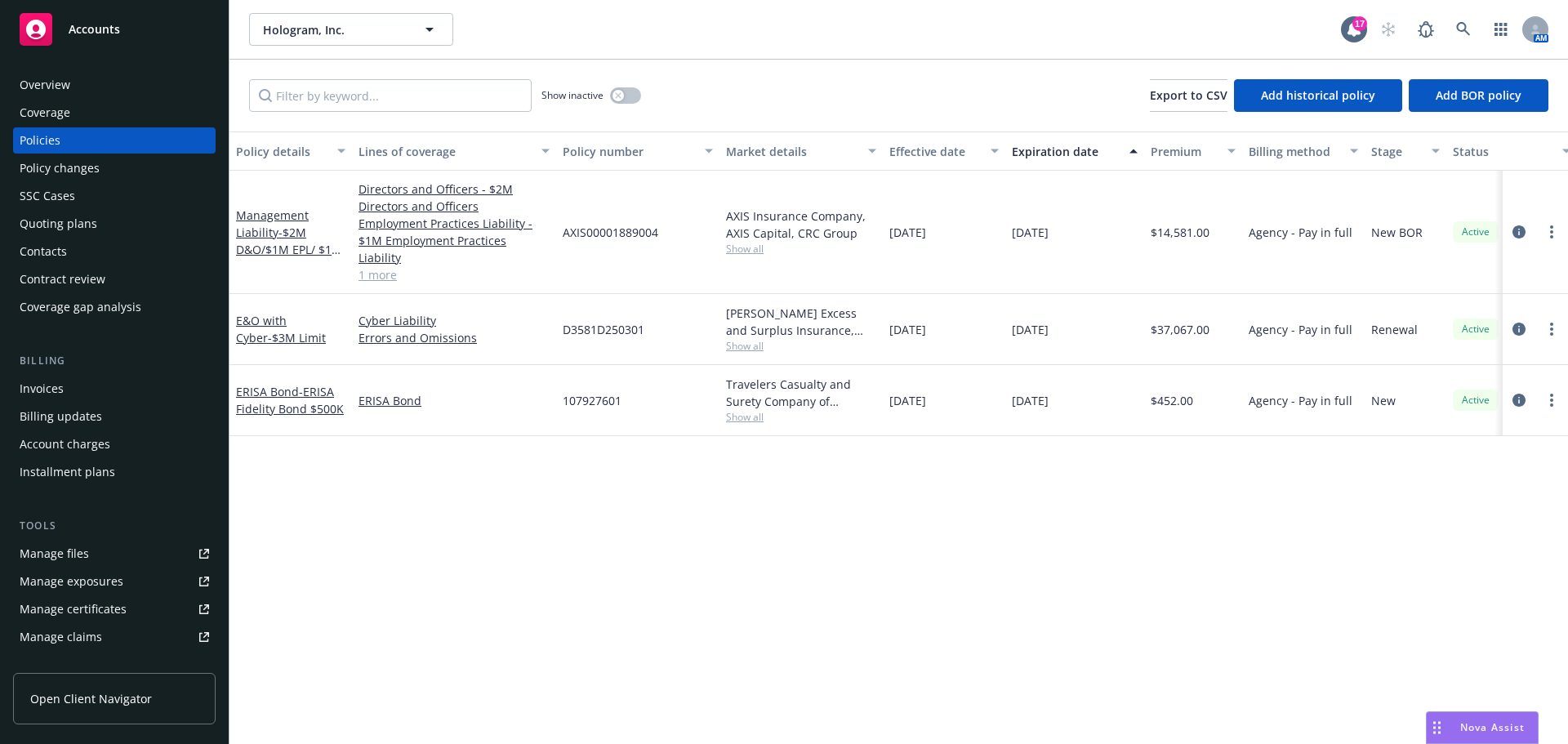
click at [108, 385] on div "Invoices" at bounding box center [114, 388] width 189 height 26
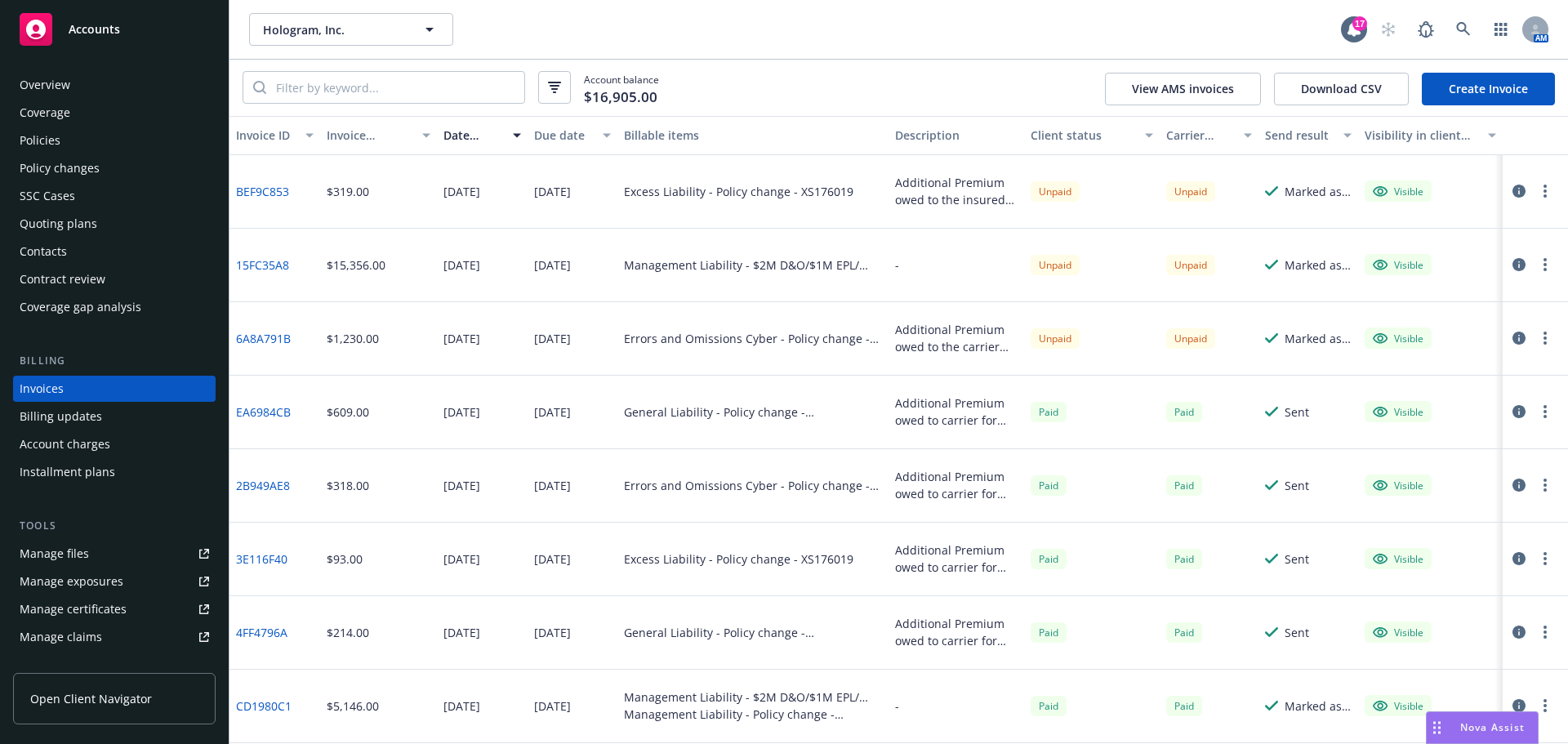
click at [94, 158] on div "Policy changes" at bounding box center [59, 168] width 80 height 26
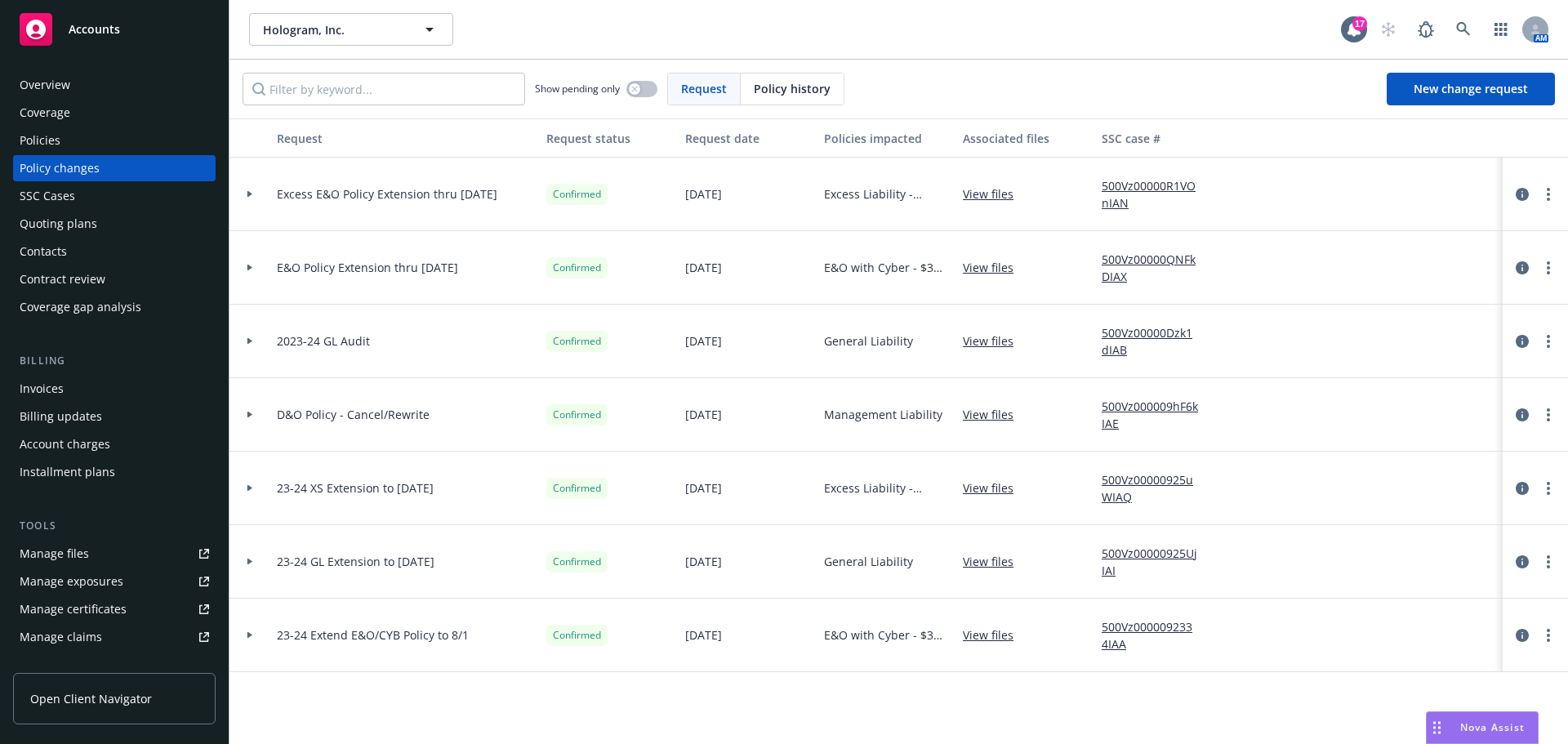
click at [253, 191] on div at bounding box center [249, 194] width 27 height 6
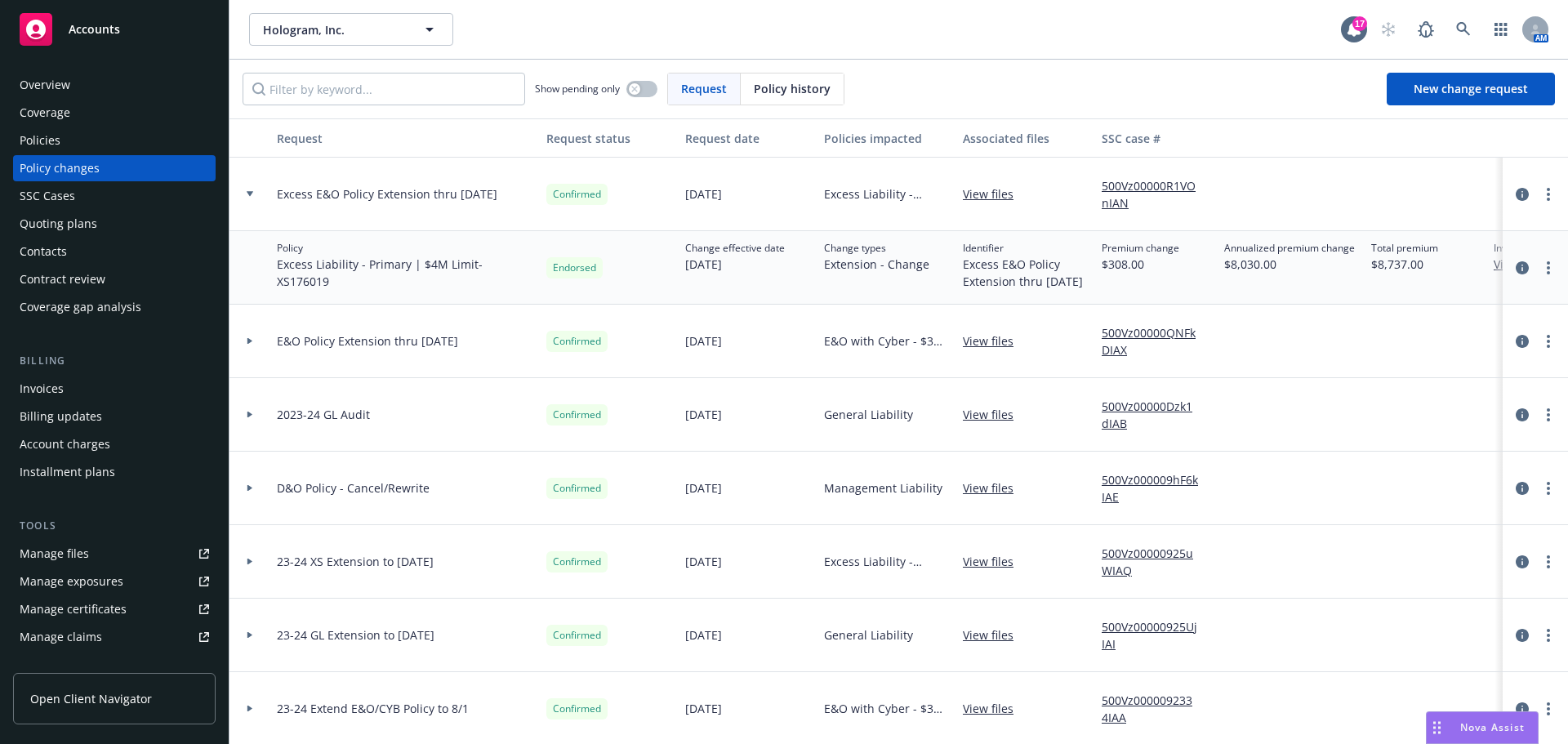
click at [247, 347] on div at bounding box center [249, 341] width 41 height 73
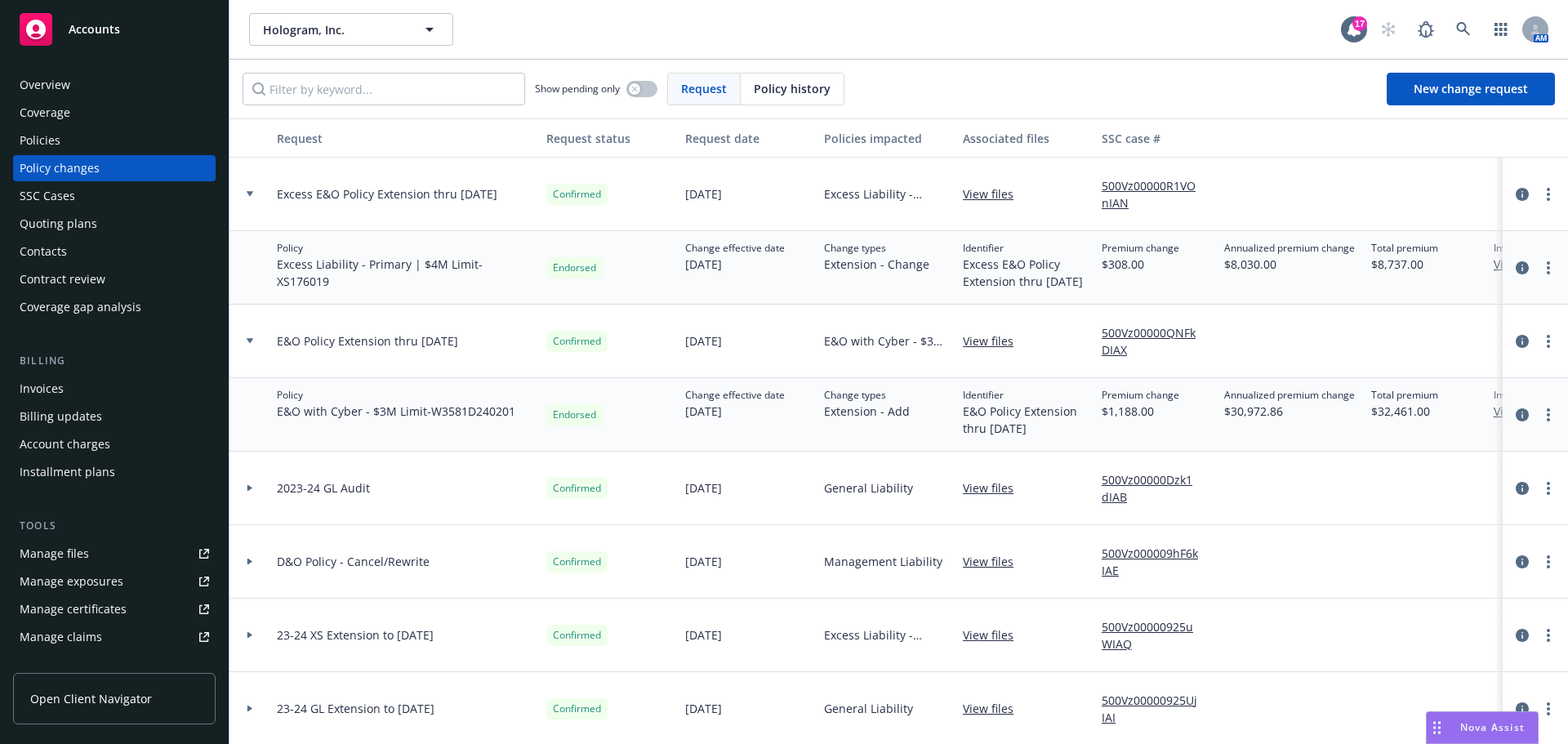
click at [248, 344] on icon at bounding box center [249, 341] width 7 height 6
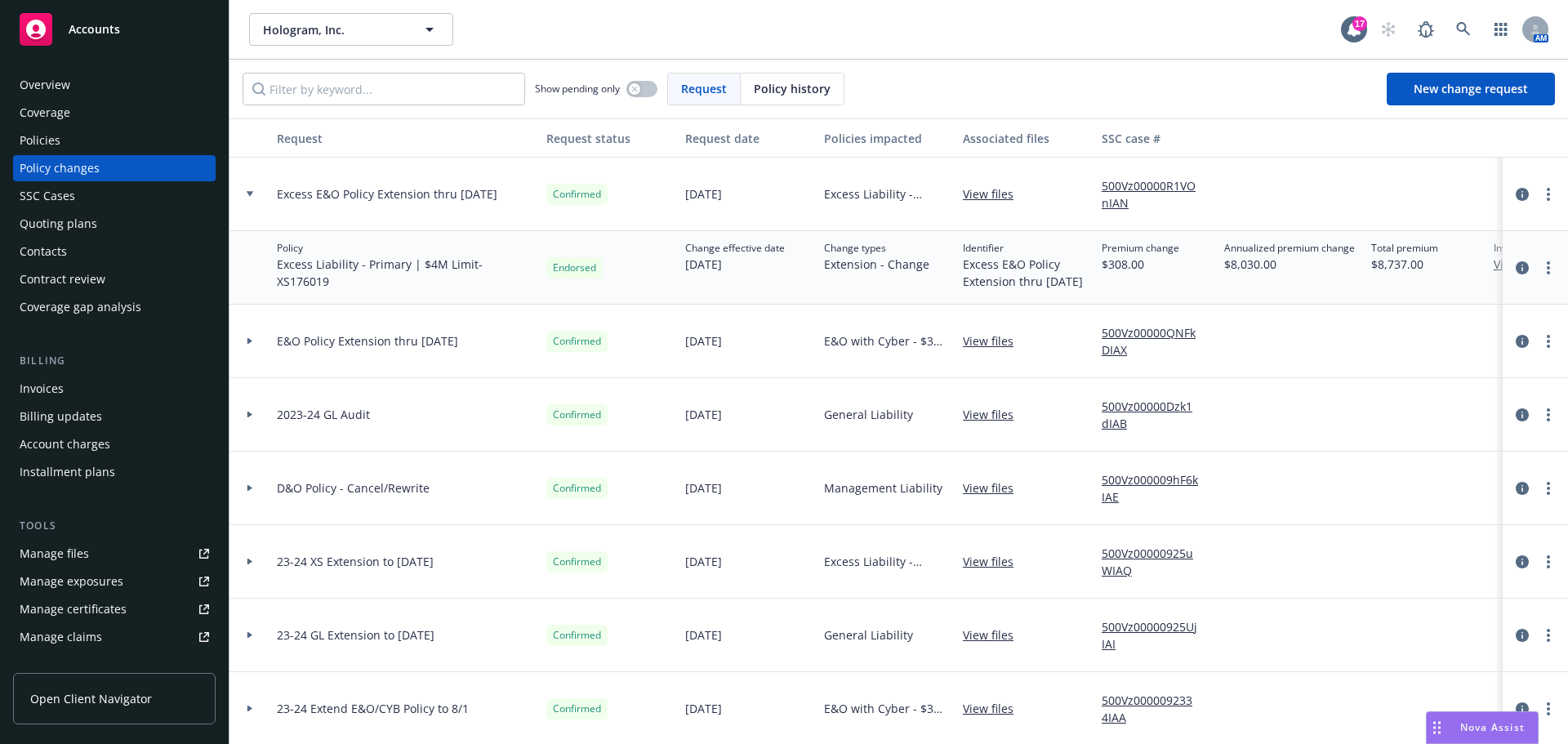
click at [253, 186] on div at bounding box center [249, 194] width 41 height 73
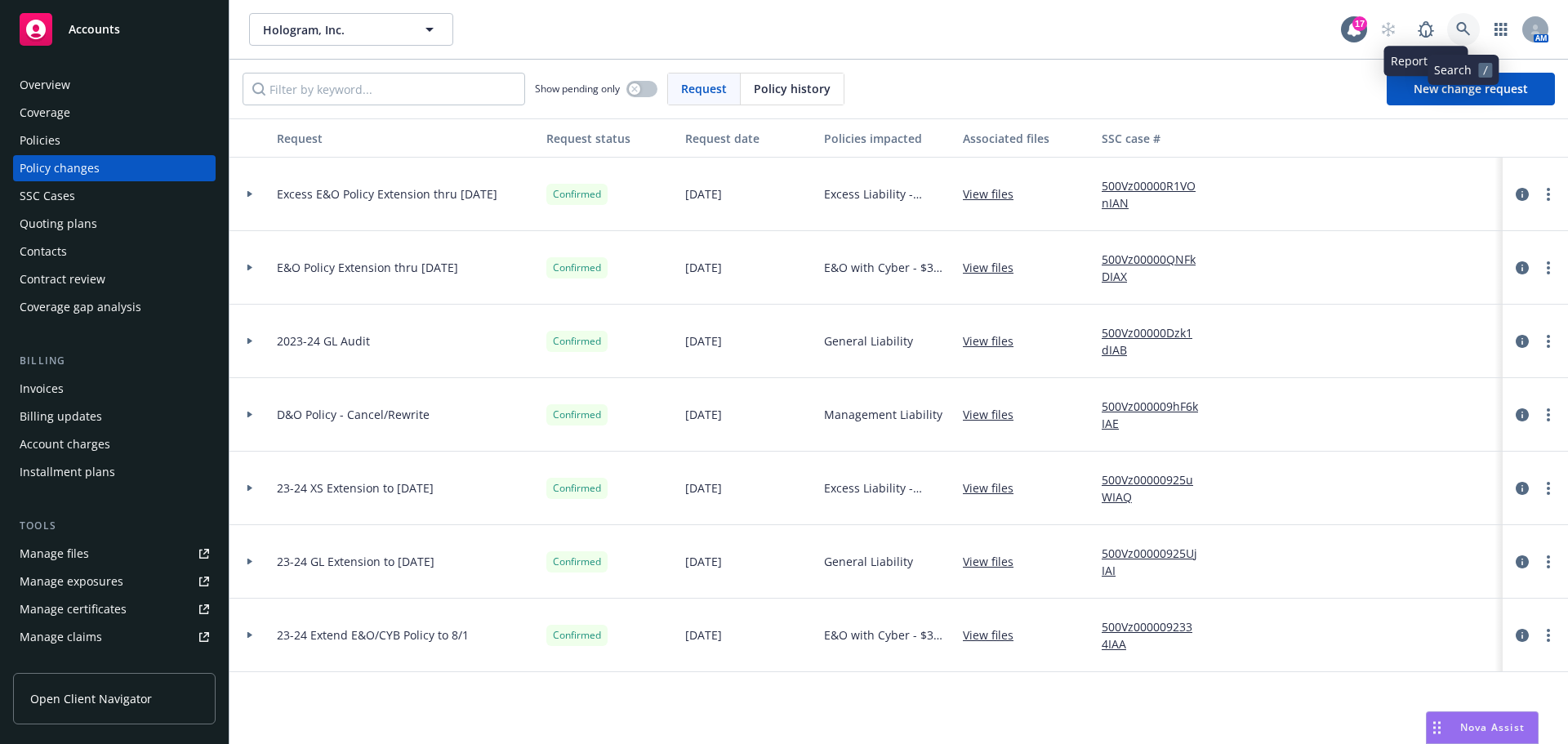
click at [1469, 19] on link at bounding box center [1464, 29] width 33 height 33
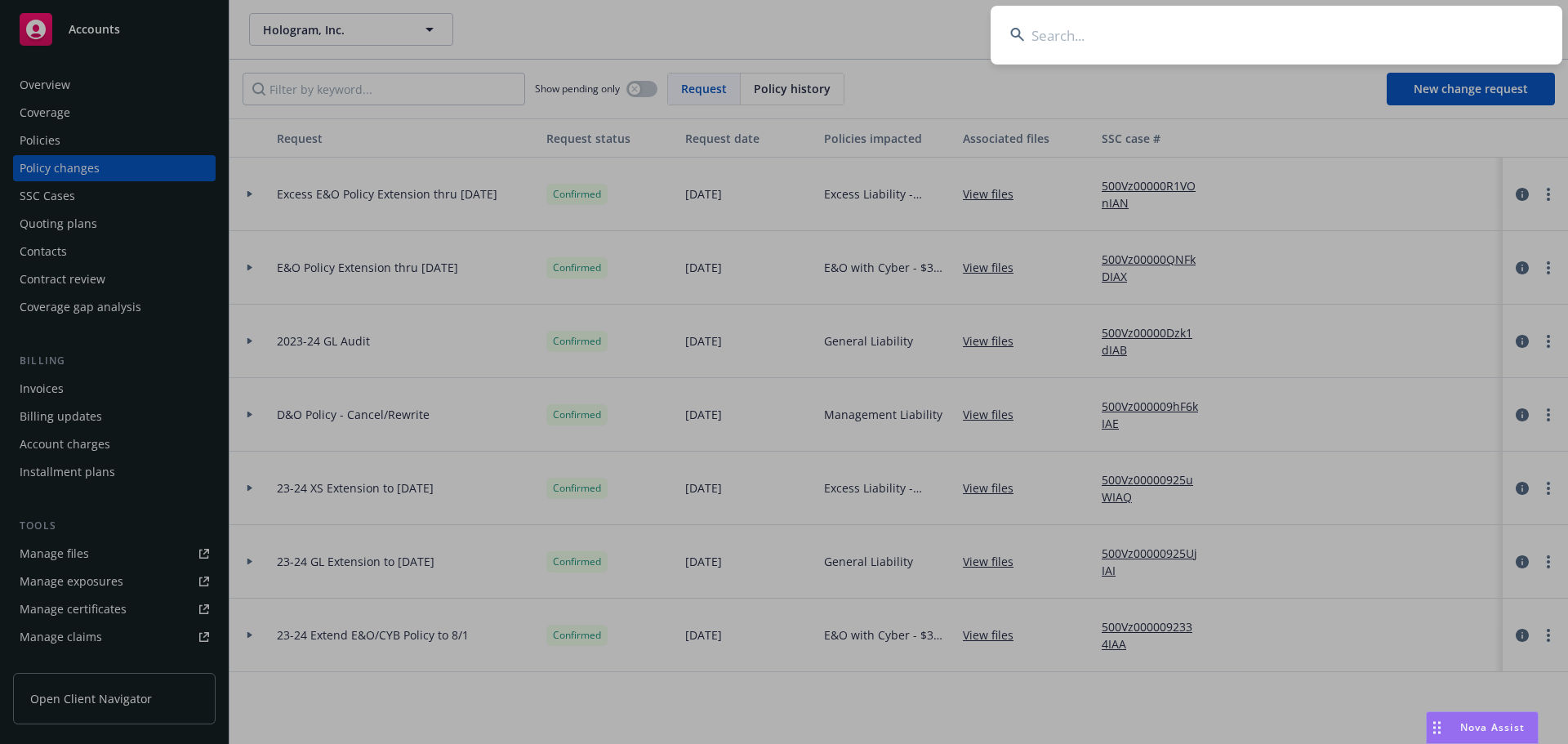
click at [1455, 26] on input at bounding box center [1276, 35] width 572 height 59
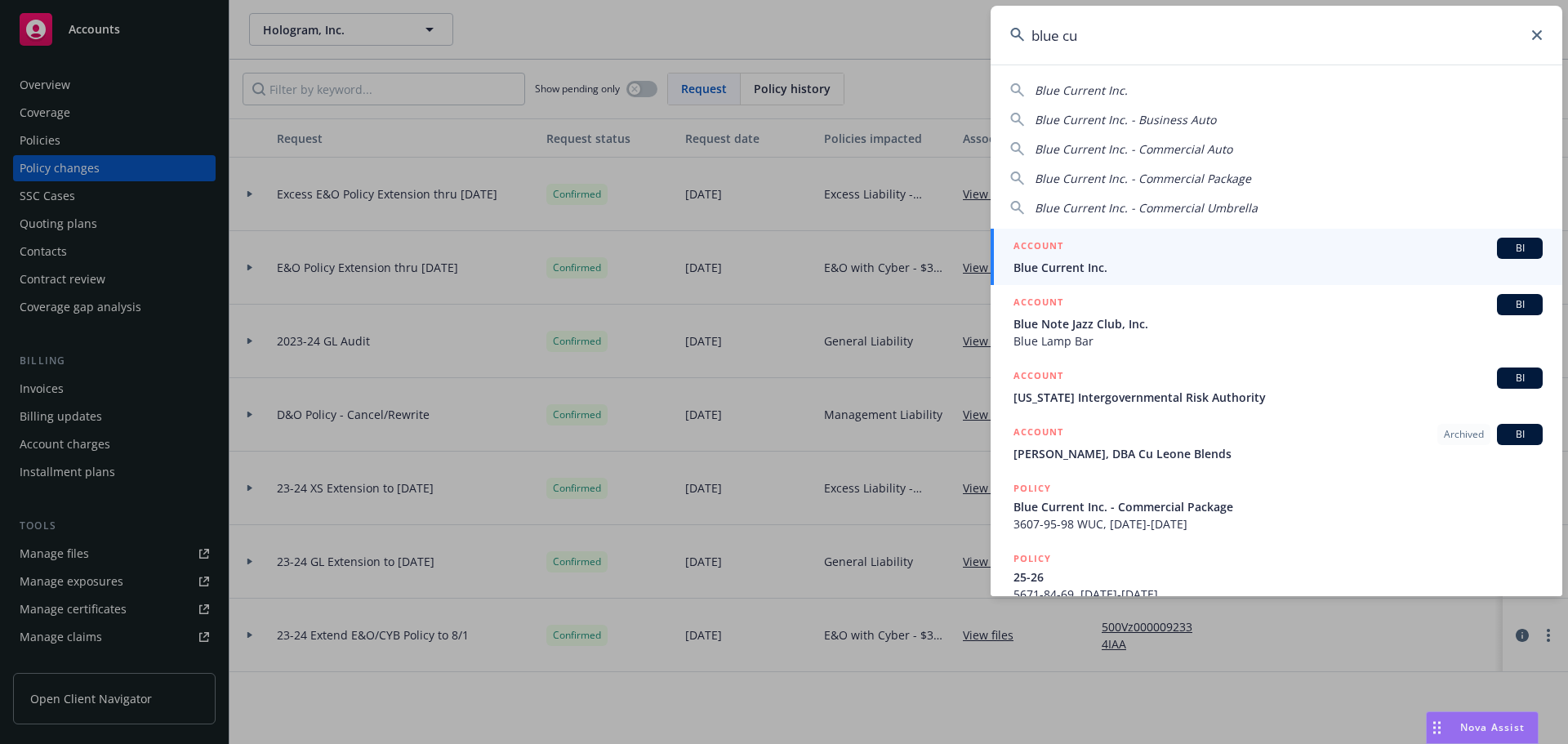
type input "blue cu"
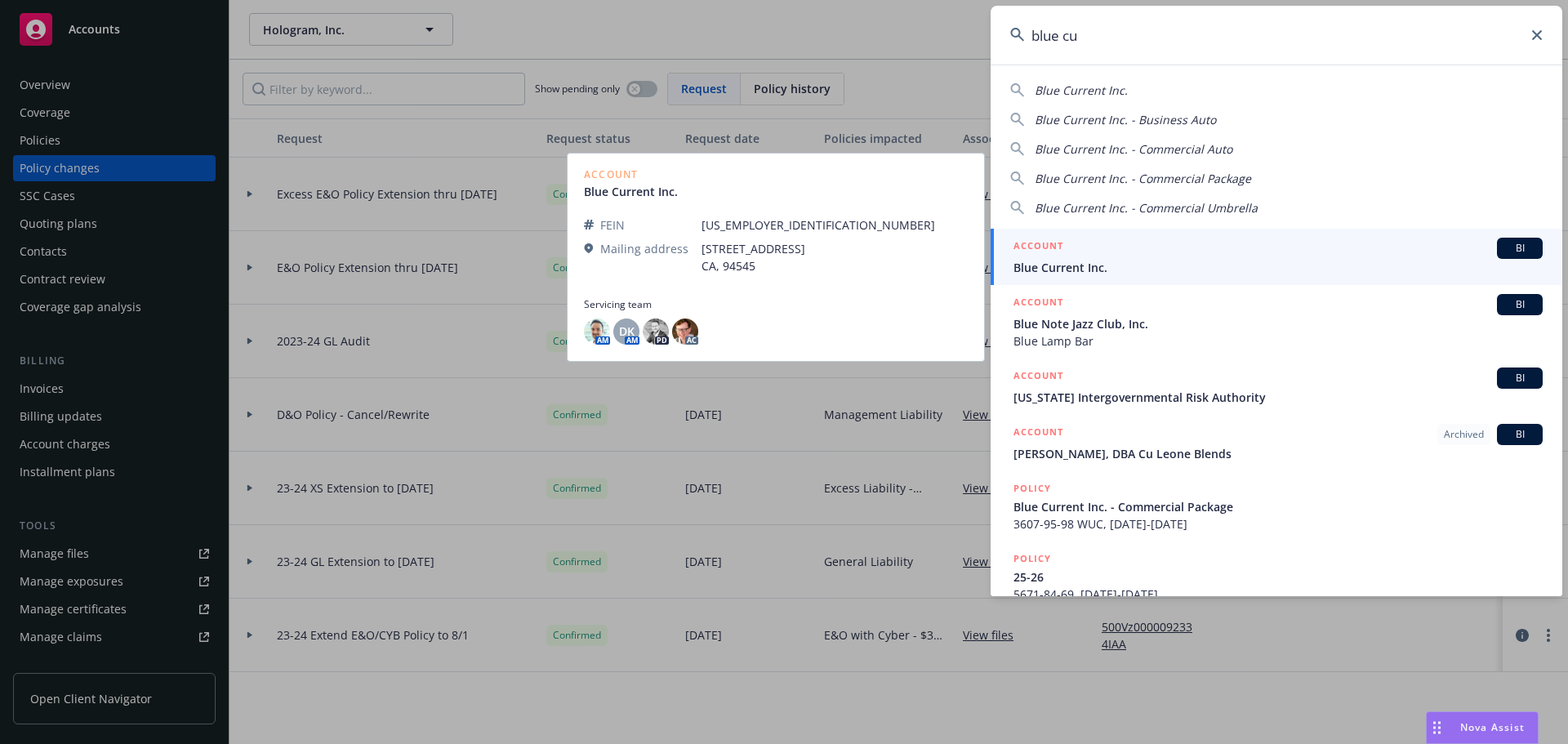
click at [1129, 261] on span "Blue Current Inc." at bounding box center [1278, 268] width 529 height 18
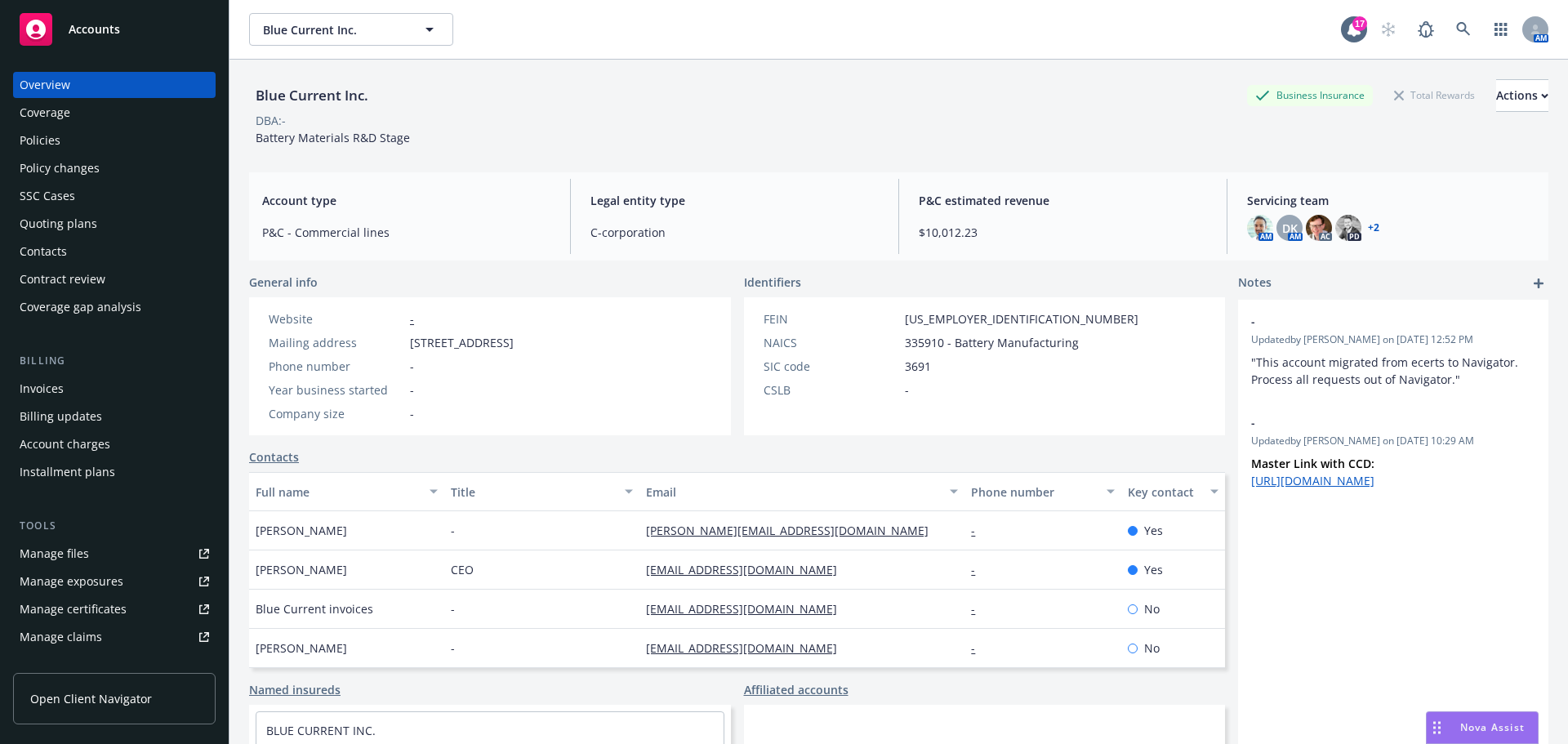
click at [71, 381] on div "Invoices" at bounding box center [114, 388] width 189 height 26
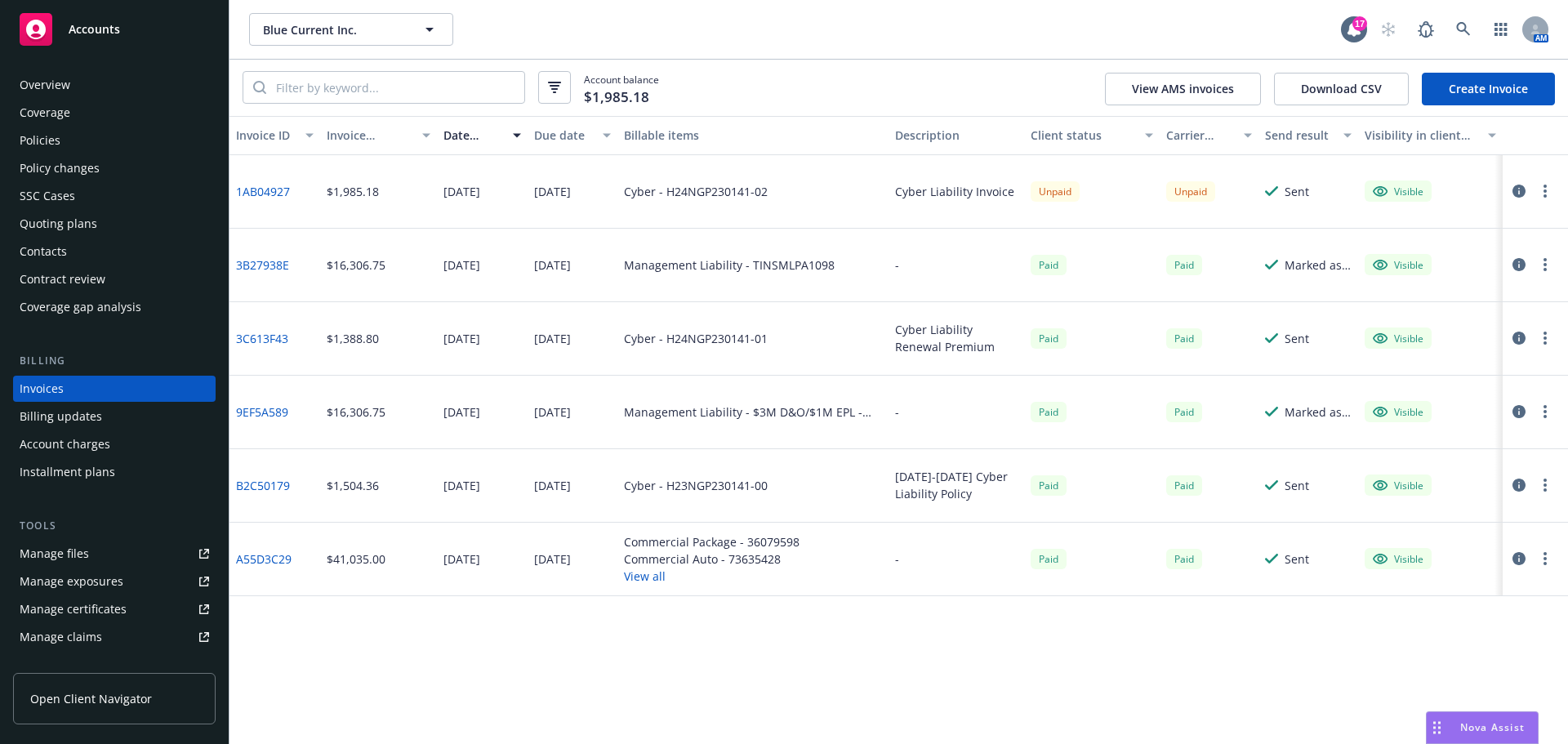
click at [78, 141] on div "Policies" at bounding box center [114, 140] width 189 height 26
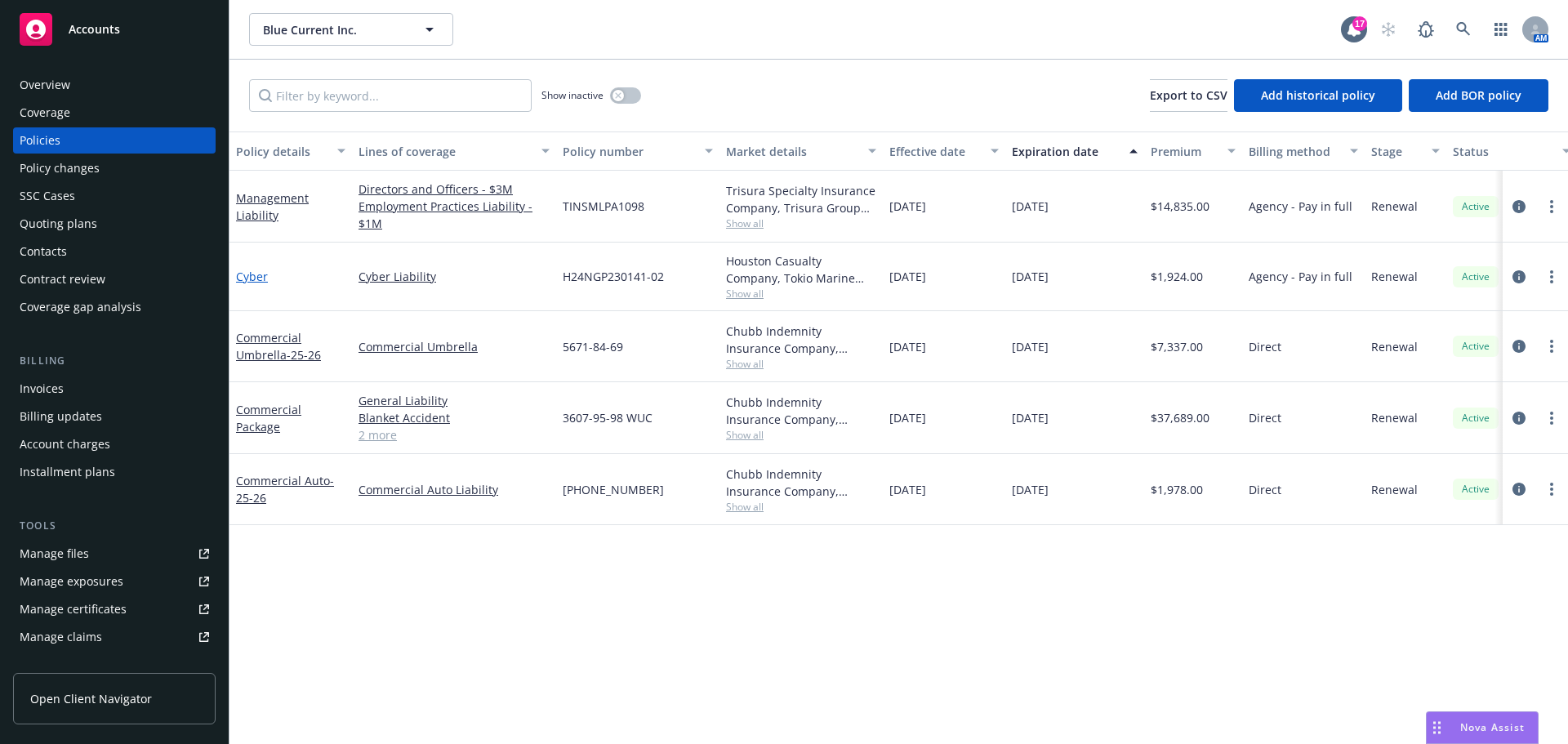
click at [256, 277] on link "Cyber" at bounding box center [251, 277] width 32 height 16
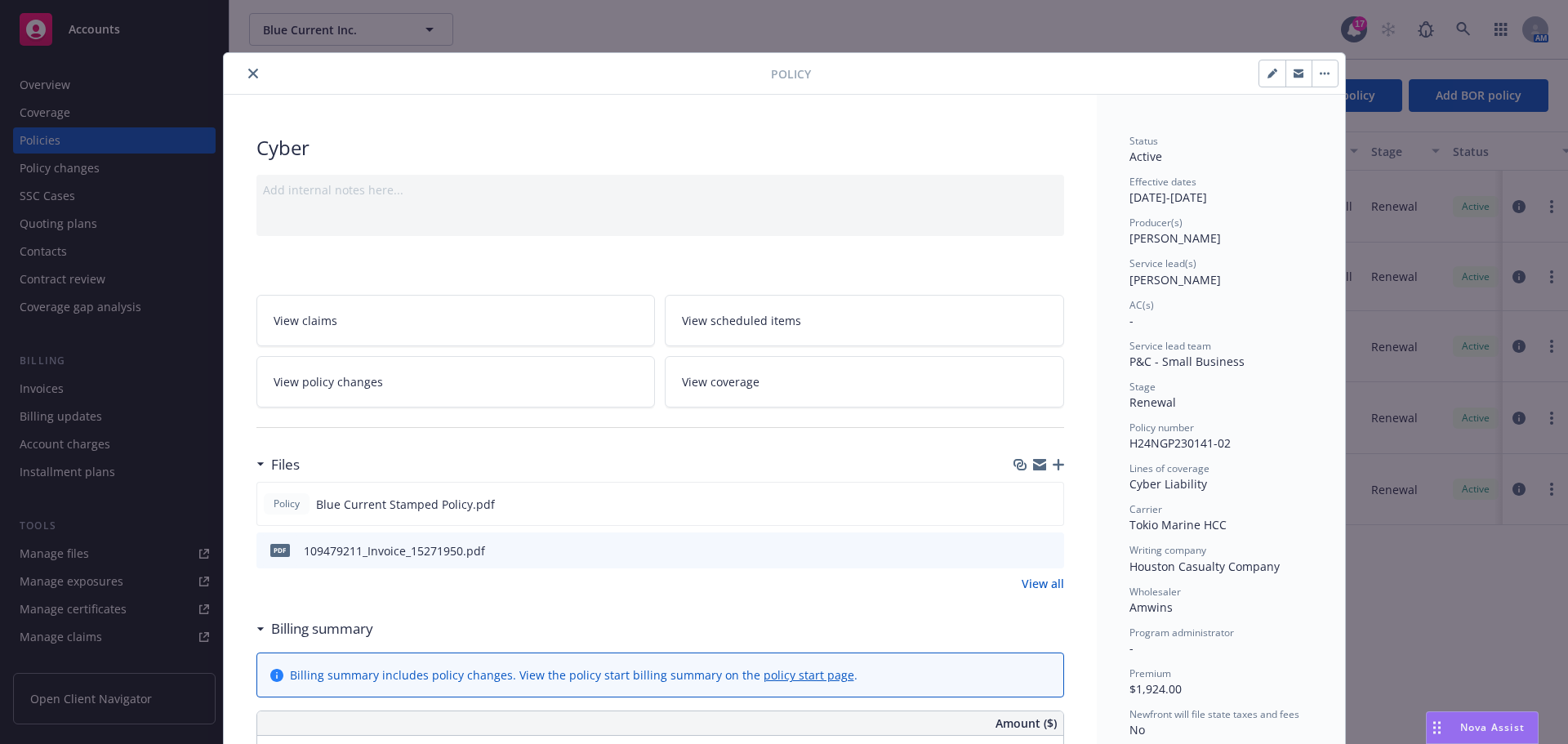
click at [249, 73] on icon "close" at bounding box center [253, 73] width 10 height 10
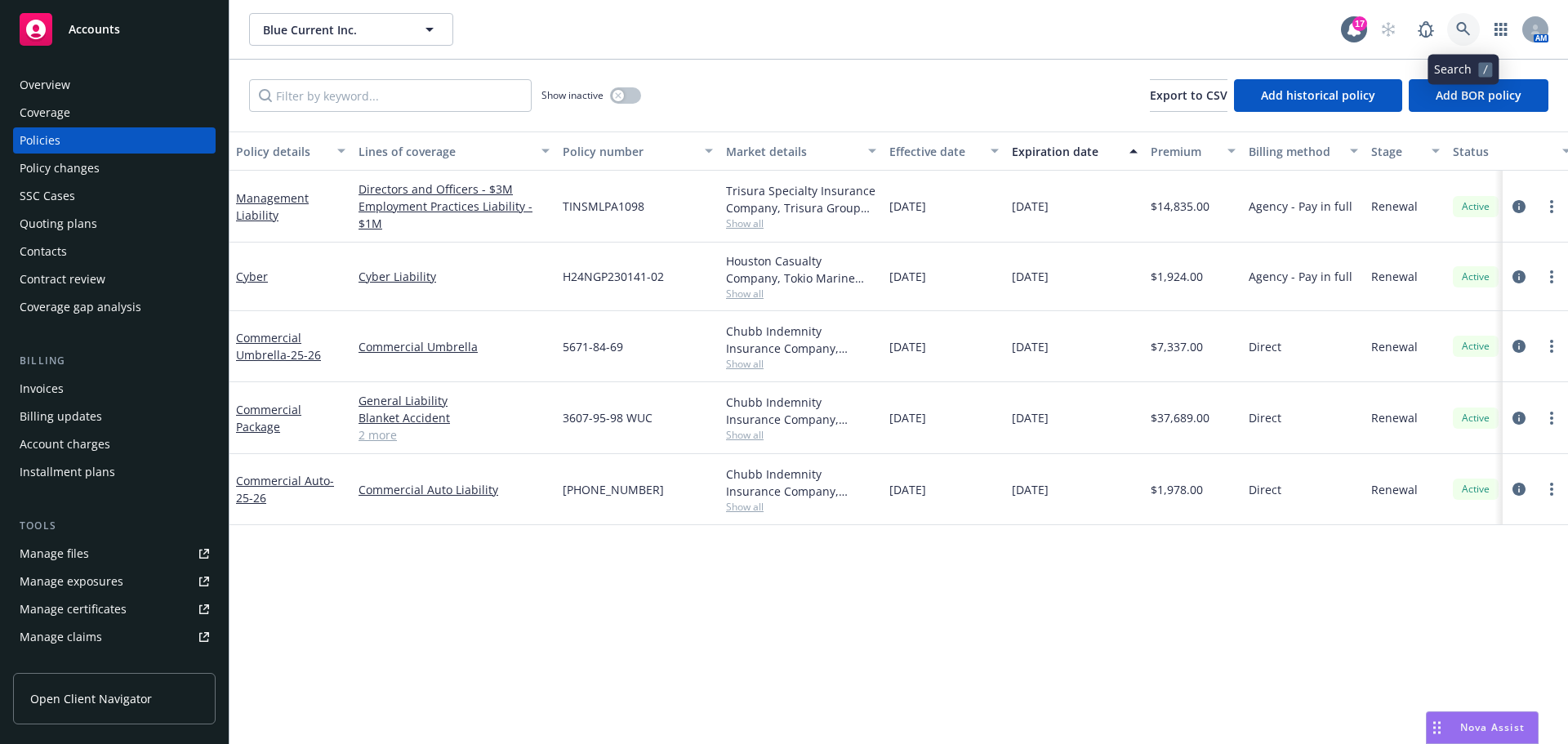
click at [1470, 28] on icon at bounding box center [1463, 29] width 15 height 15
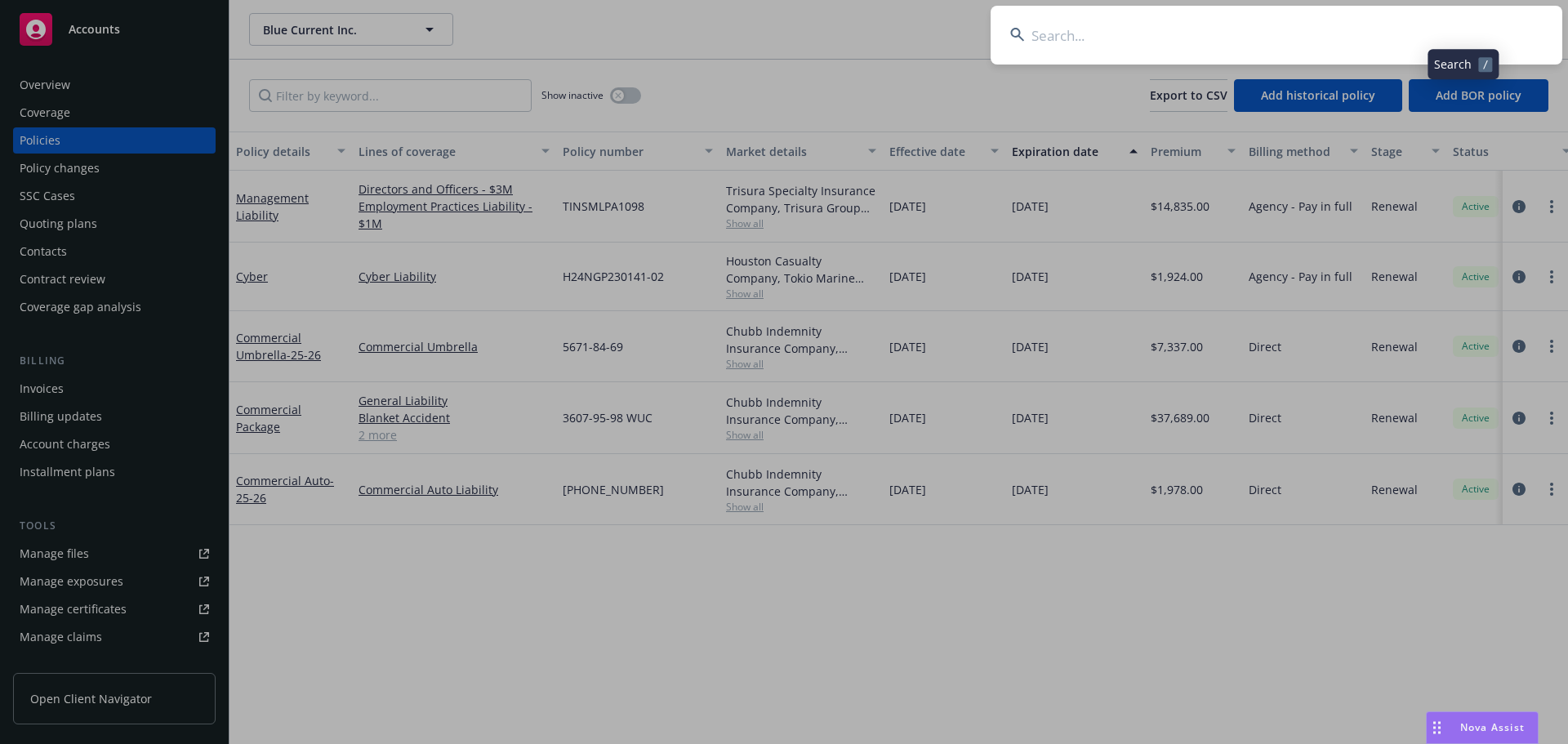
click at [1421, 29] on input at bounding box center [1276, 35] width 572 height 59
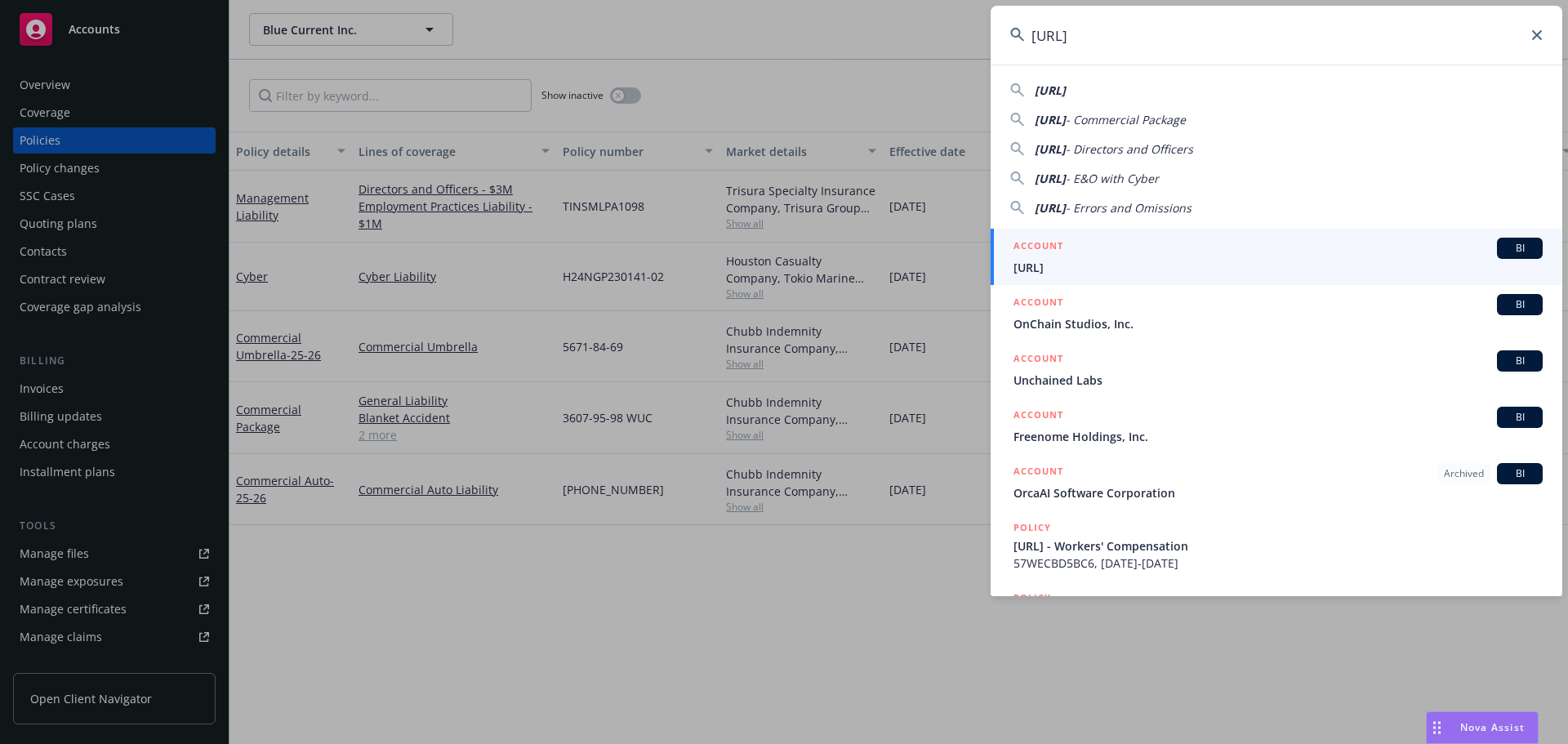
type input "[URL]"
click at [1076, 261] on span "[URL]" at bounding box center [1278, 268] width 529 height 18
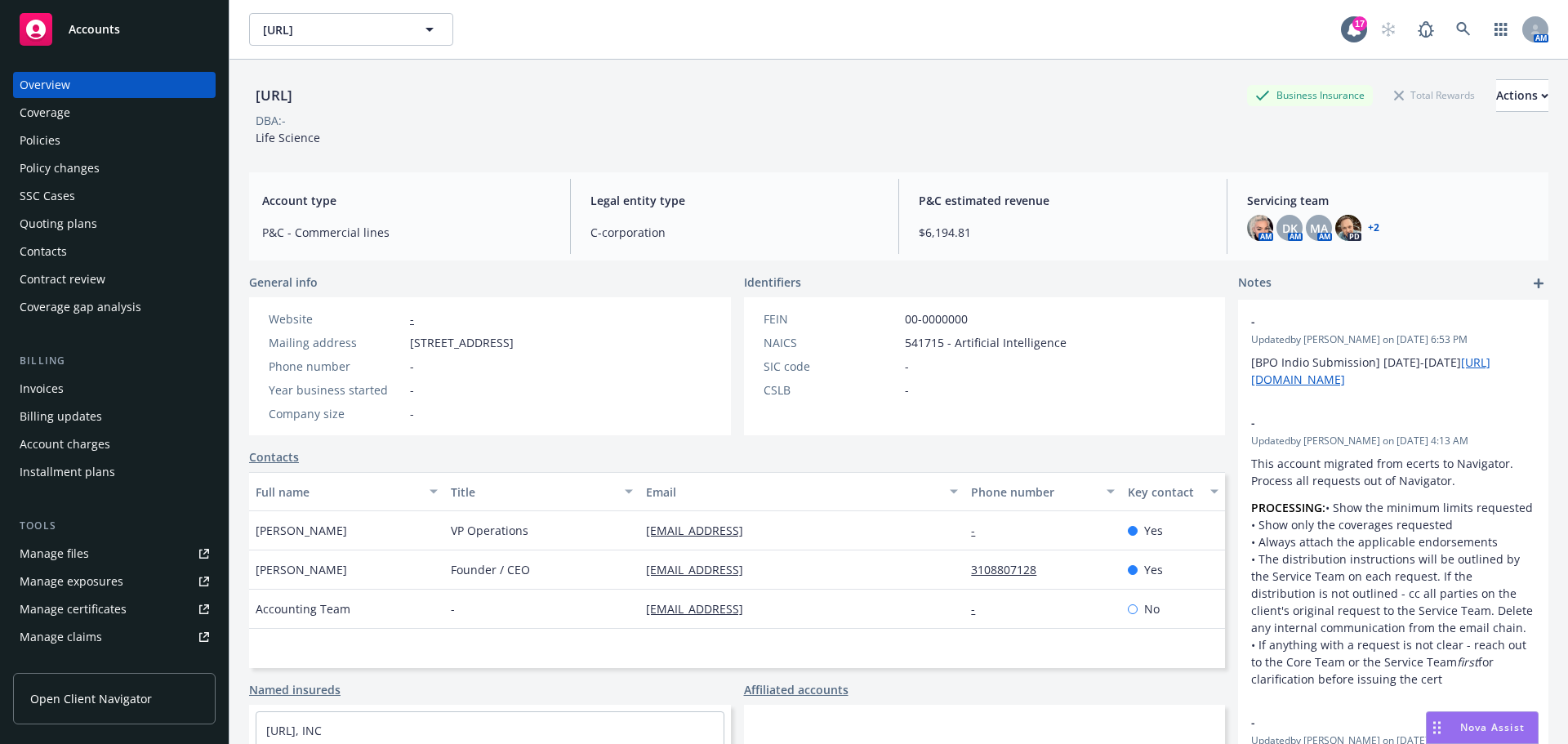
click at [53, 386] on div "Invoices" at bounding box center [41, 388] width 44 height 26
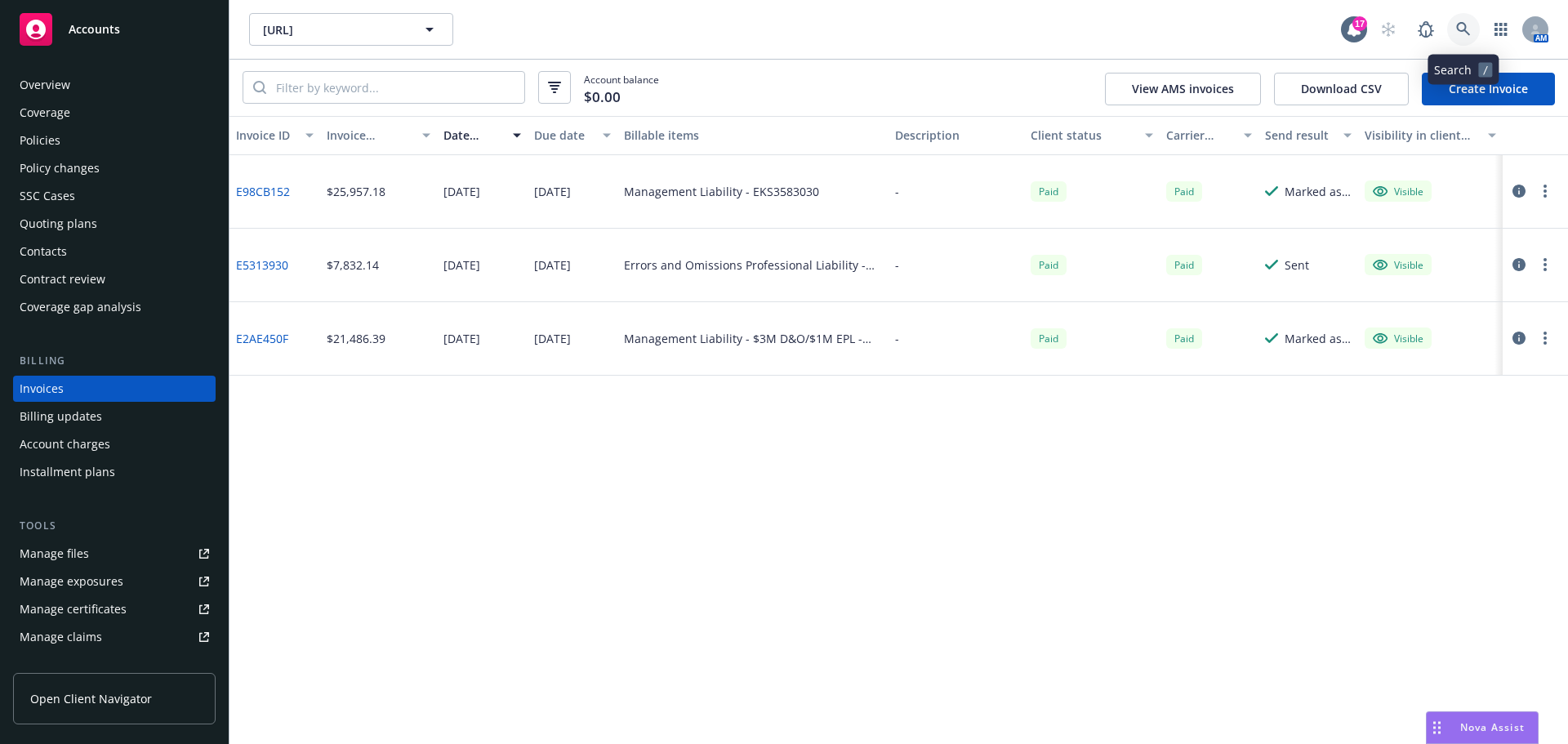
click at [1464, 27] on icon at bounding box center [1463, 29] width 15 height 15
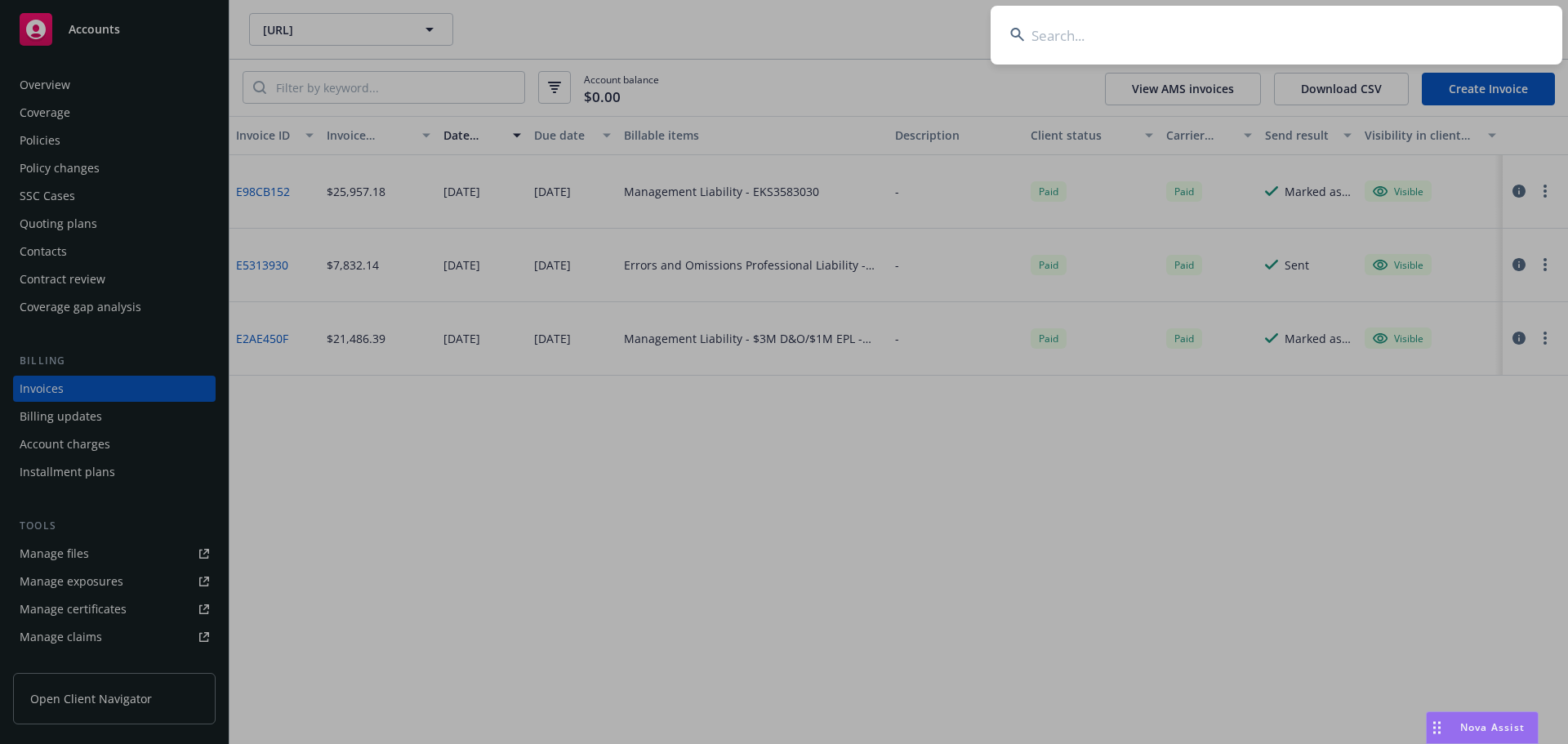
click at [1368, 31] on input at bounding box center [1276, 35] width 572 height 59
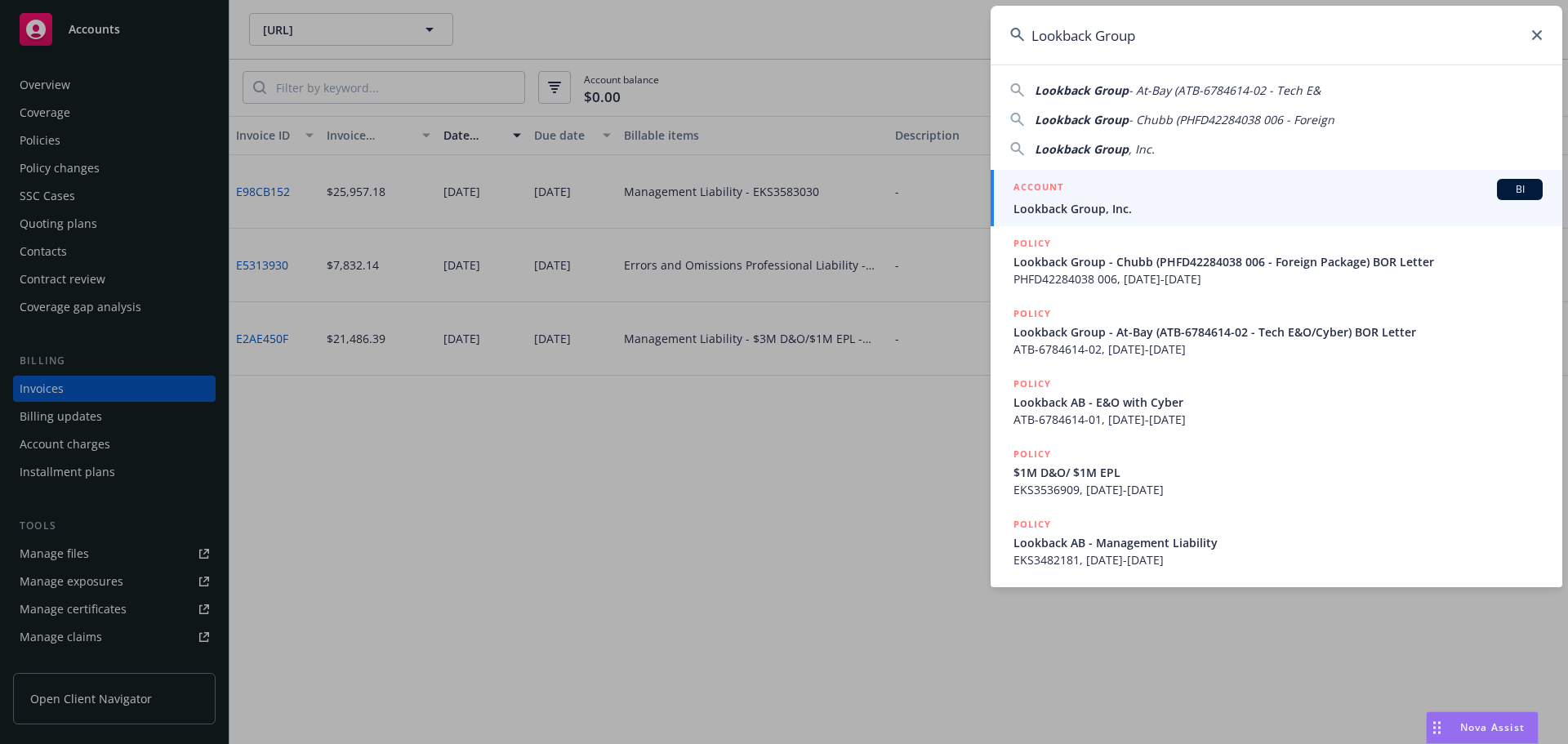
type input "Lookback Group"
click at [1156, 193] on div "ACCOUNT BI" at bounding box center [1278, 190] width 529 height 21
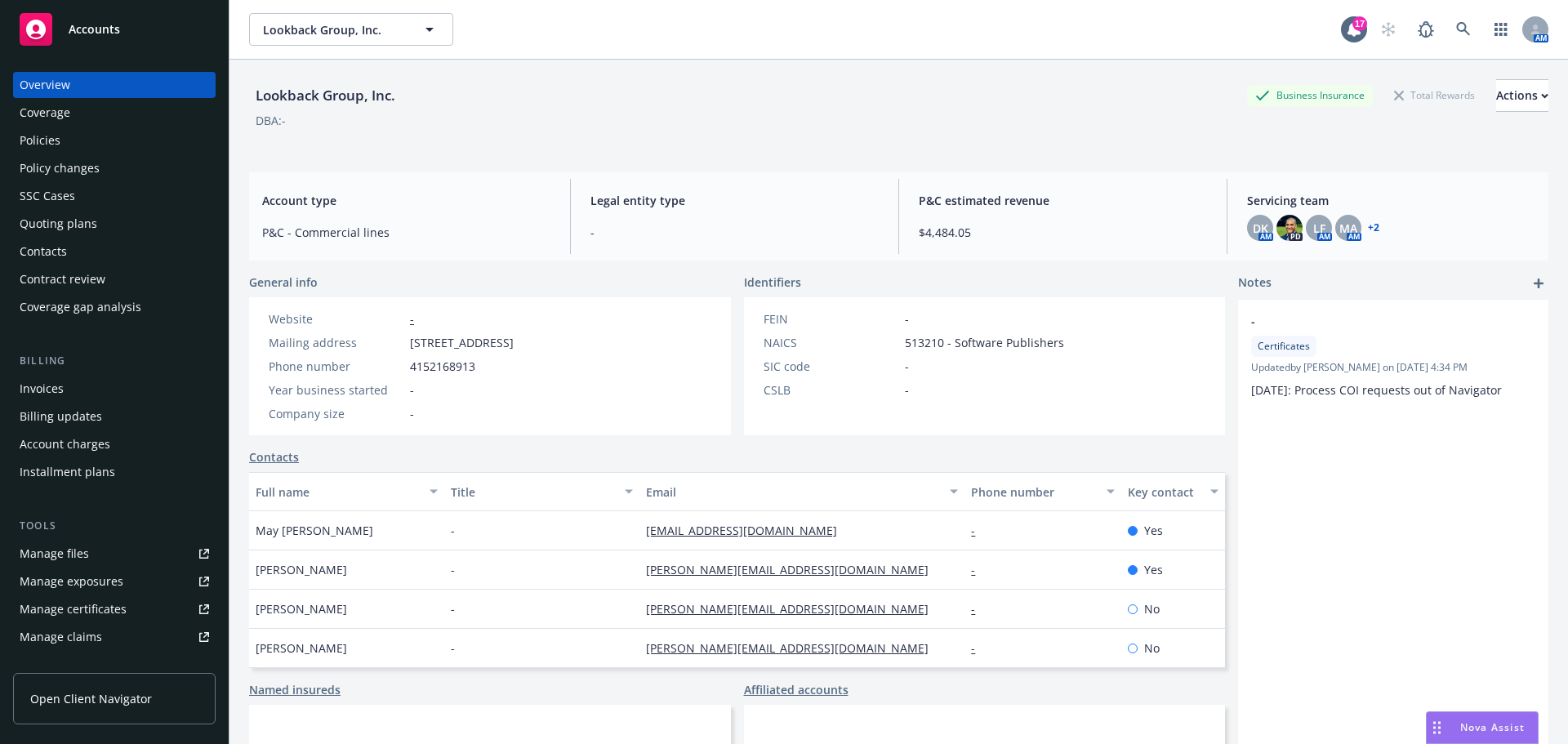
click at [85, 386] on div "Invoices" at bounding box center [114, 388] width 189 height 26
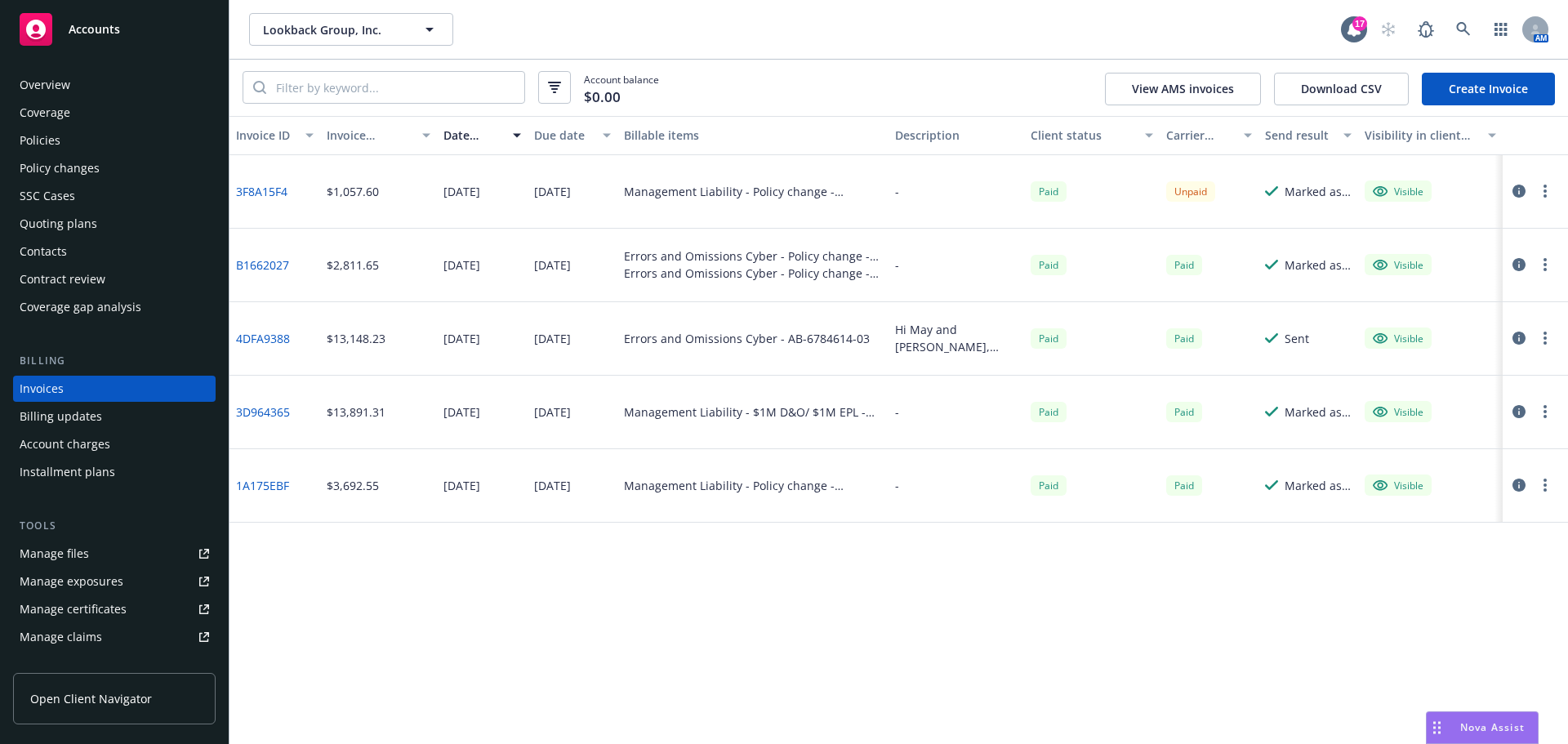
click at [97, 255] on div "Contacts" at bounding box center [114, 252] width 189 height 26
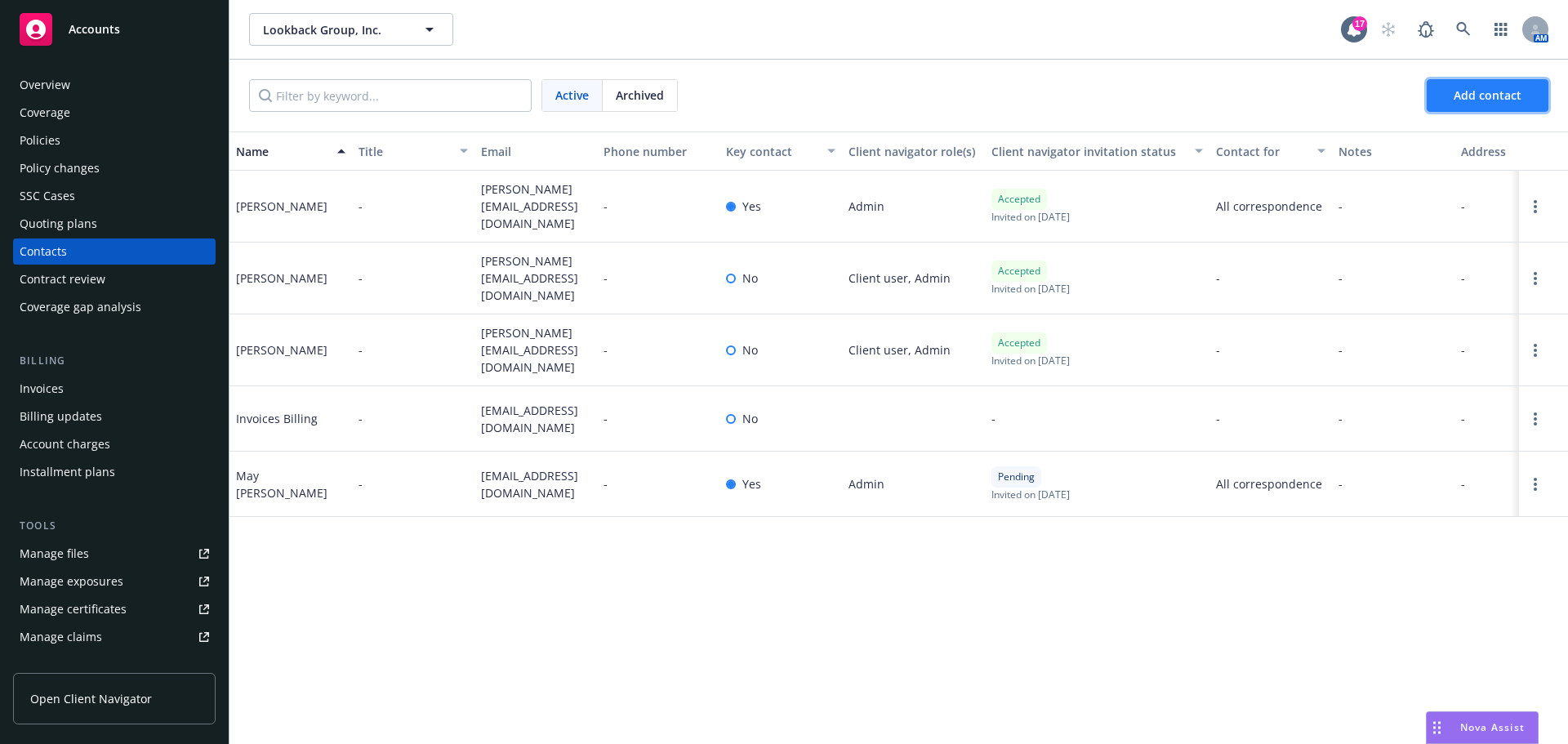
click at [1489, 93] on span "Add contact" at bounding box center [1488, 96] width 68 height 16
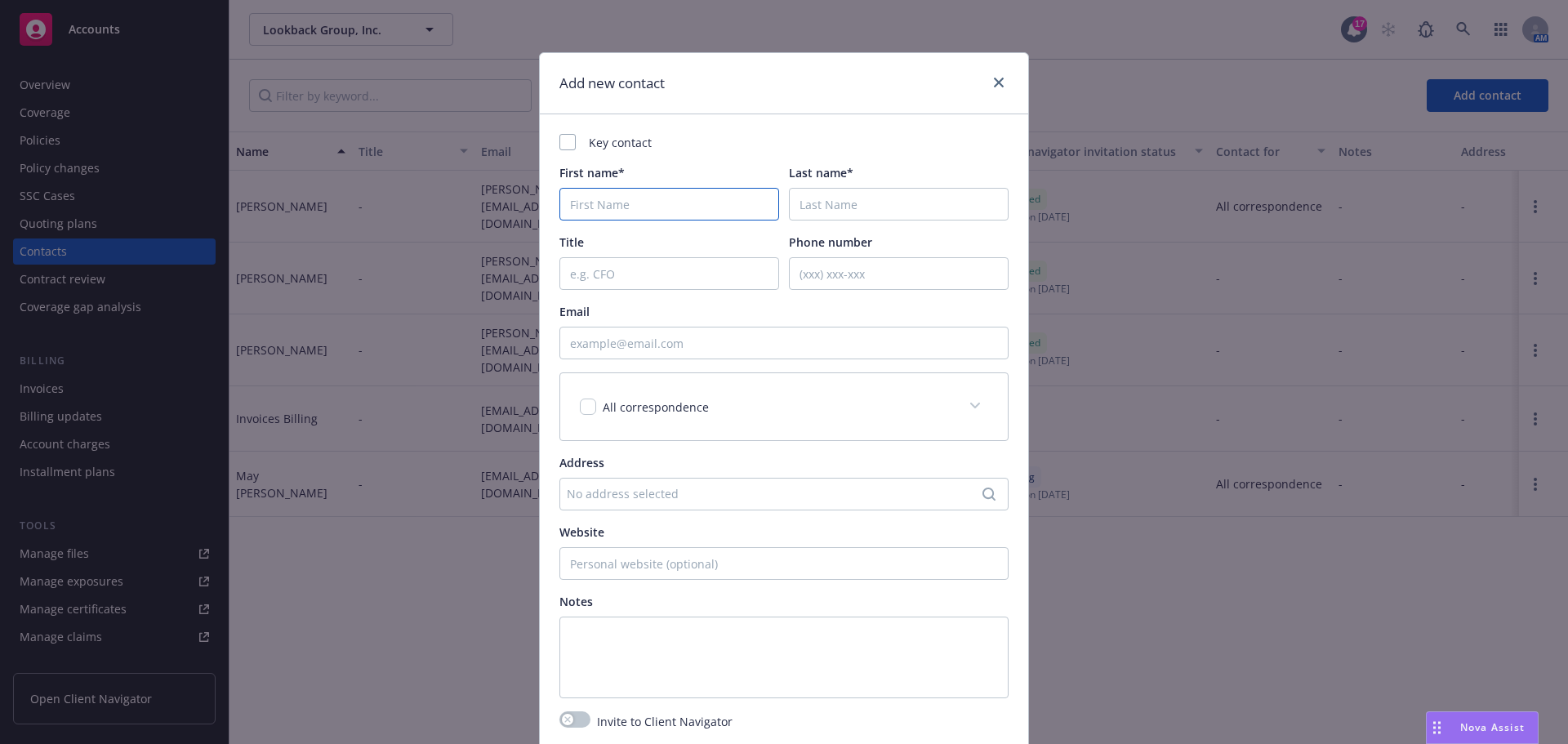
click at [587, 197] on input "First name*" at bounding box center [669, 205] width 219 height 33
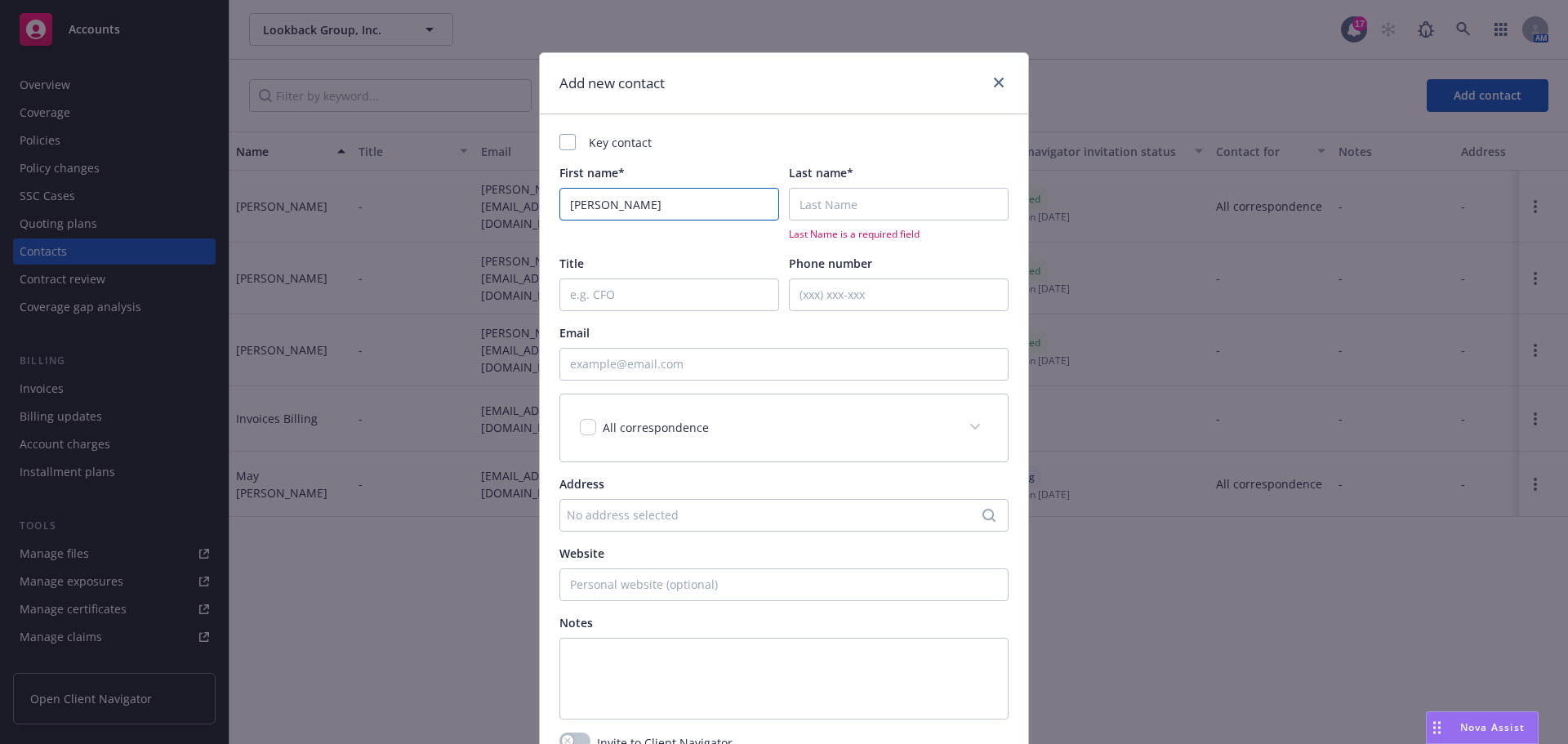
drag, startPoint x: 609, startPoint y: 208, endPoint x: 523, endPoint y: 197, distance: 86.7
click at [523, 197] on div "Add new contact Key contact First name* [PERSON_NAME] Last name* Last Name is a…" at bounding box center [784, 372] width 1568 height 744
type input "i"
type input "Invoice"
click at [849, 206] on input "Last name*" at bounding box center [898, 205] width 219 height 33
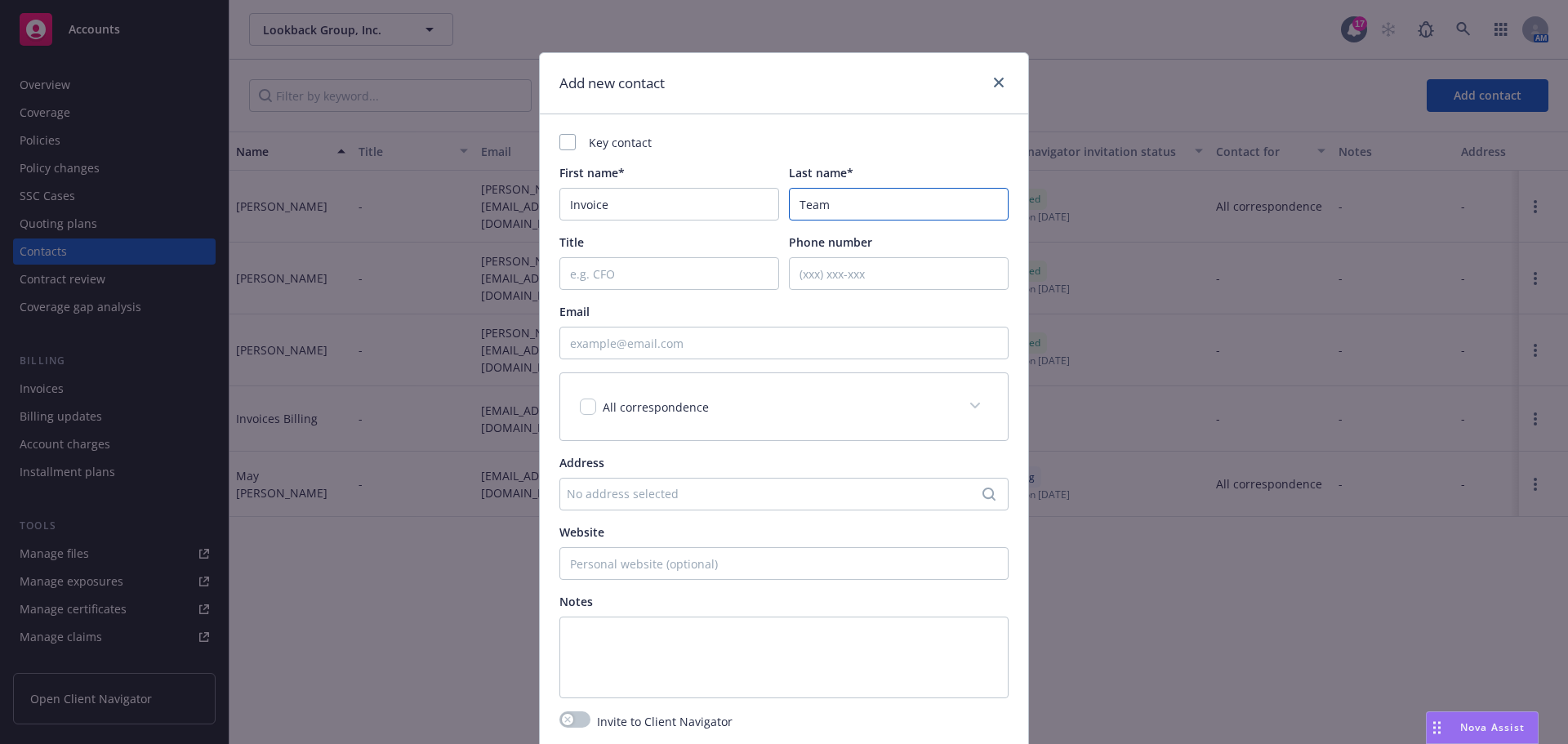
type input "Team"
click at [642, 274] on input "Title" at bounding box center [669, 274] width 219 height 33
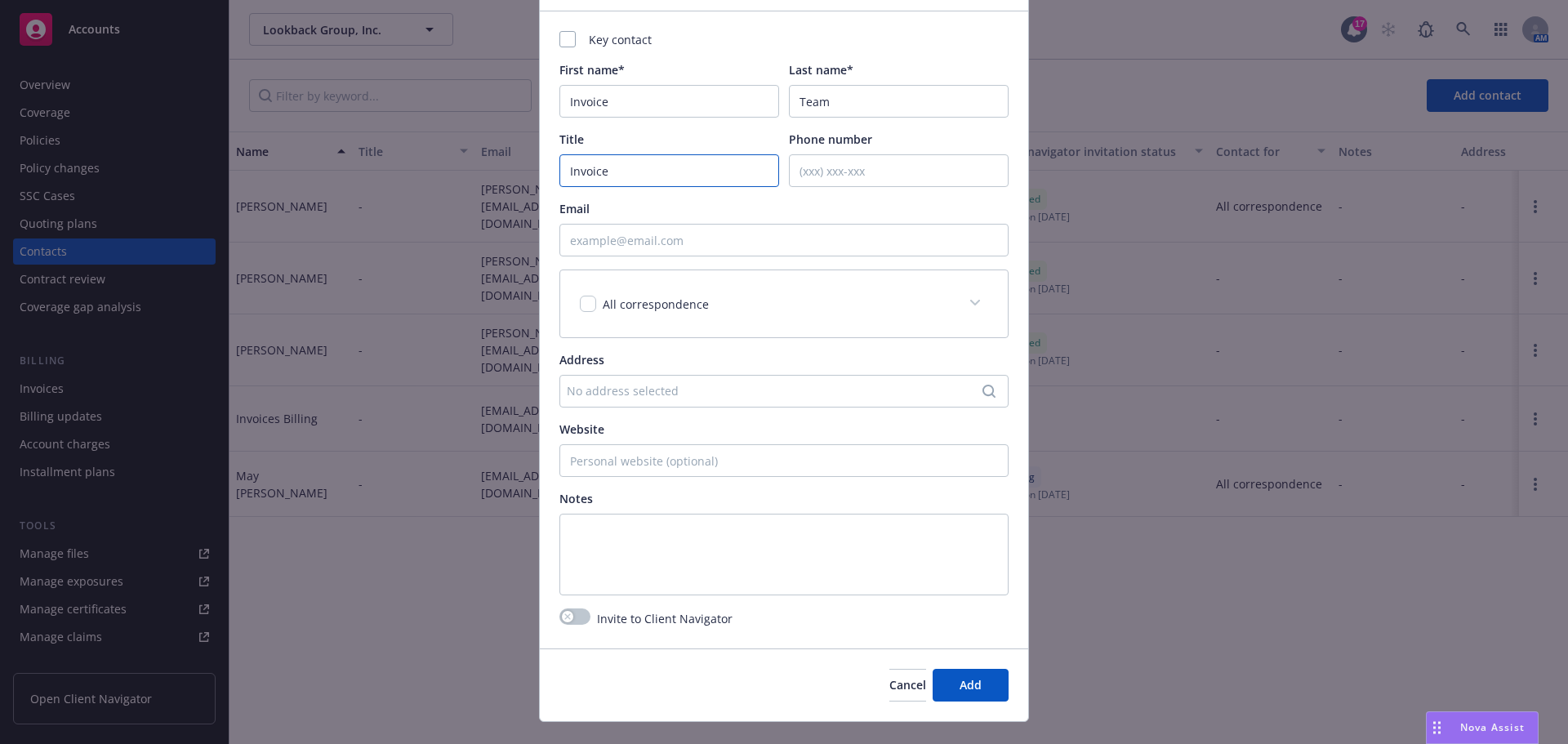
scroll to position [134, 0]
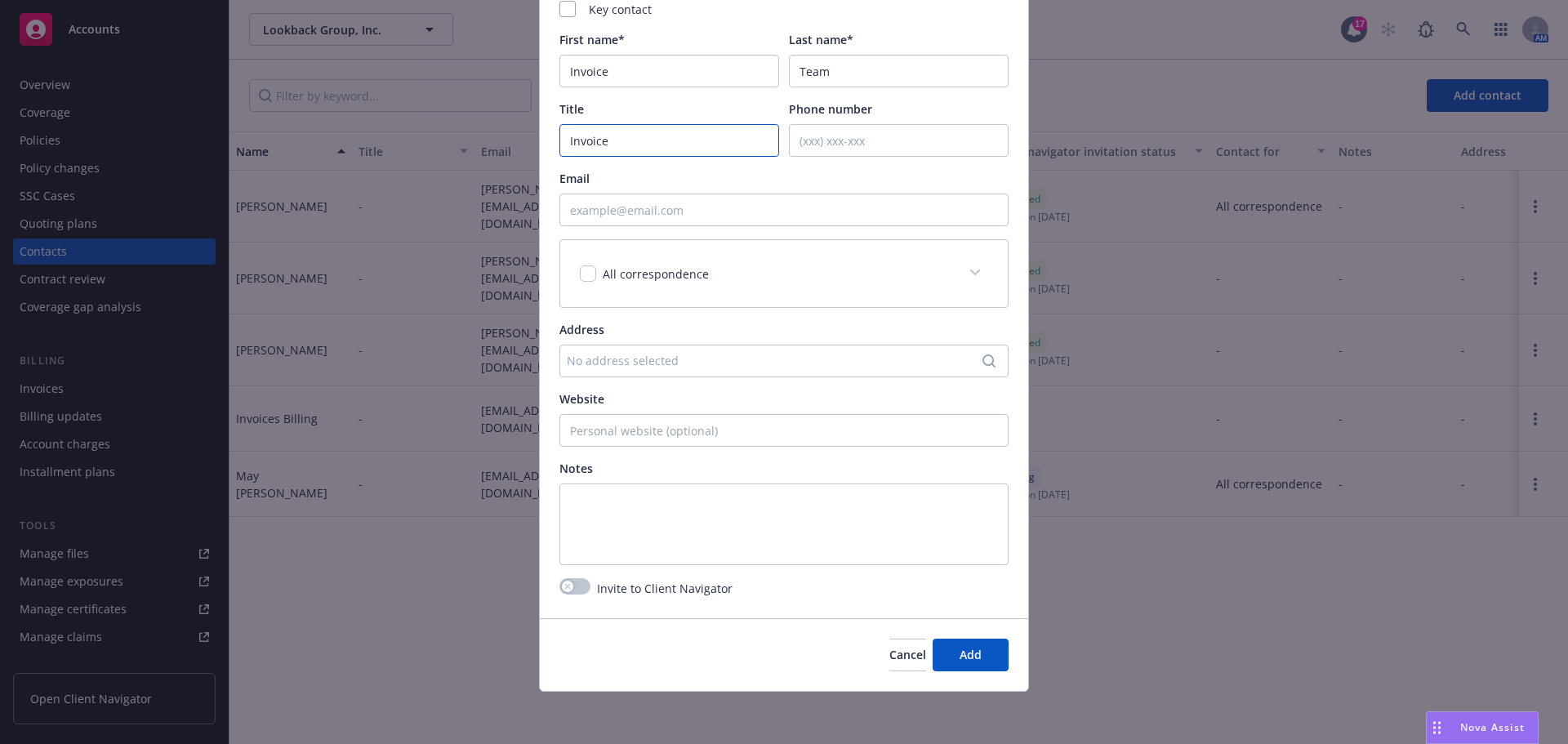
type input "Invoice"
click at [622, 214] on input "Email" at bounding box center [784, 211] width 449 height 33
paste input "[EMAIL_ADDRESS][DOMAIN_NAME]"
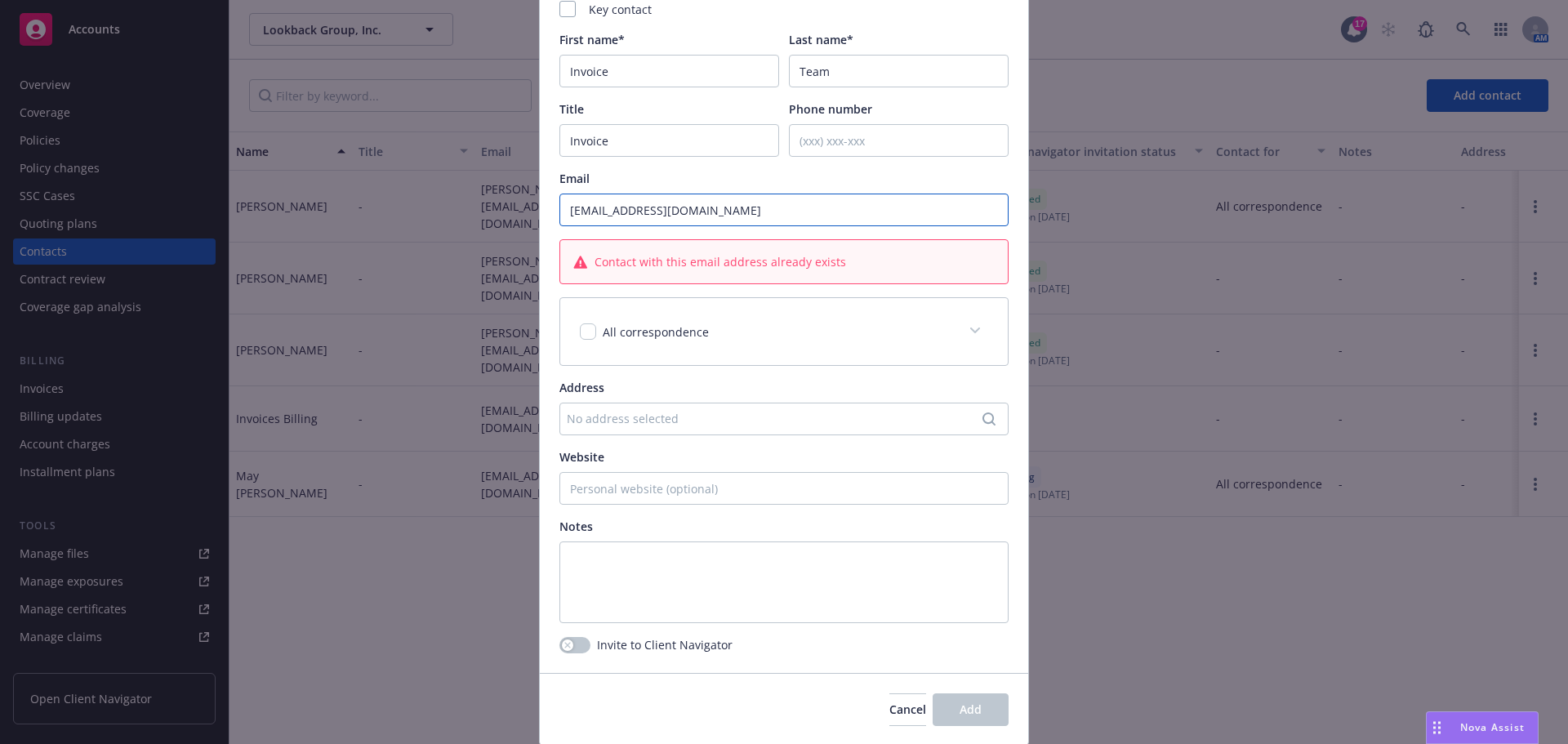
type input "[EMAIL_ADDRESS][DOMAIN_NAME]"
click at [723, 333] on div "All correspondence" at bounding box center [764, 333] width 369 height 18
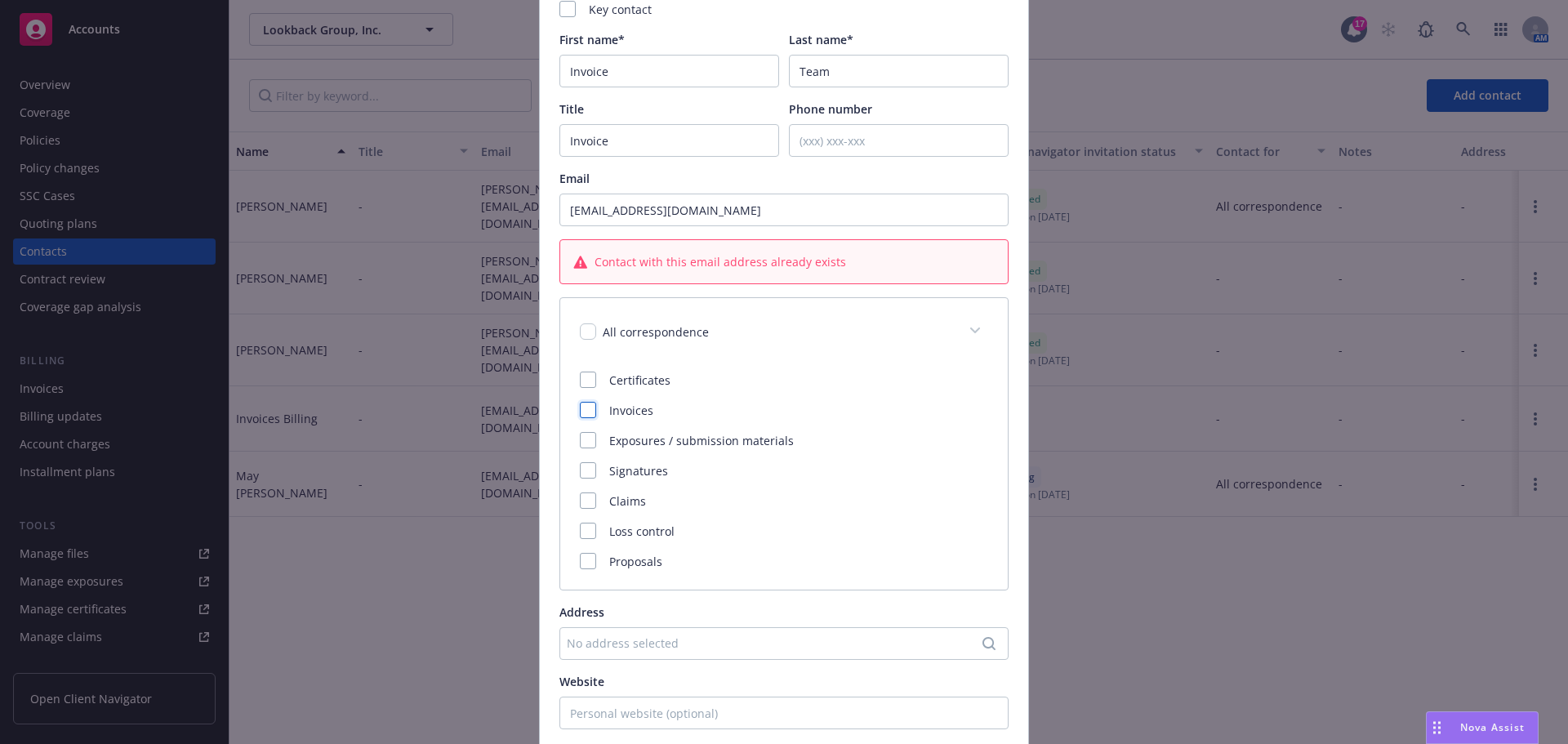
click at [585, 414] on div at bounding box center [588, 410] width 17 height 17
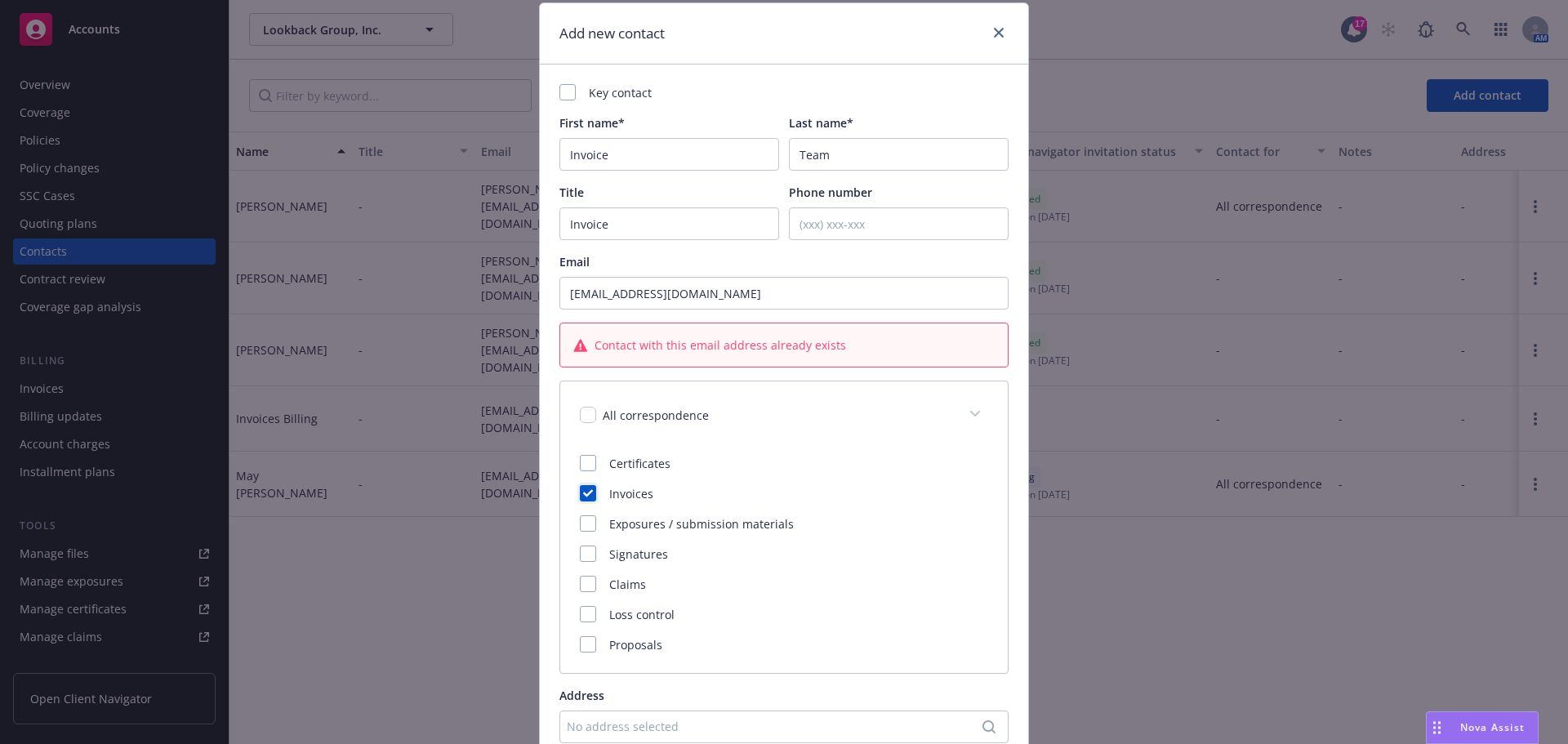
scroll to position [0, 0]
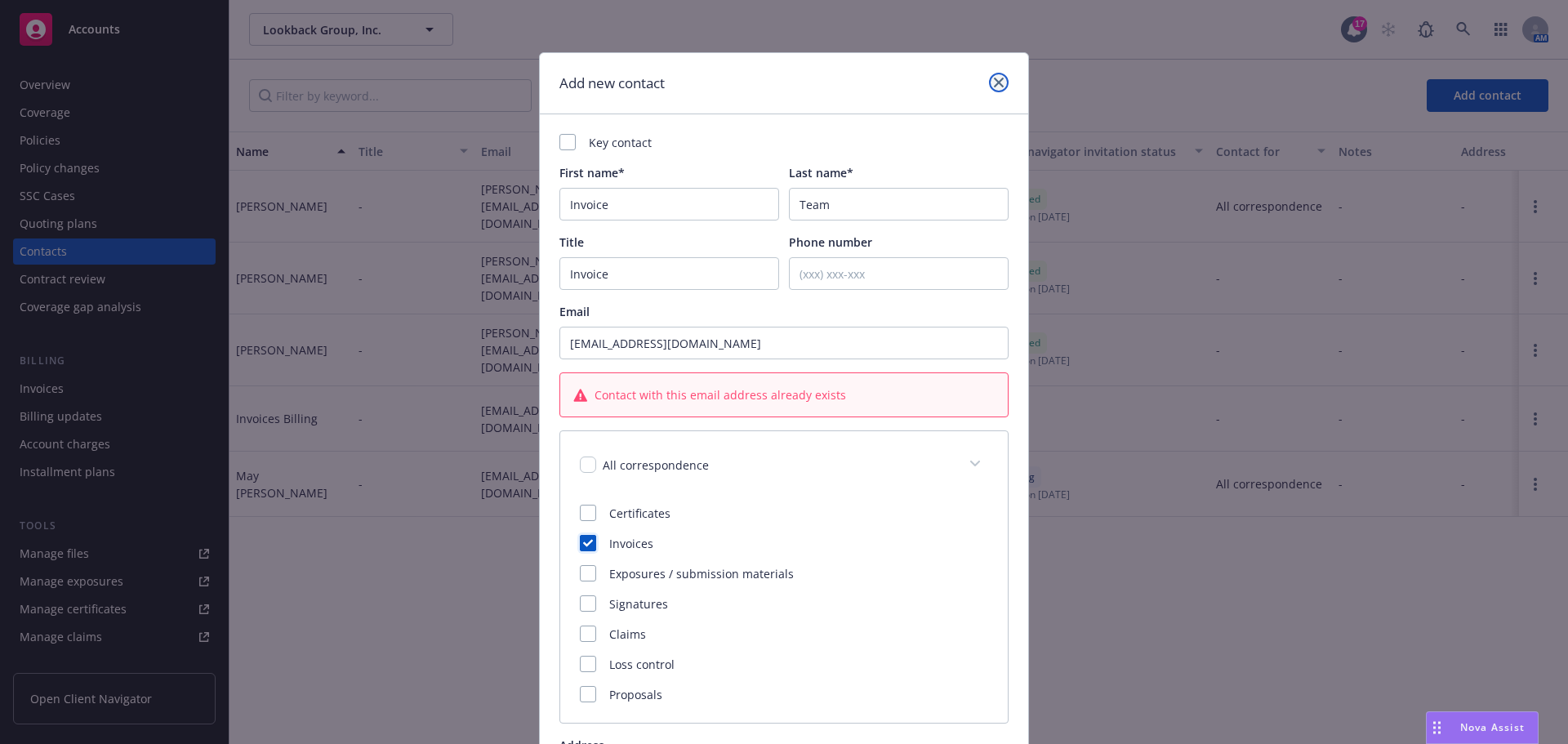
click at [995, 78] on icon "close" at bounding box center [999, 83] width 10 height 10
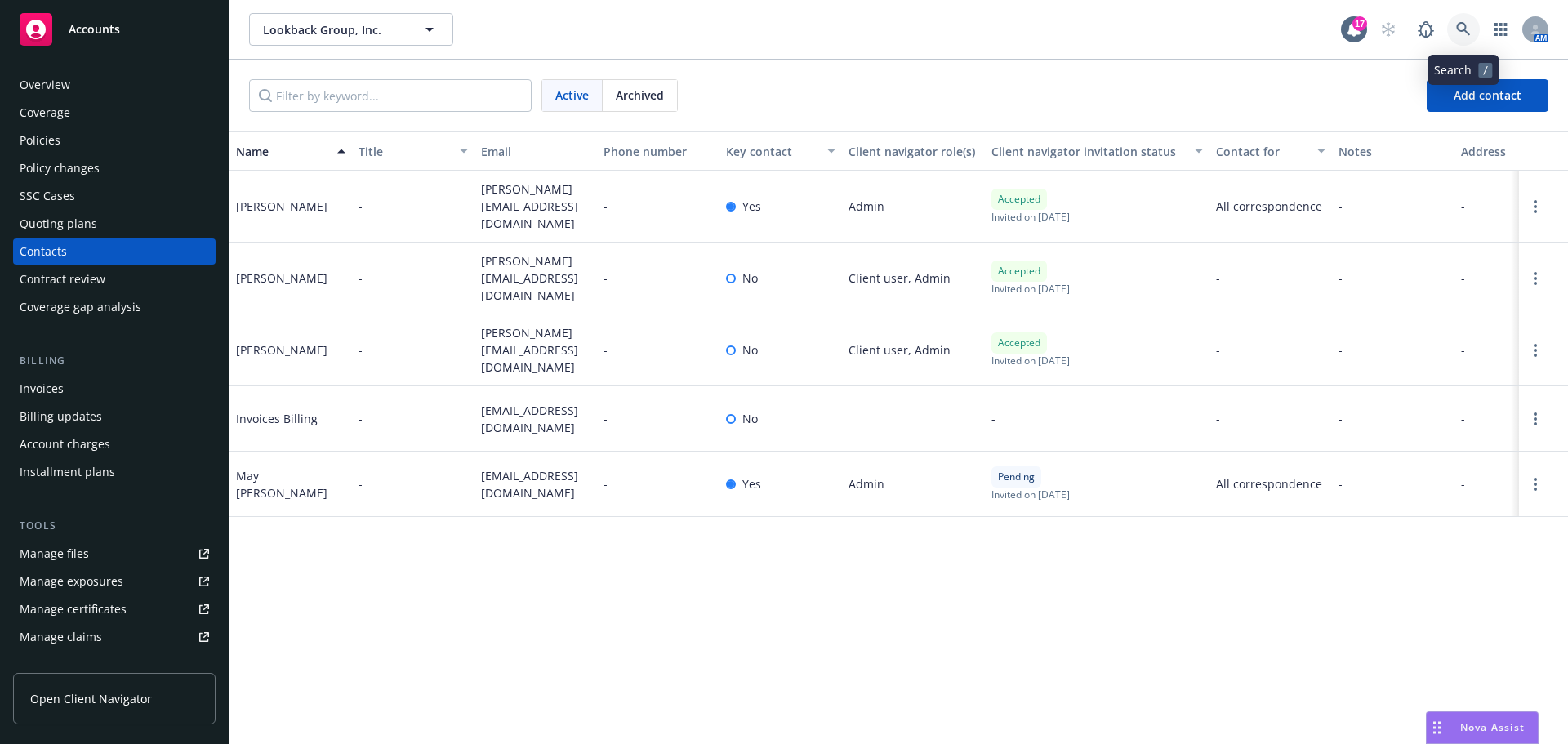
click at [1465, 27] on icon at bounding box center [1463, 29] width 14 height 14
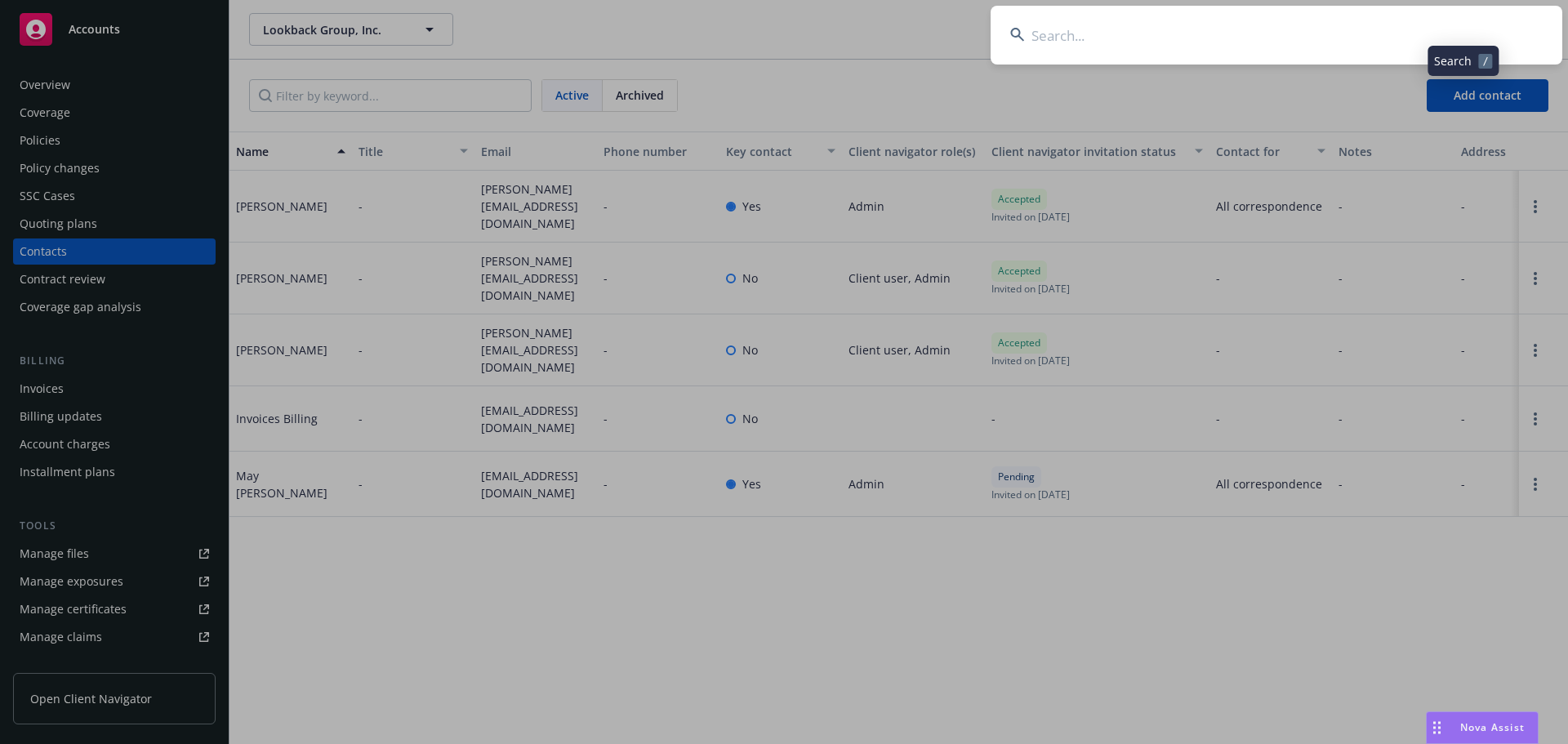
click at [1434, 29] on input at bounding box center [1276, 35] width 572 height 59
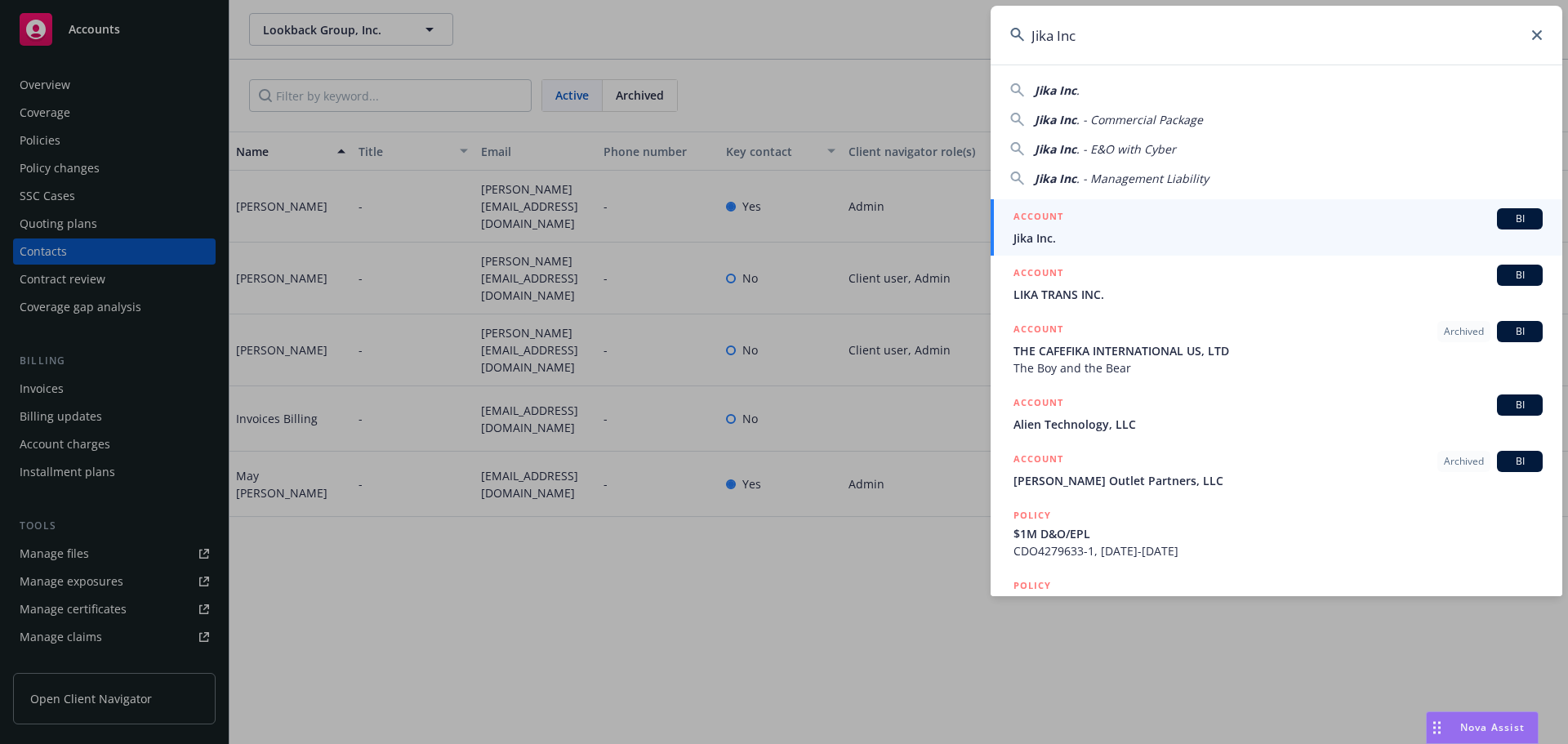
type input "Jika Inc"
click at [1112, 228] on div "ACCOUNT BI" at bounding box center [1278, 219] width 529 height 21
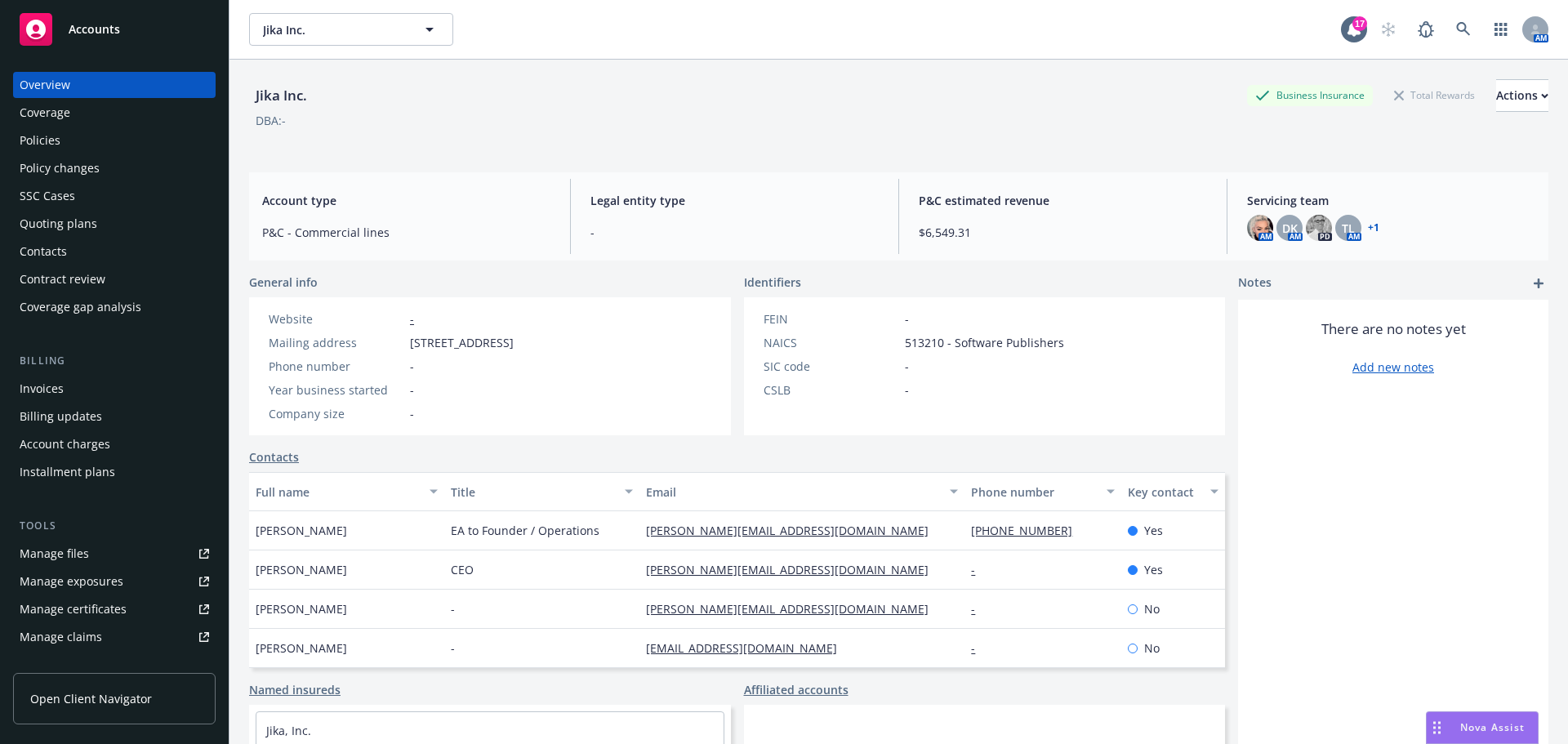
click at [75, 386] on div "Invoices" at bounding box center [114, 388] width 189 height 26
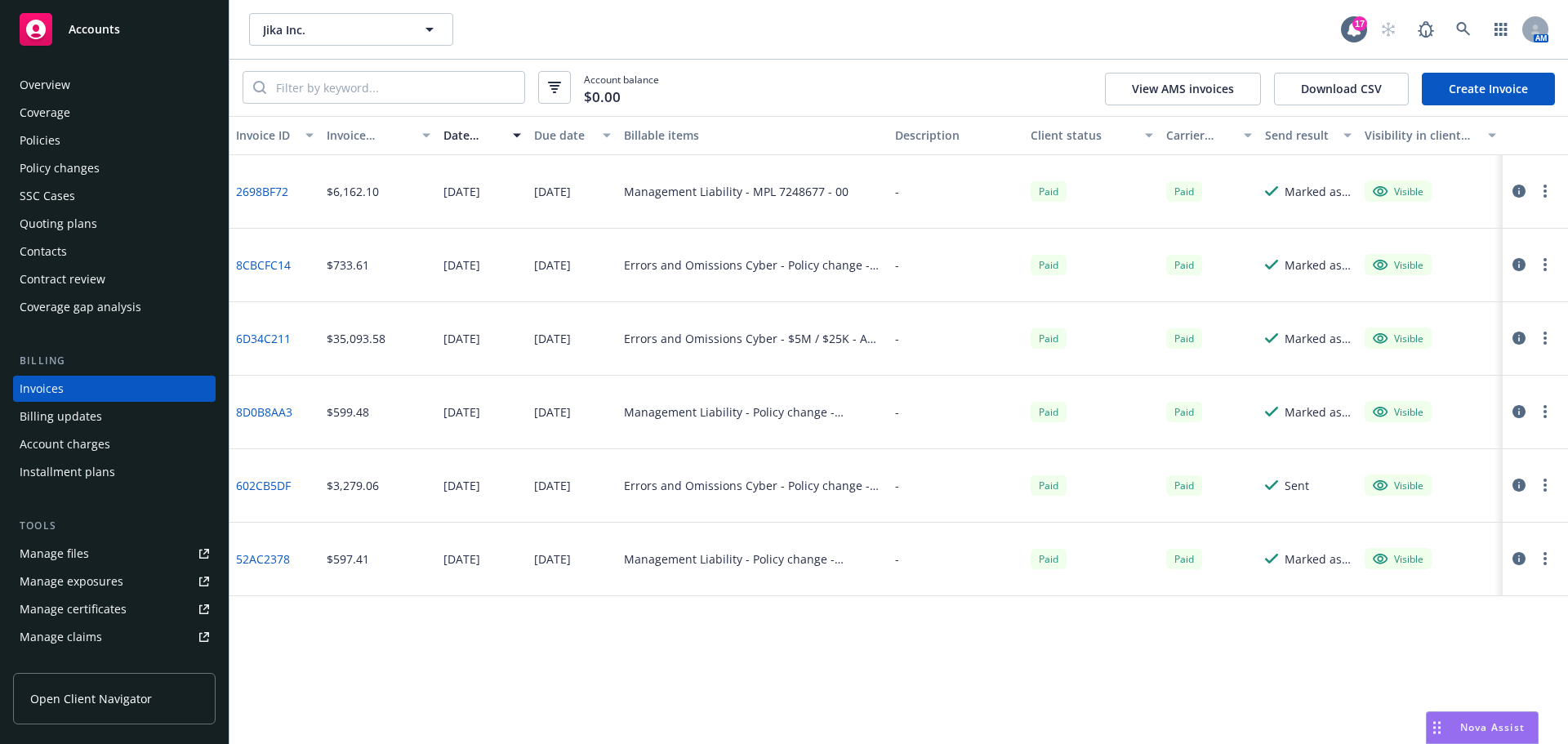
click at [94, 141] on div "Policies" at bounding box center [114, 140] width 189 height 26
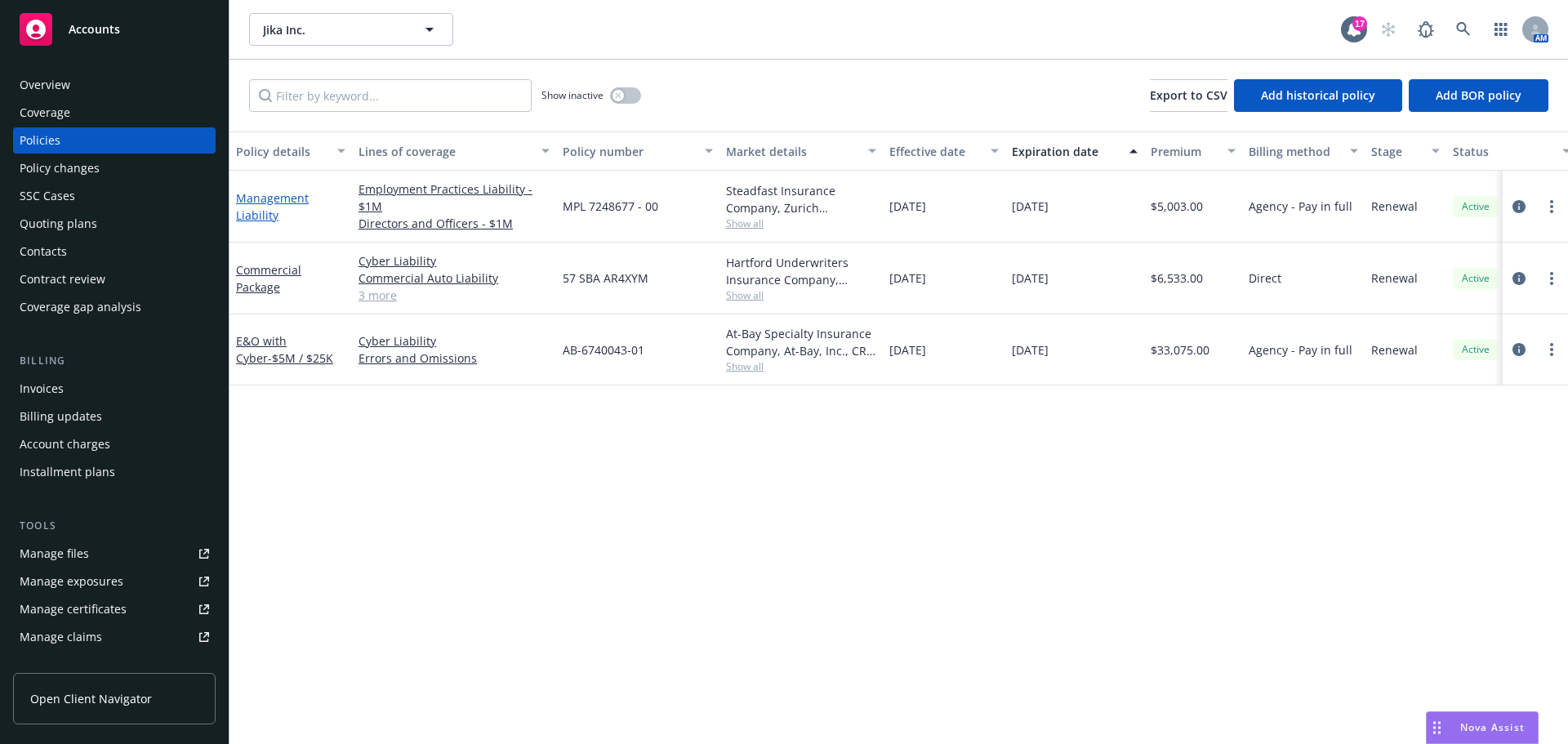
click at [272, 197] on link "Management Liability" at bounding box center [272, 207] width 73 height 33
